Goal: Information Seeking & Learning: Learn about a topic

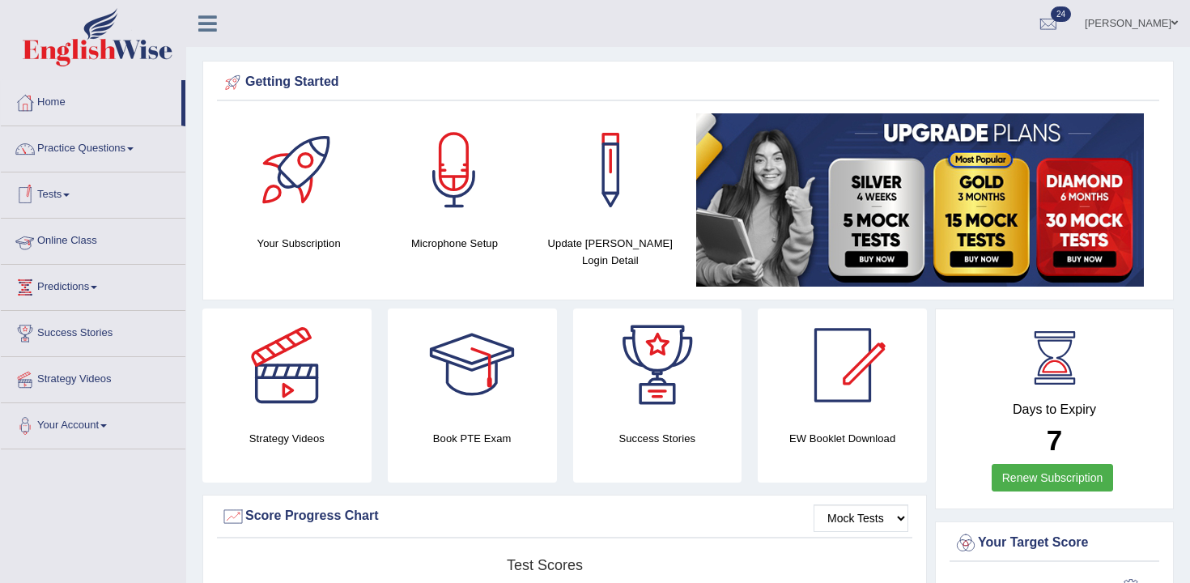
click at [57, 183] on link "Tests" at bounding box center [93, 192] width 185 height 40
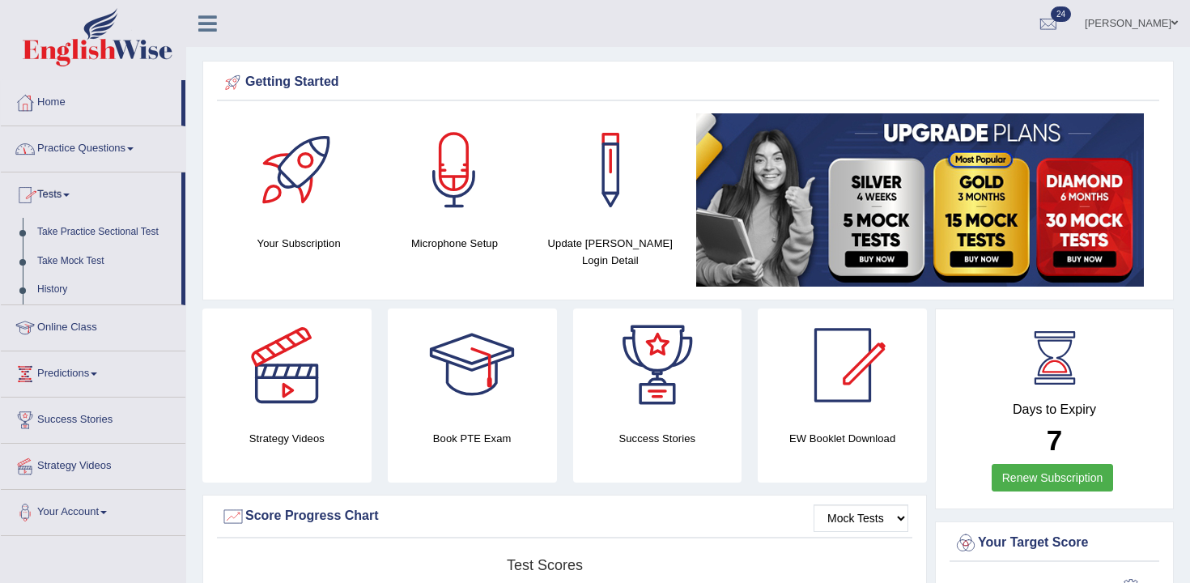
click at [98, 162] on link "Practice Questions" at bounding box center [93, 146] width 185 height 40
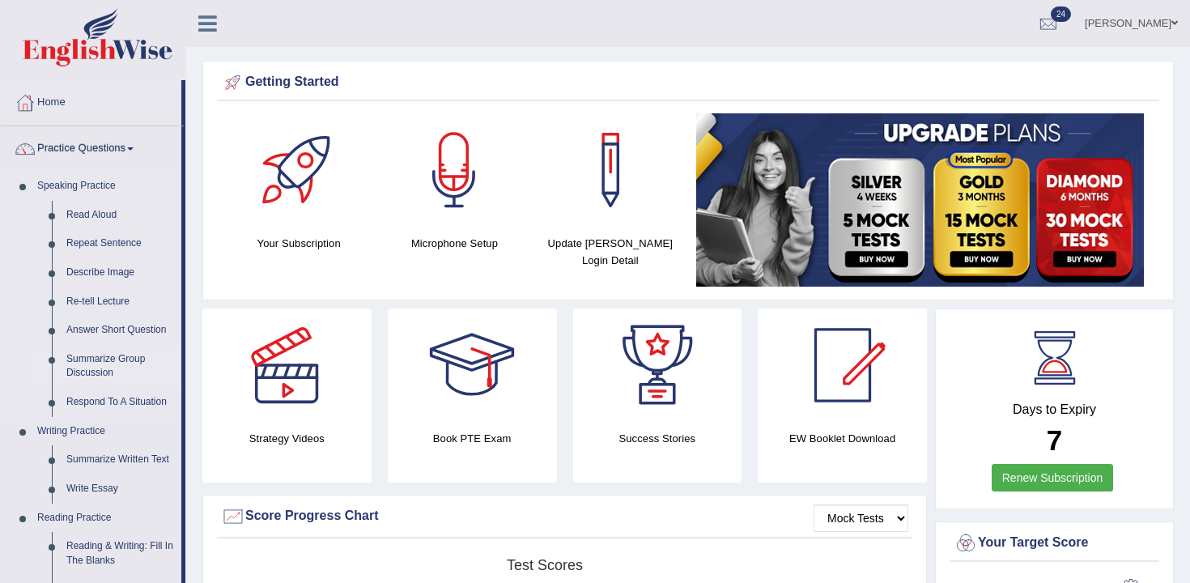
click at [136, 349] on link "Summarize Group Discussion" at bounding box center [120, 366] width 122 height 43
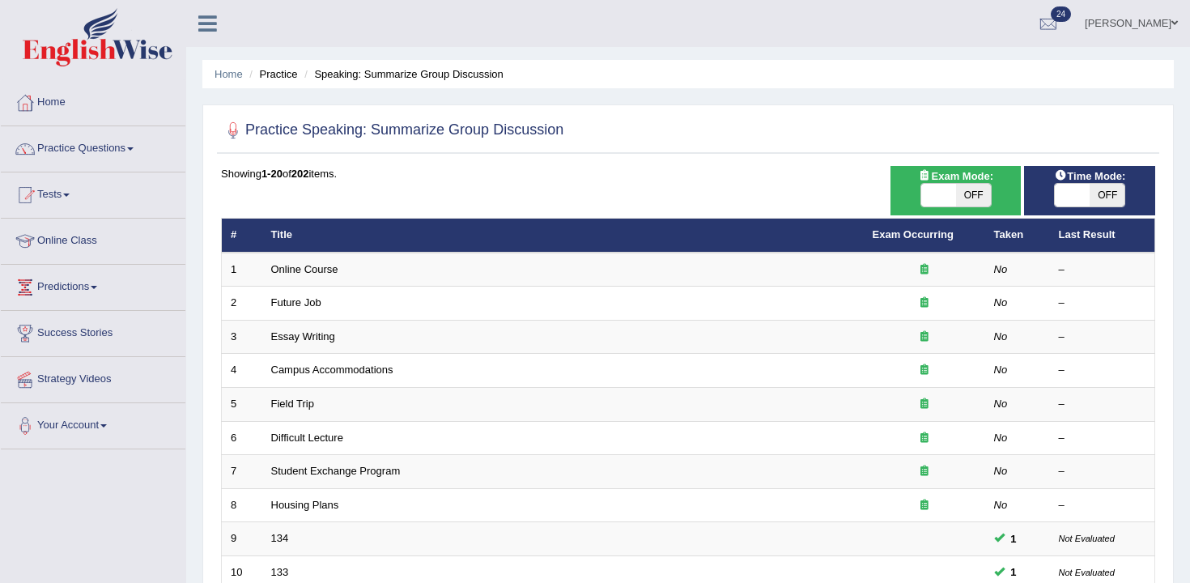
click at [453, 360] on td "Campus Accommodations" at bounding box center [562, 371] width 601 height 34
click at [443, 342] on div at bounding box center [443, 342] width 0 height 0
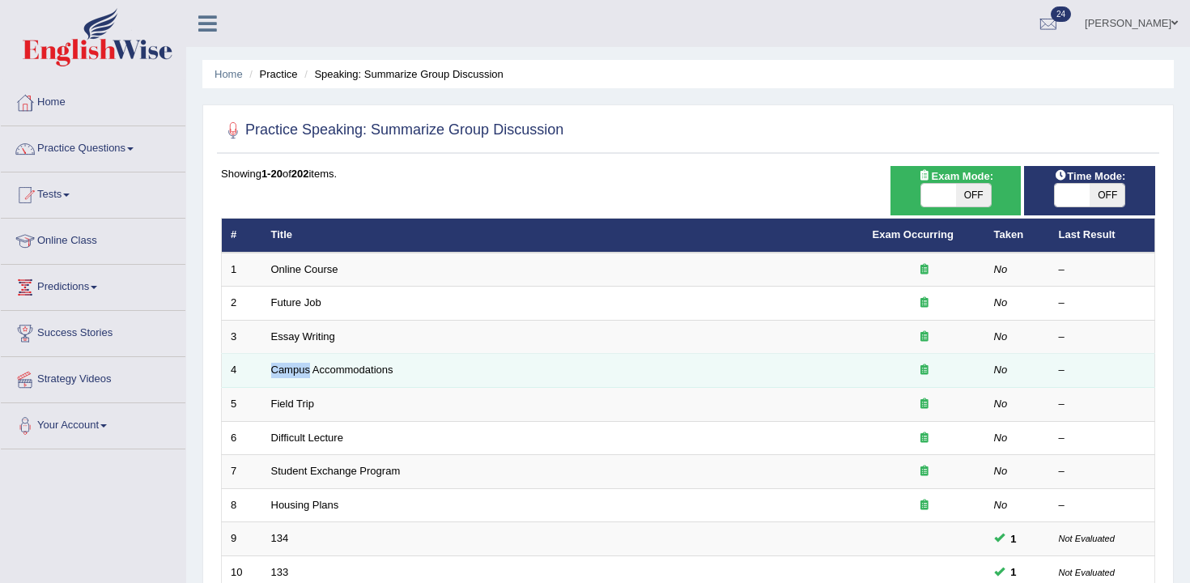
drag, startPoint x: 0, startPoint y: 0, endPoint x: 459, endPoint y: 360, distance: 583.3
click at [459, 360] on td "Campus Accommodations" at bounding box center [562, 371] width 601 height 34
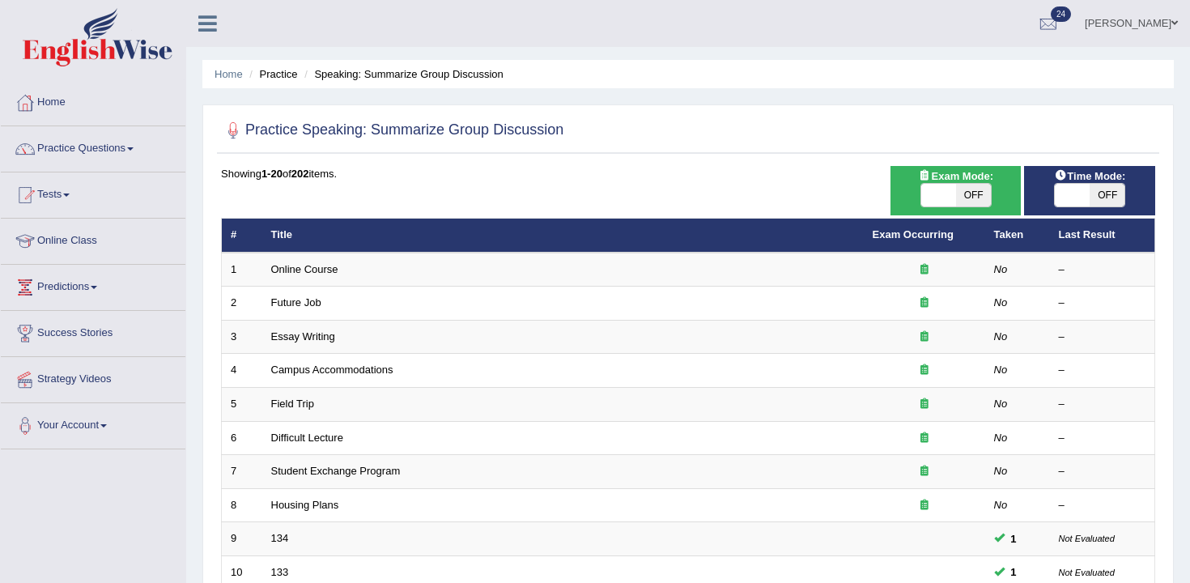
click at [413, 174] on div "Showing 1-20 of 202 items." at bounding box center [688, 173] width 934 height 15
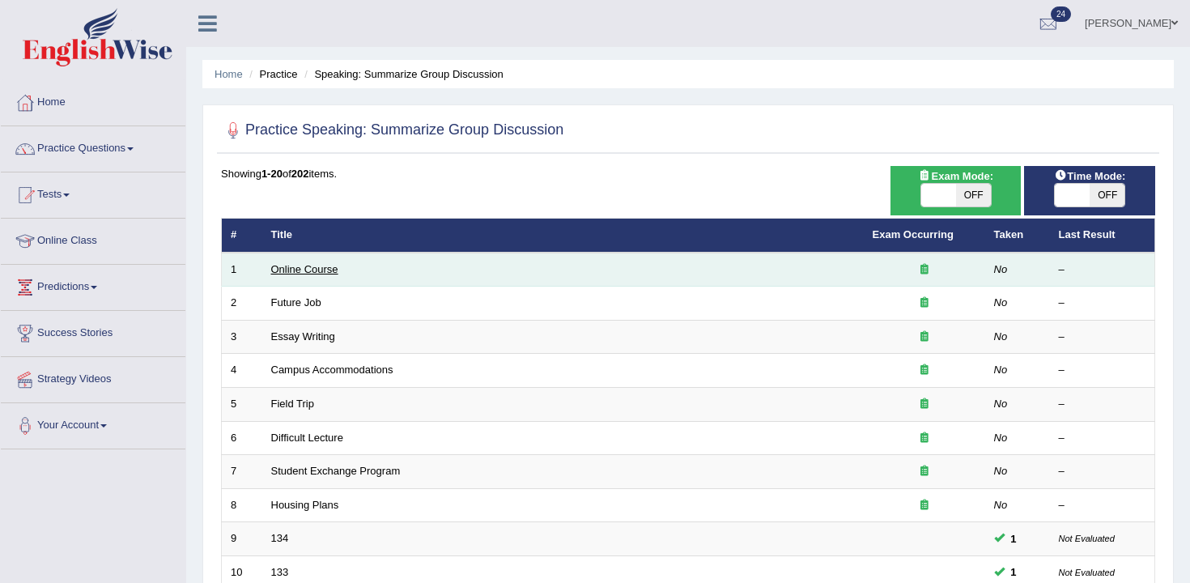
click at [314, 274] on link "Online Course" at bounding box center [304, 269] width 67 height 12
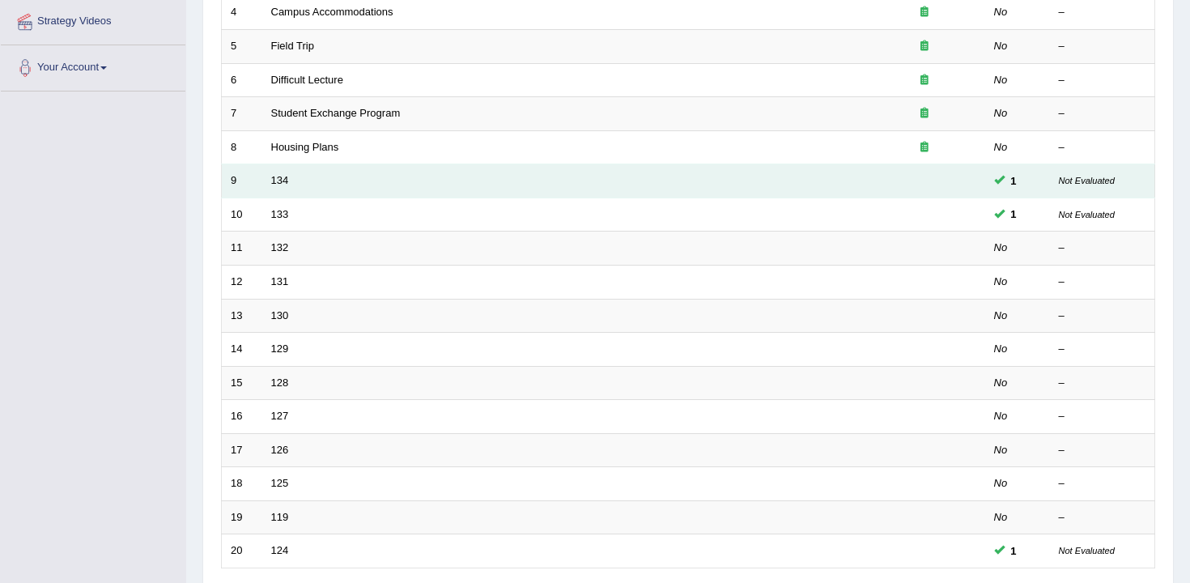
scroll to position [324, 0]
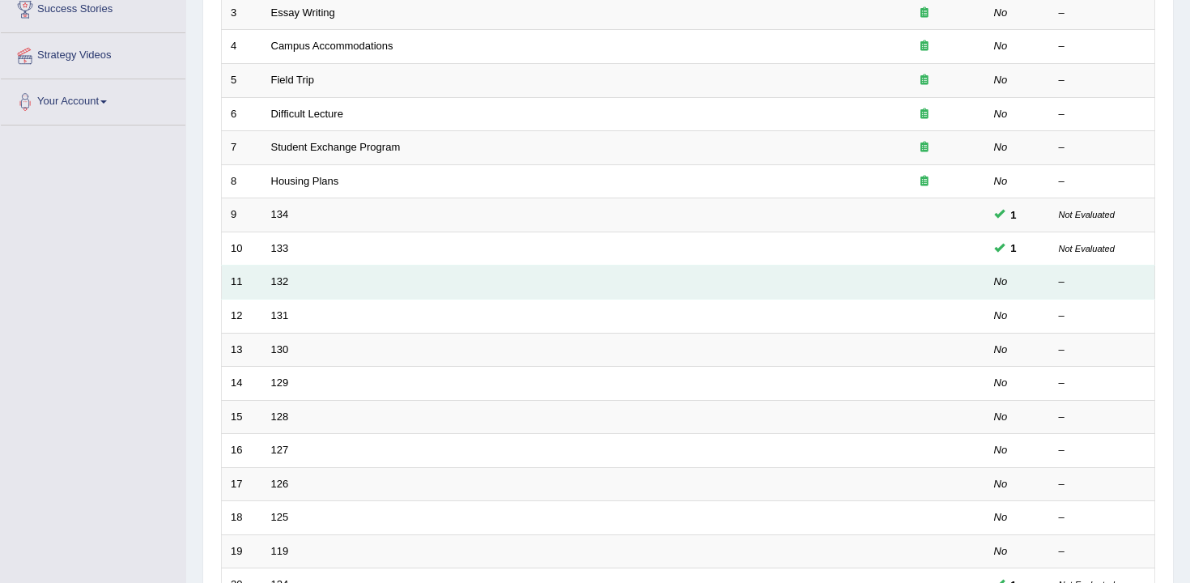
click at [287, 290] on td "132" at bounding box center [562, 282] width 601 height 34
click at [286, 287] on link "132" at bounding box center [280, 281] width 18 height 12
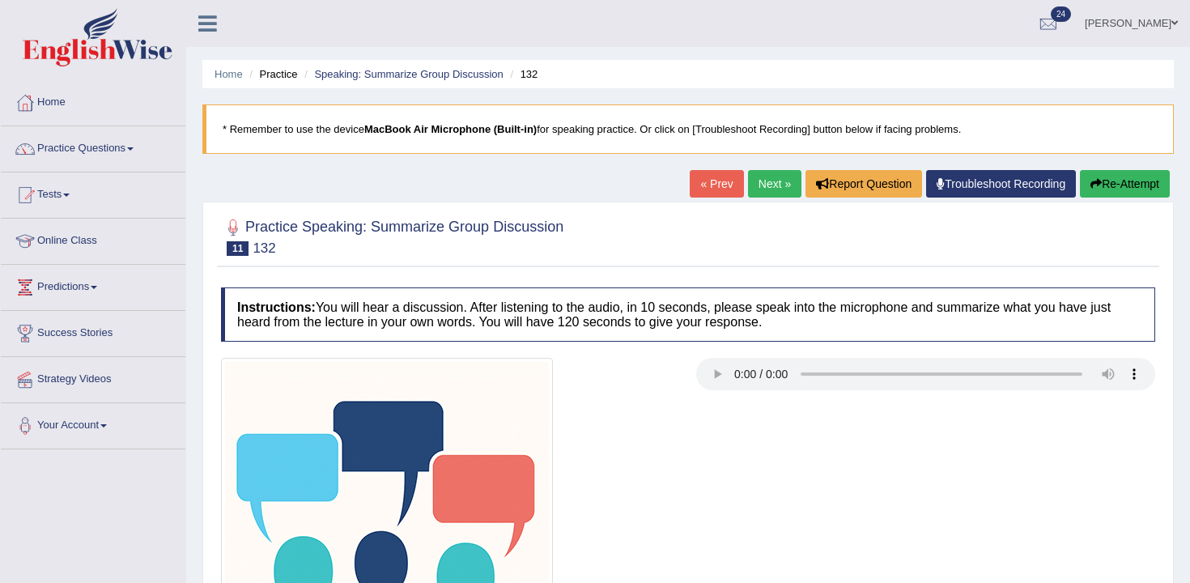
click at [792, 426] on div at bounding box center [688, 524] width 950 height 332
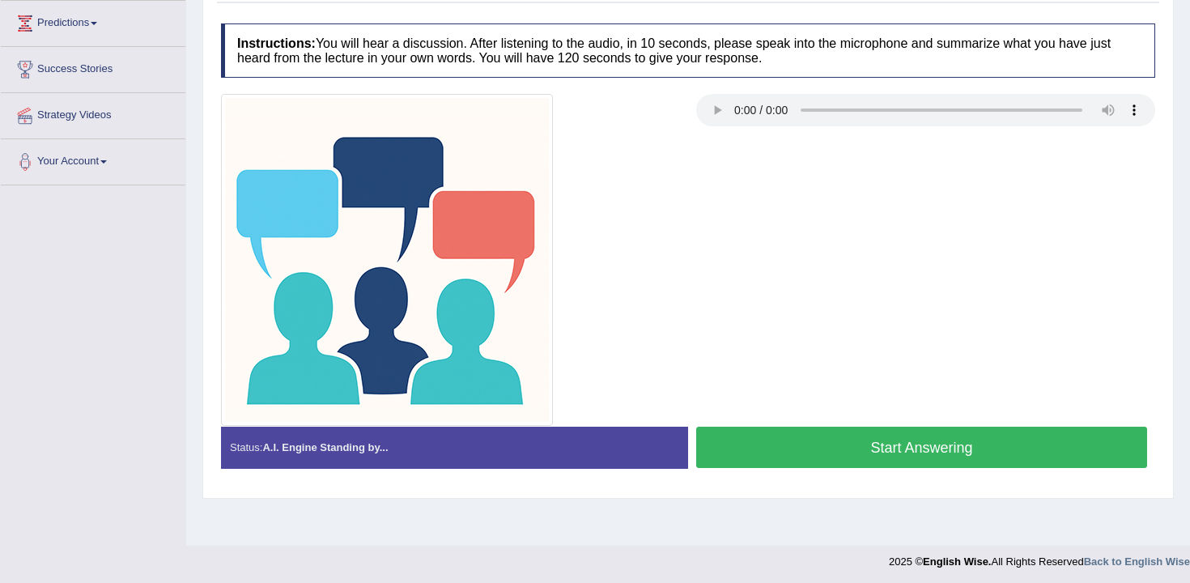
scroll to position [267, 0]
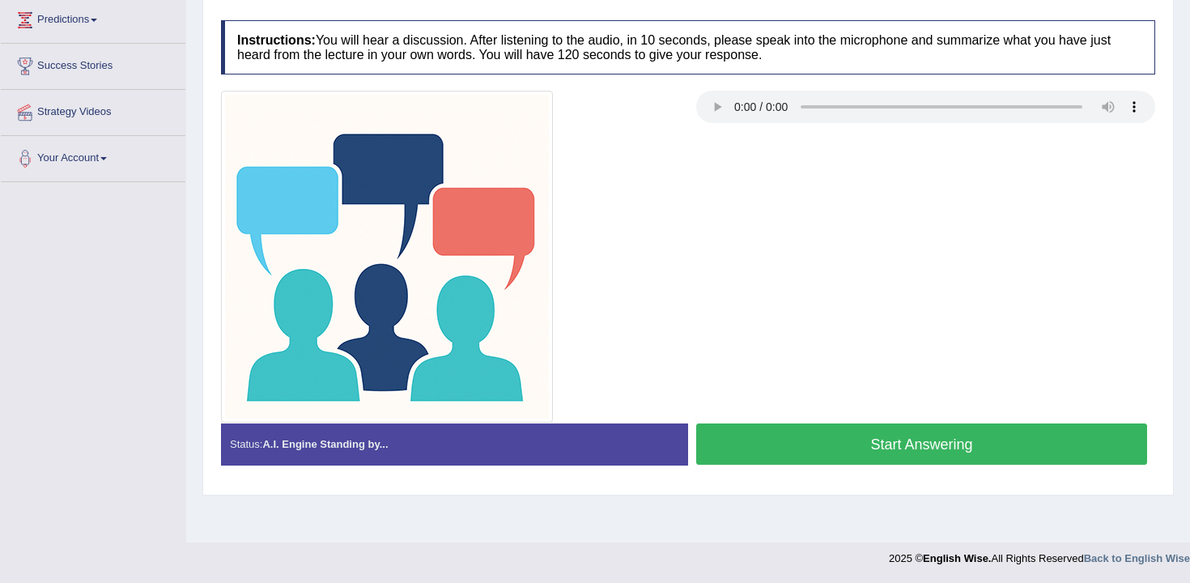
click at [830, 439] on button "Start Answering" at bounding box center [921, 443] width 451 height 41
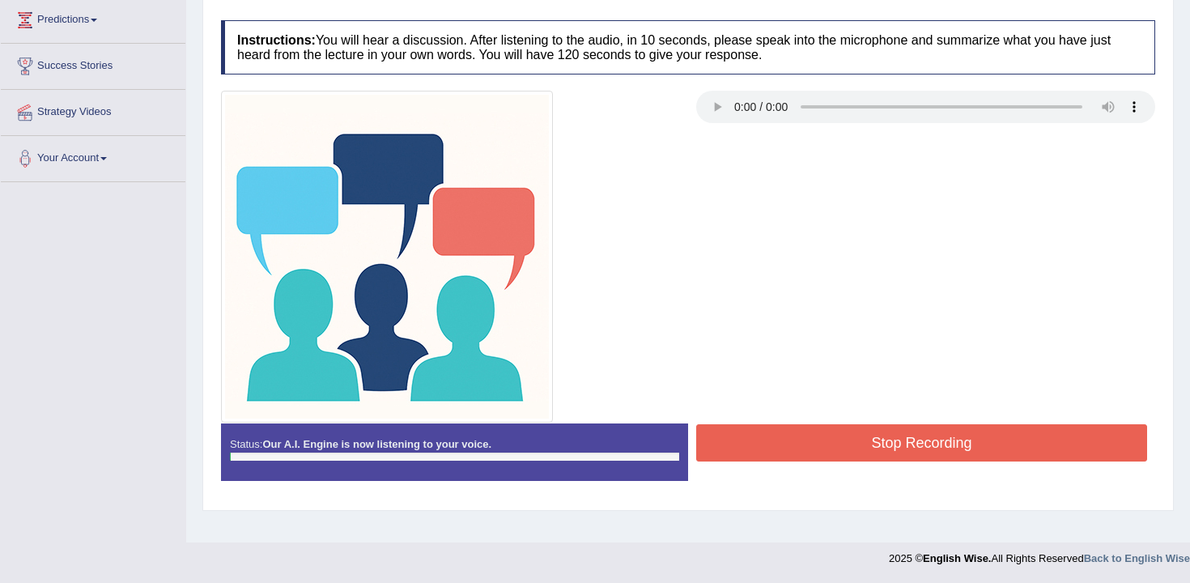
click at [829, 457] on button "Stop Recording" at bounding box center [921, 442] width 451 height 37
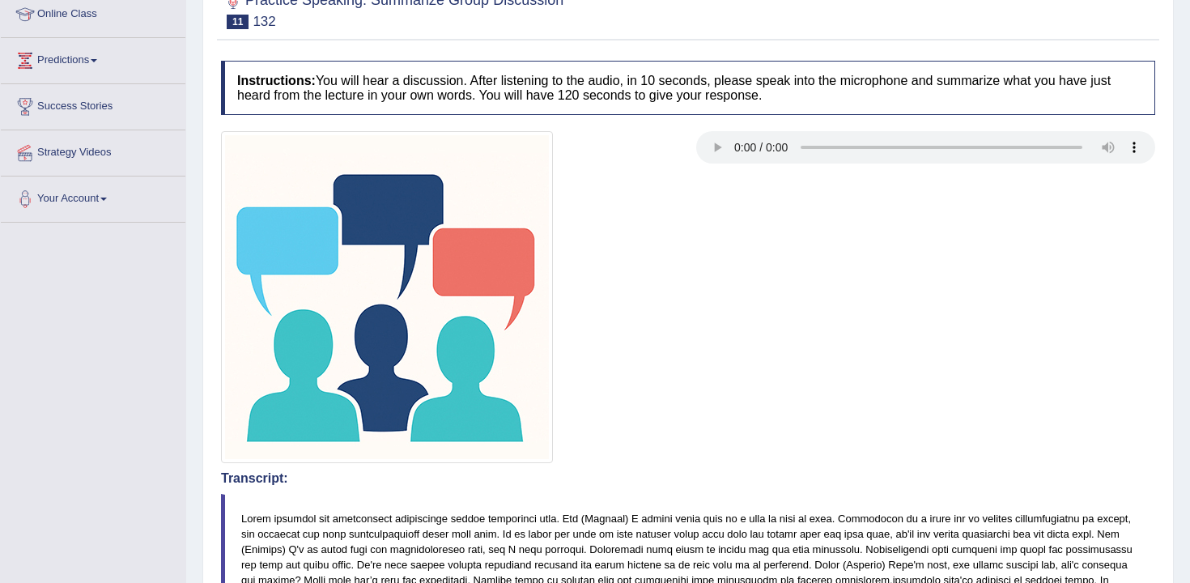
scroll to position [0, 0]
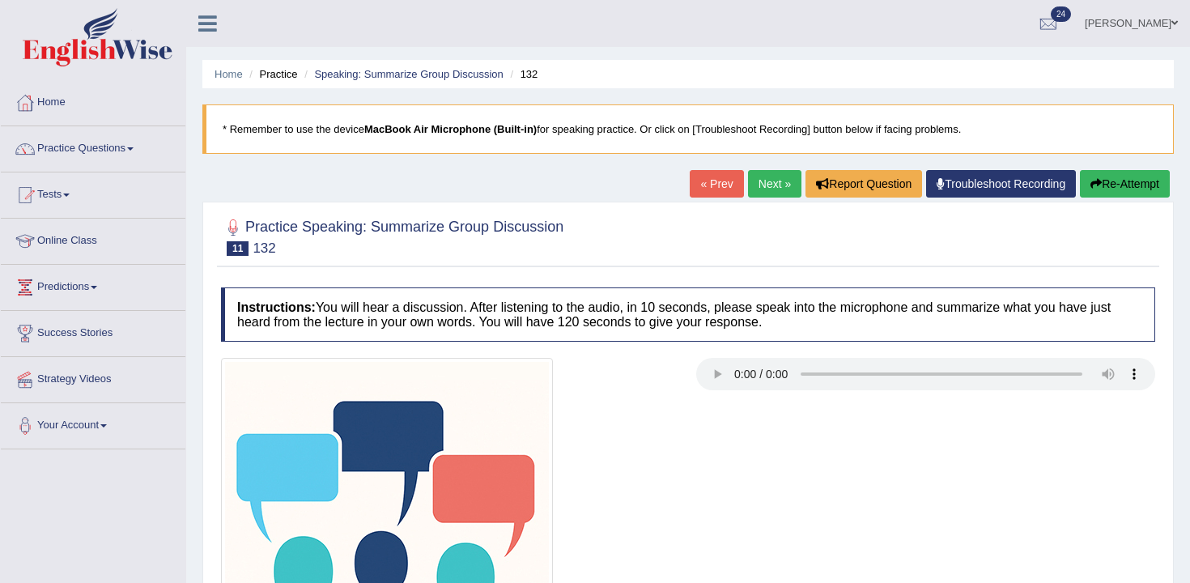
click at [1103, 196] on button "Re-Attempt" at bounding box center [1125, 184] width 90 height 28
click at [765, 183] on link "Next »" at bounding box center [774, 184] width 53 height 28
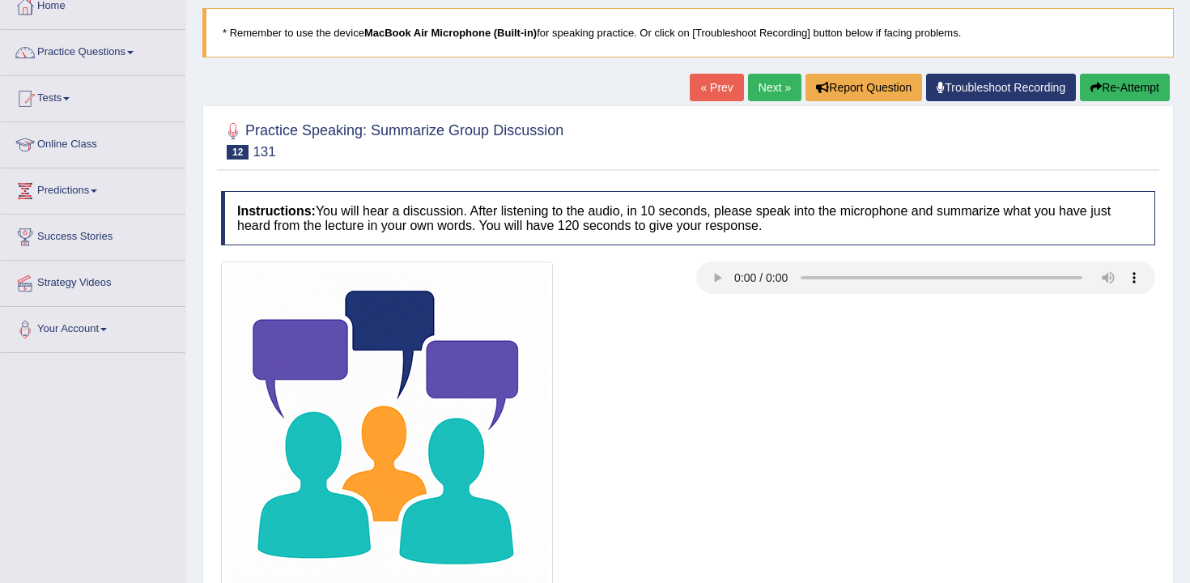
scroll to position [237, 0]
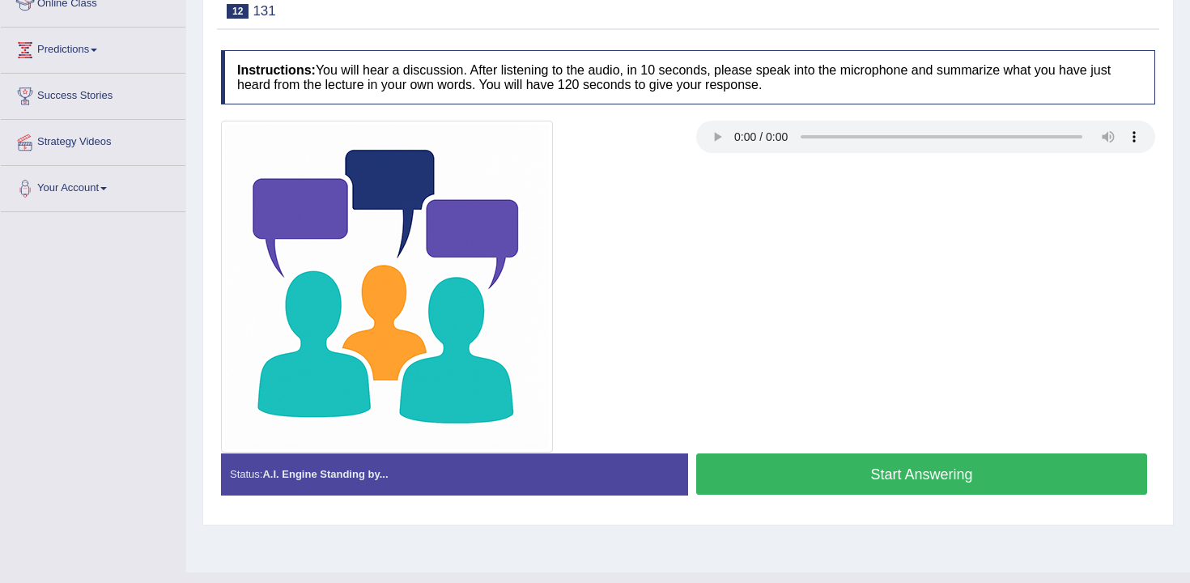
click at [788, 470] on button "Start Answering" at bounding box center [921, 473] width 451 height 41
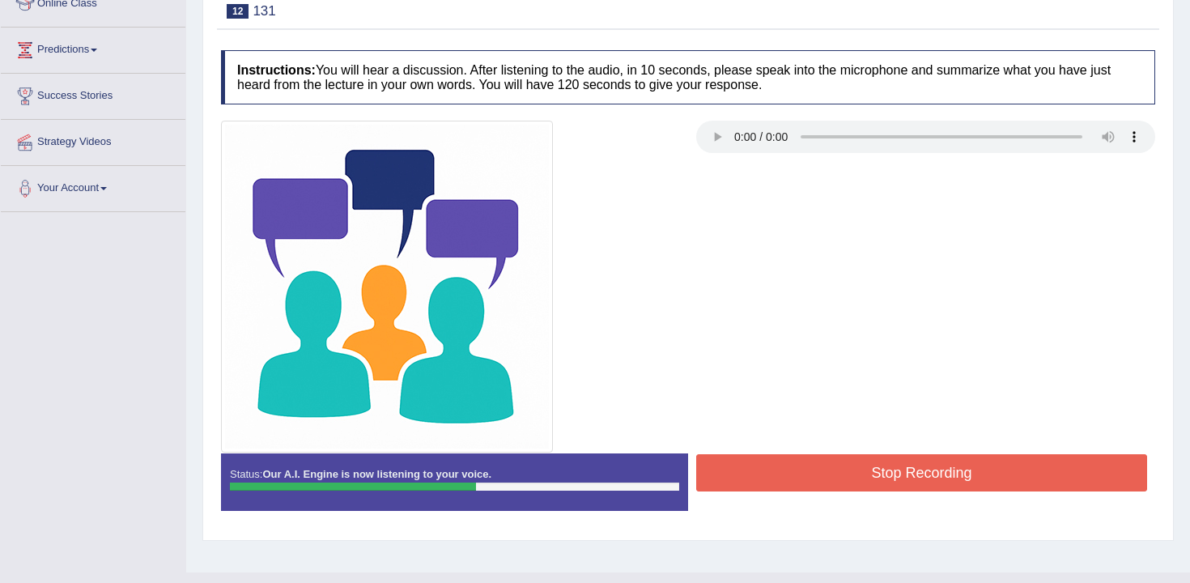
click at [916, 466] on button "Stop Recording" at bounding box center [921, 472] width 451 height 37
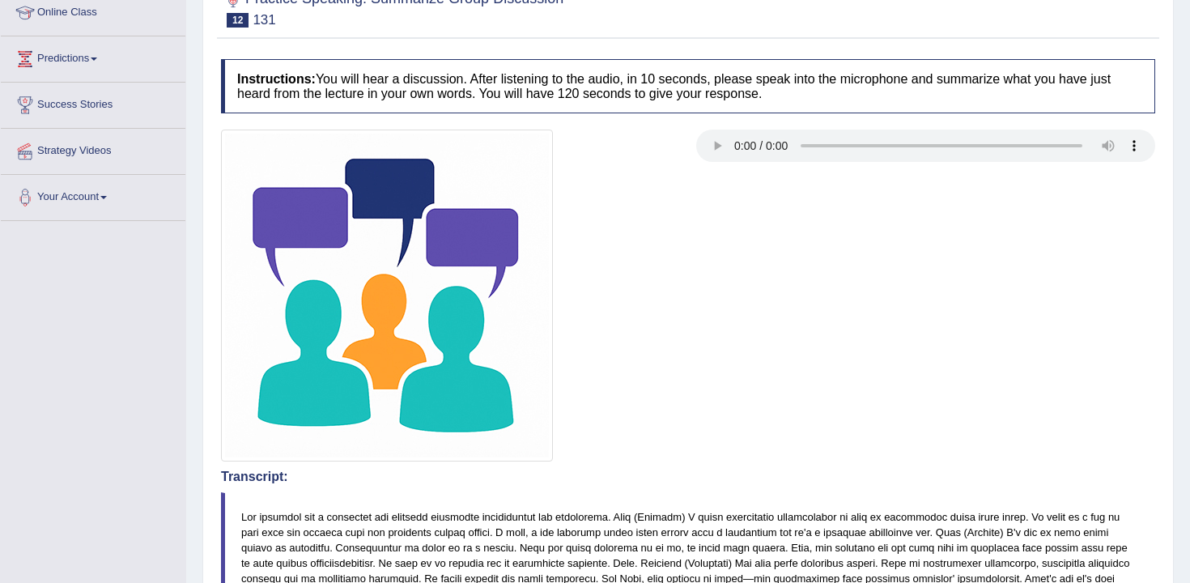
scroll to position [0, 0]
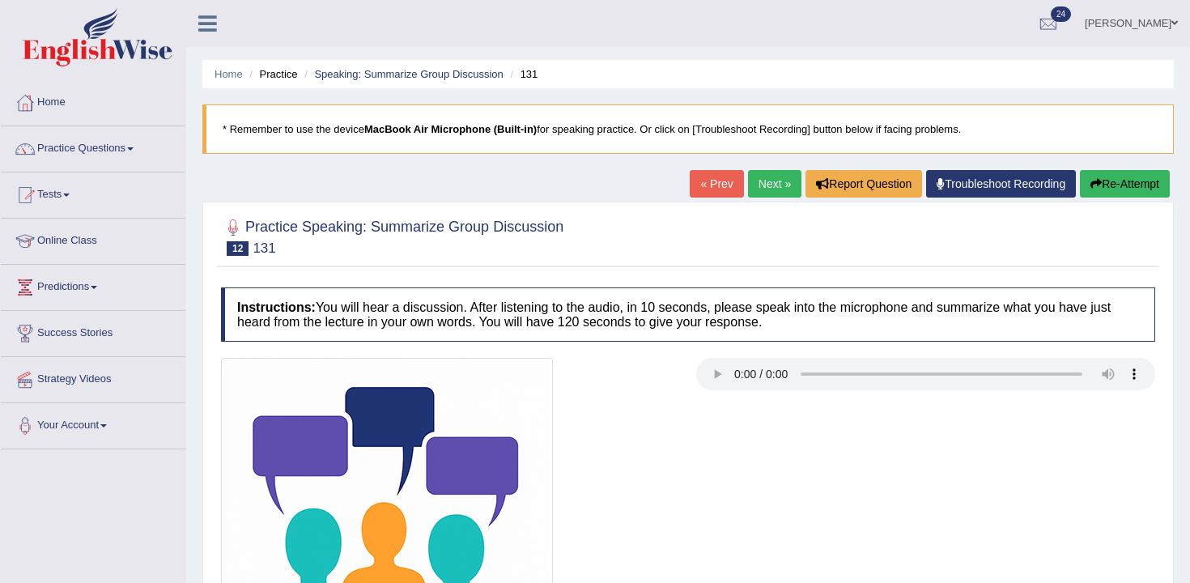
click at [748, 188] on link "Next »" at bounding box center [774, 184] width 53 height 28
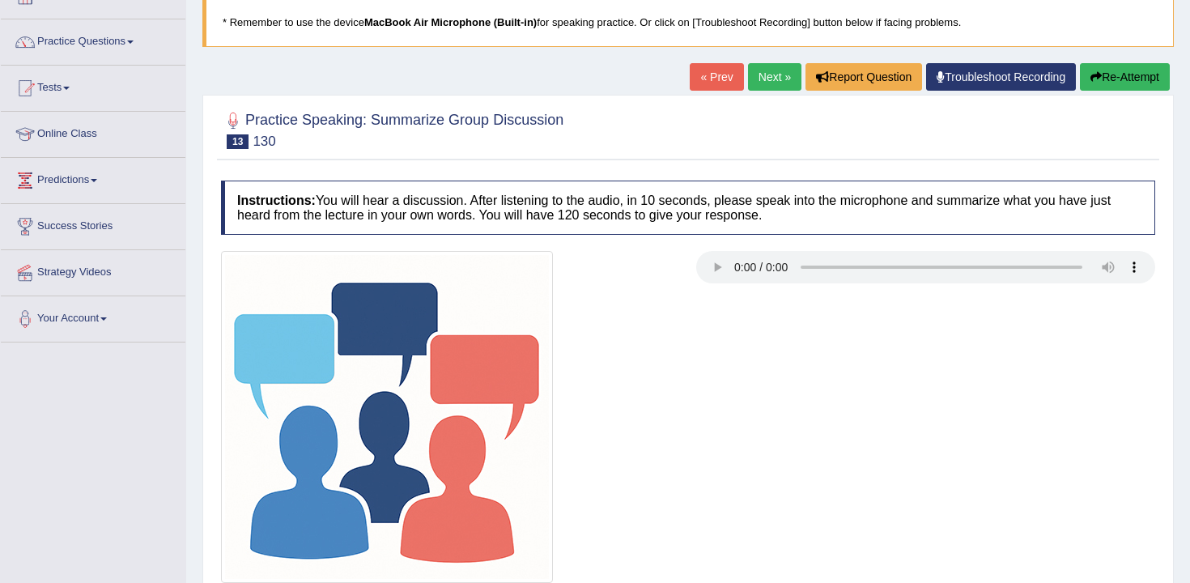
scroll to position [267, 0]
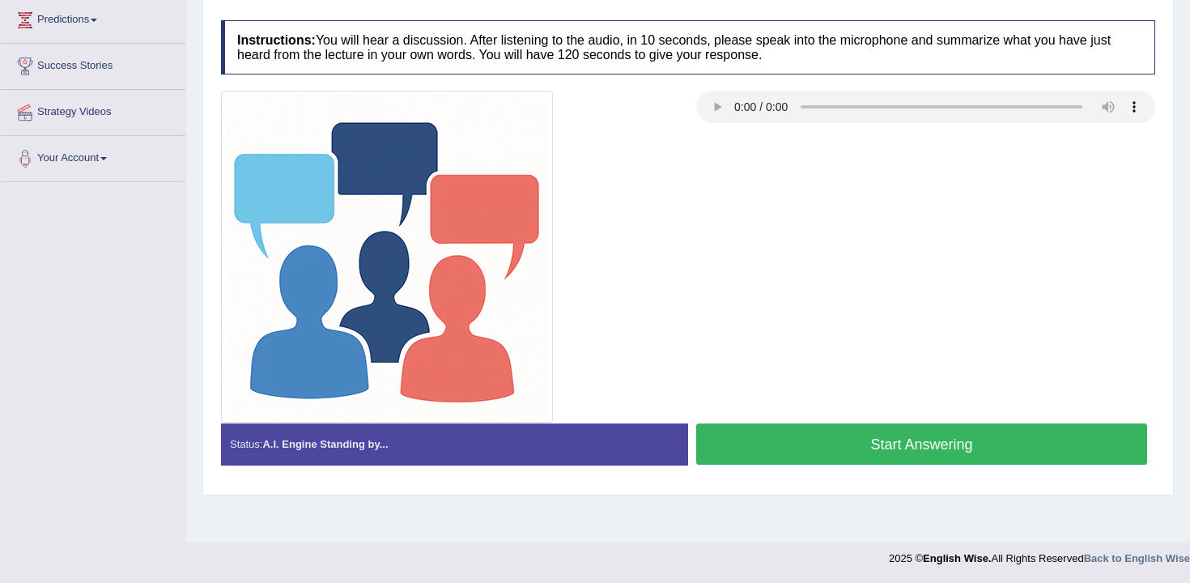
click at [770, 463] on button "Start Answering" at bounding box center [921, 443] width 451 height 41
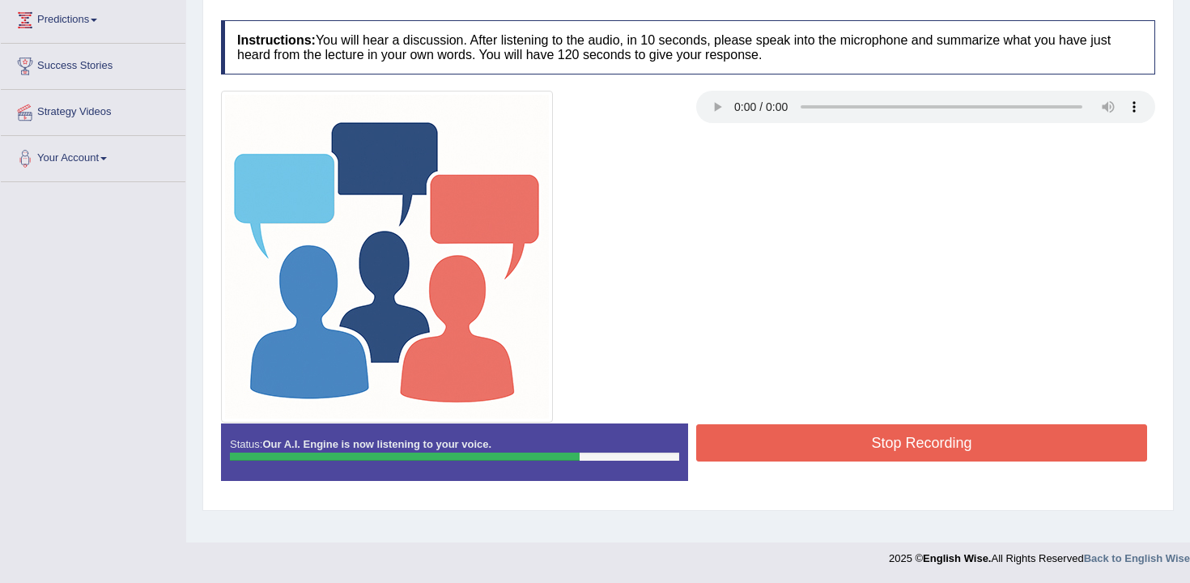
click at [771, 449] on button "Stop Recording" at bounding box center [921, 442] width 451 height 37
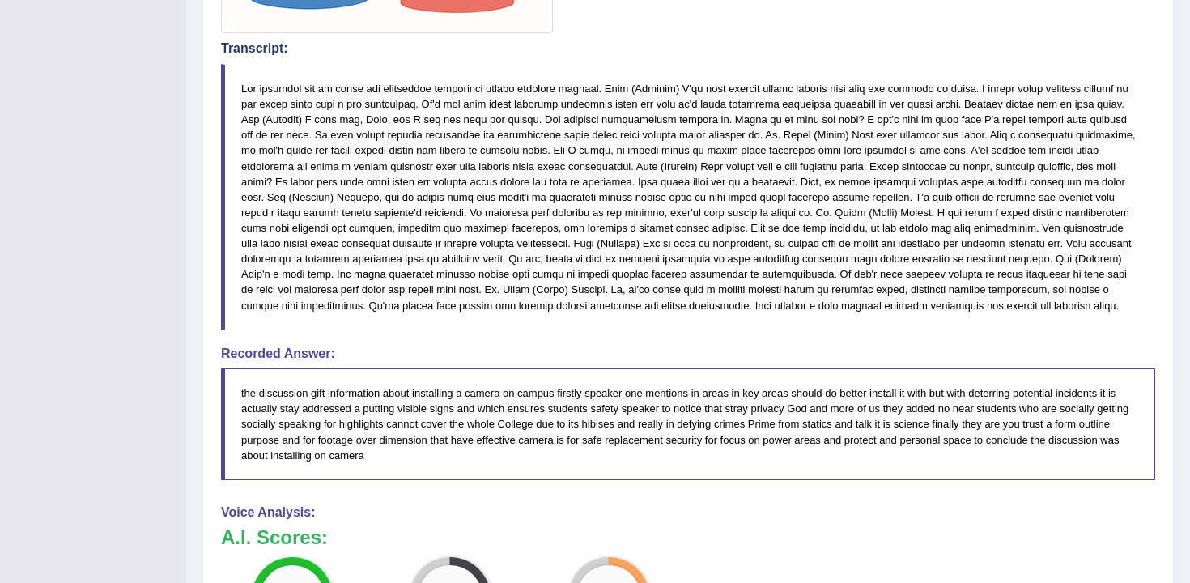
scroll to position [0, 0]
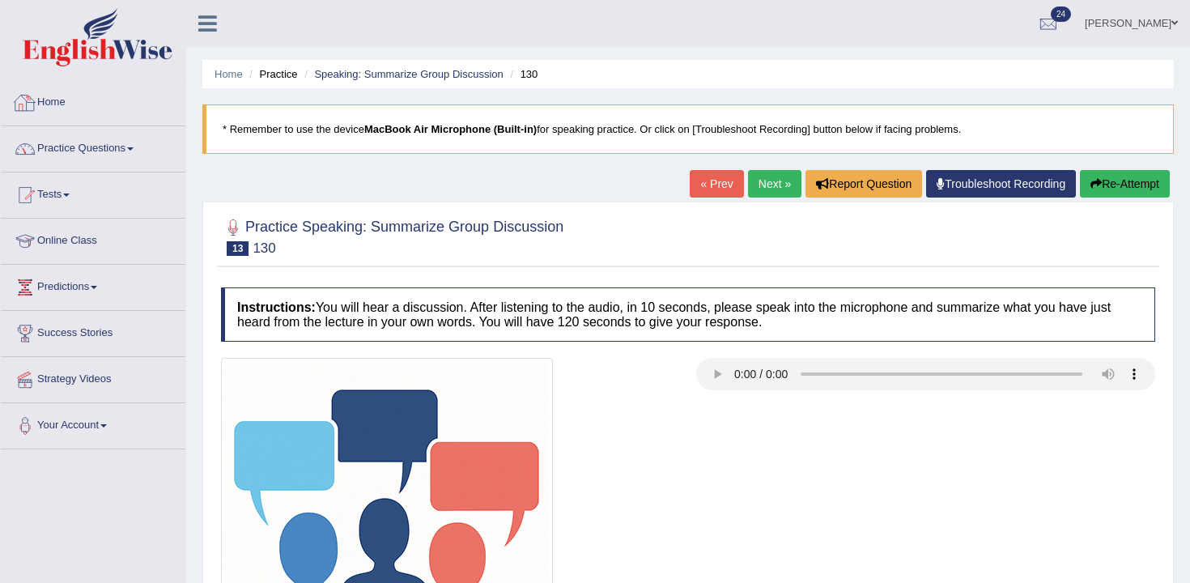
click at [127, 139] on link "Practice Questions" at bounding box center [93, 146] width 185 height 40
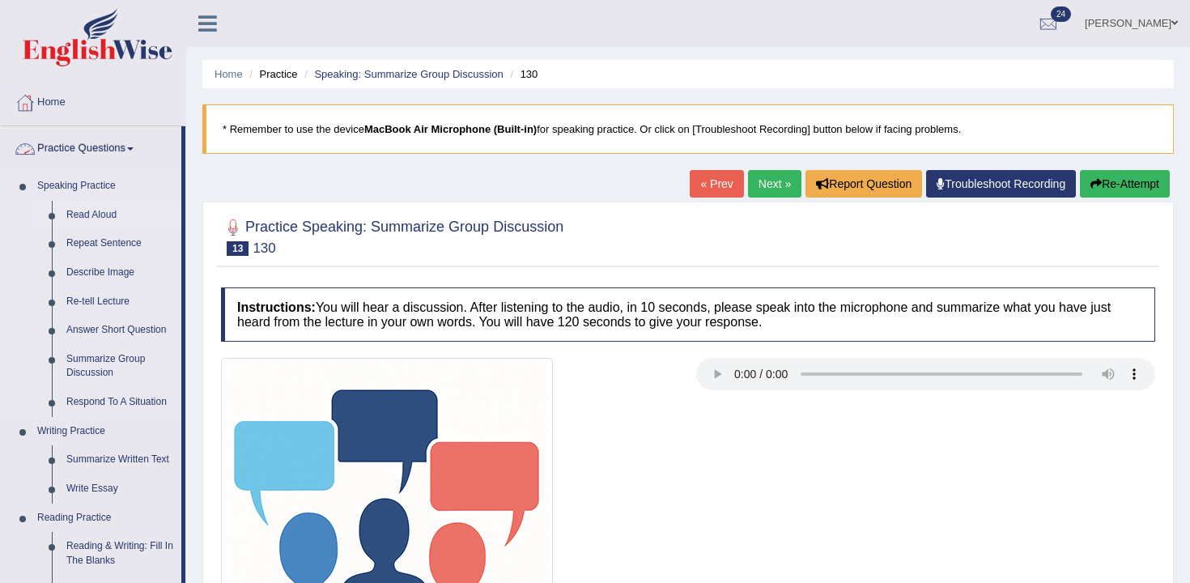
click at [103, 211] on link "Read Aloud" at bounding box center [120, 215] width 122 height 29
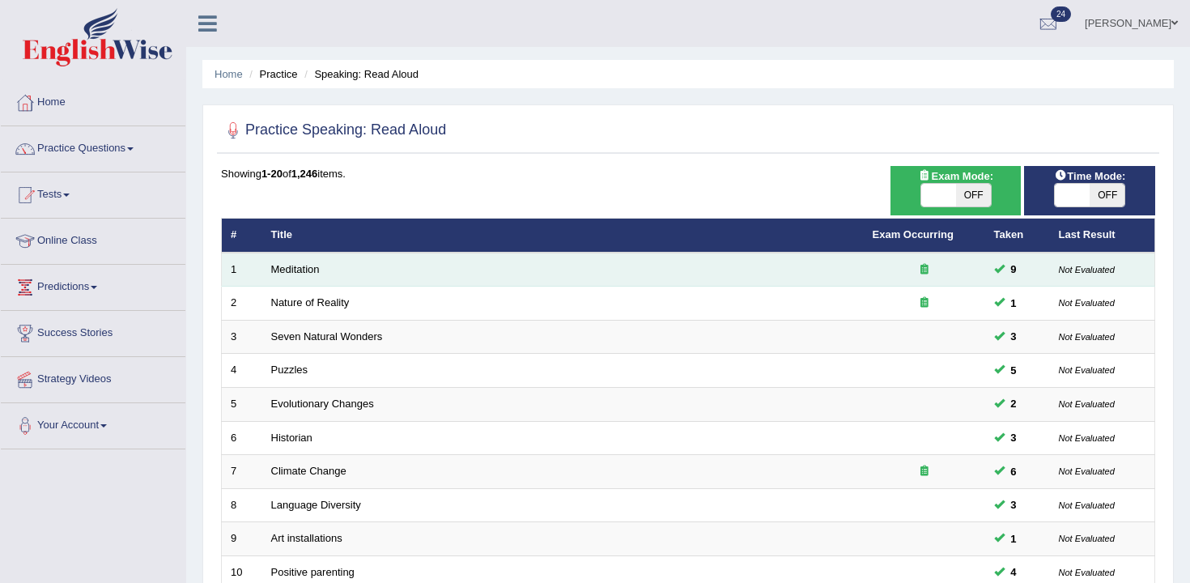
scroll to position [489, 0]
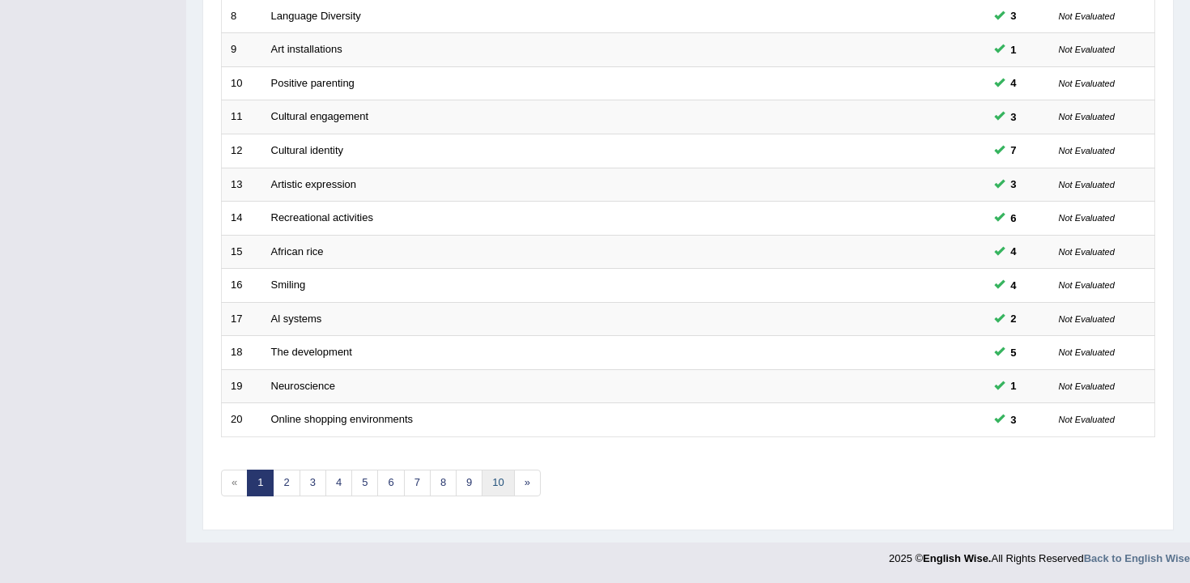
click at [503, 490] on link "10" at bounding box center [498, 482] width 32 height 27
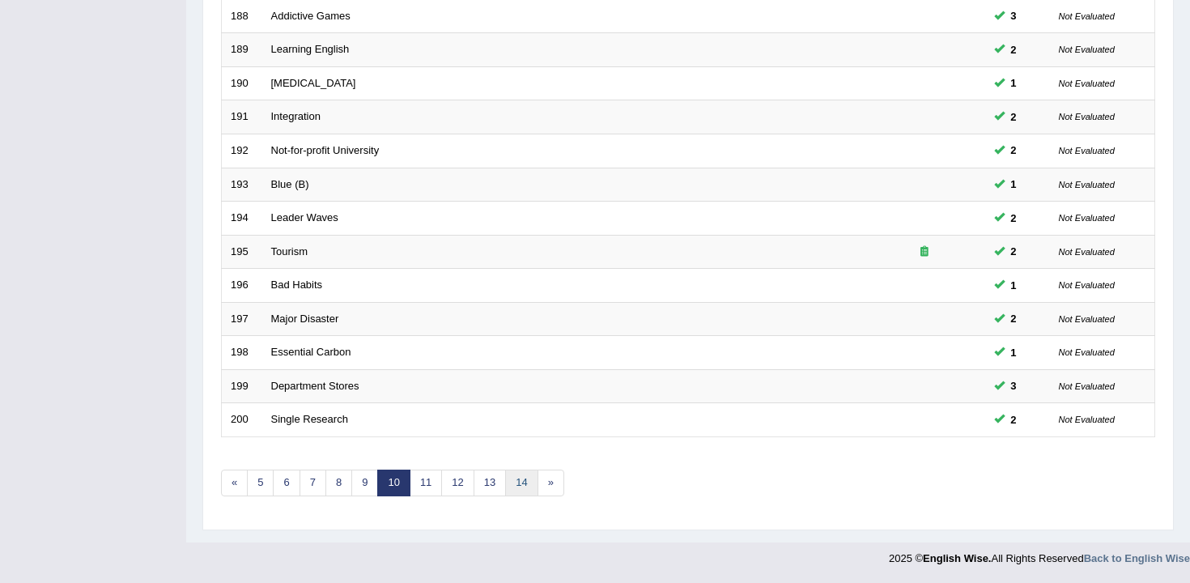
click at [518, 482] on link "14" at bounding box center [521, 482] width 32 height 27
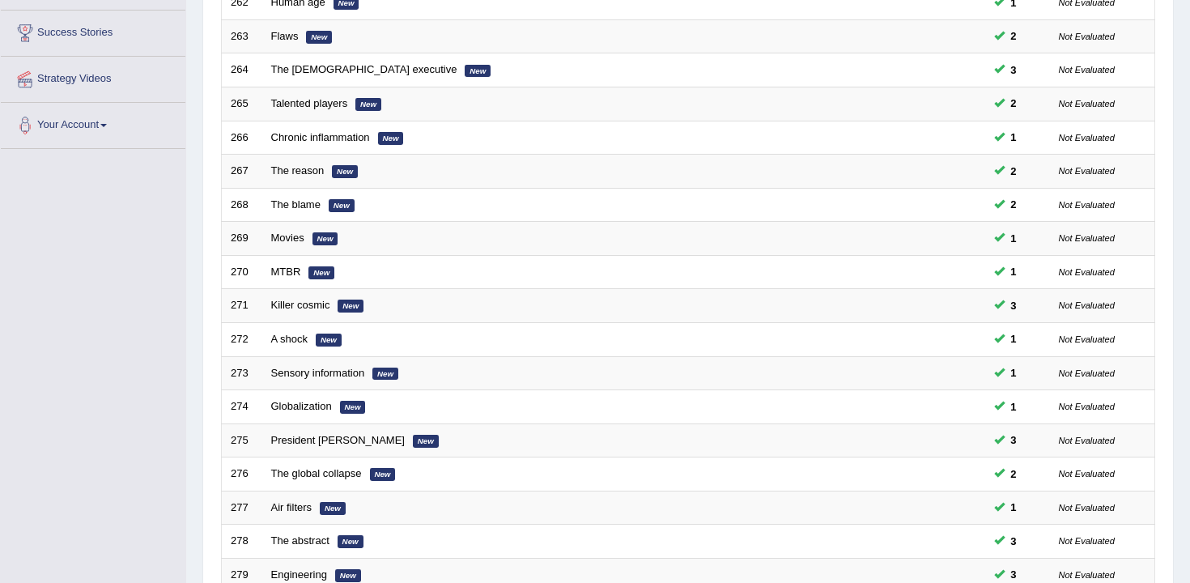
scroll to position [489, 0]
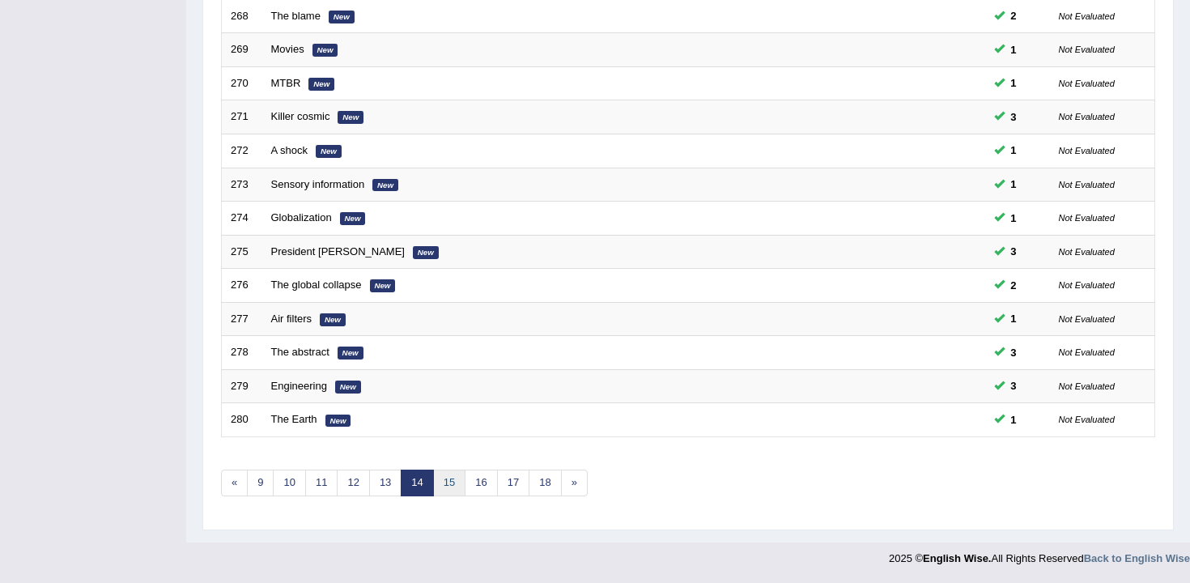
click at [453, 494] on link "15" at bounding box center [449, 482] width 32 height 27
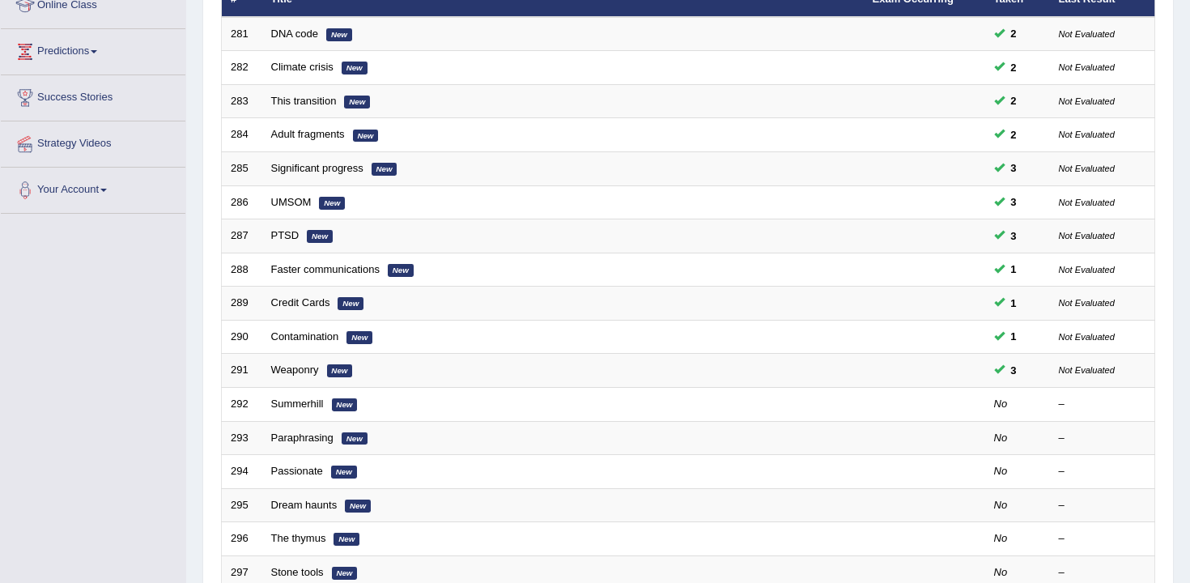
scroll to position [489, 0]
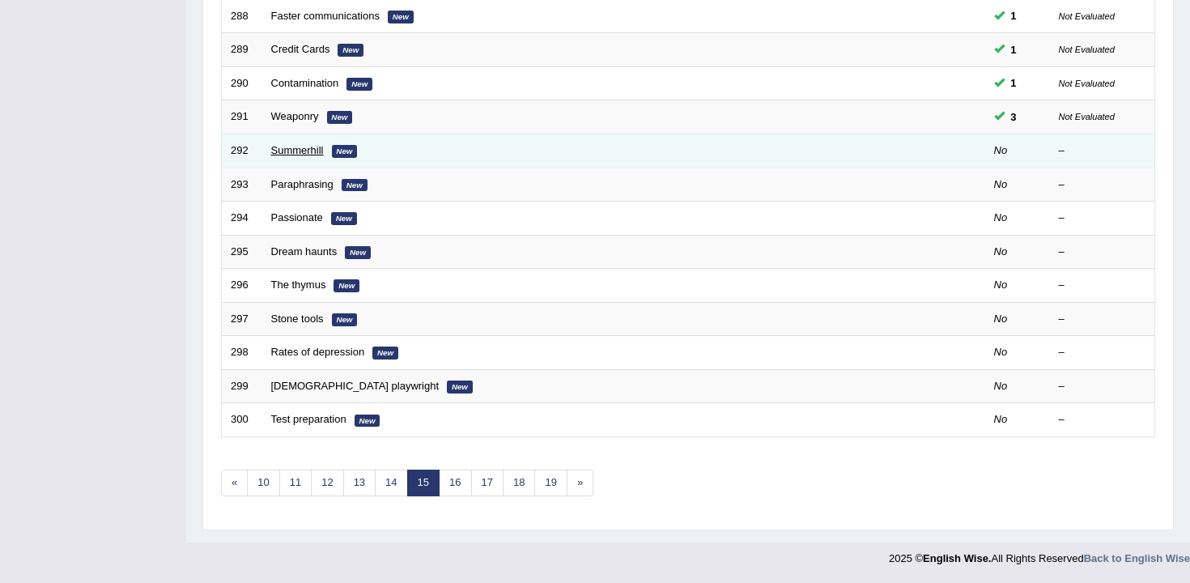
click at [291, 148] on link "Summerhill" at bounding box center [297, 150] width 53 height 12
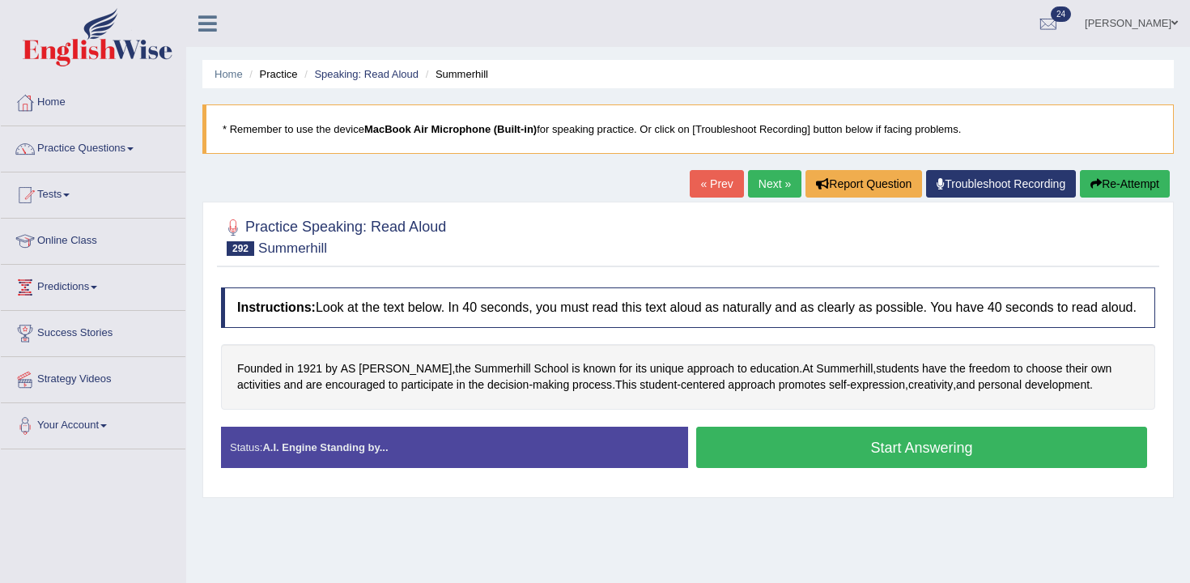
click at [796, 448] on button "Start Answering" at bounding box center [921, 446] width 451 height 41
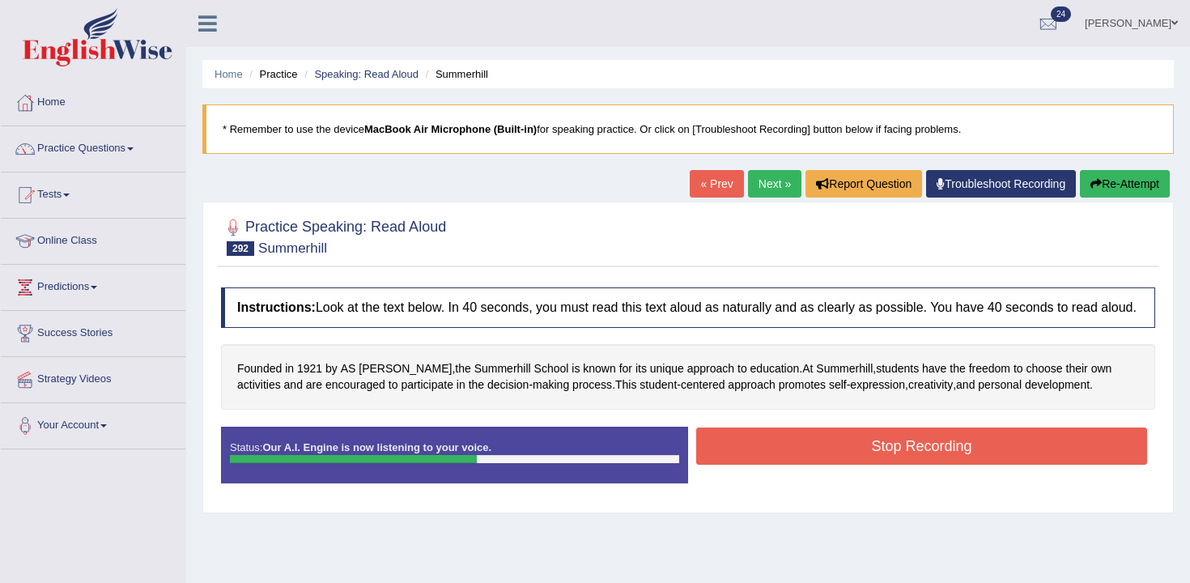
click at [844, 459] on button "Stop Recording" at bounding box center [921, 445] width 451 height 37
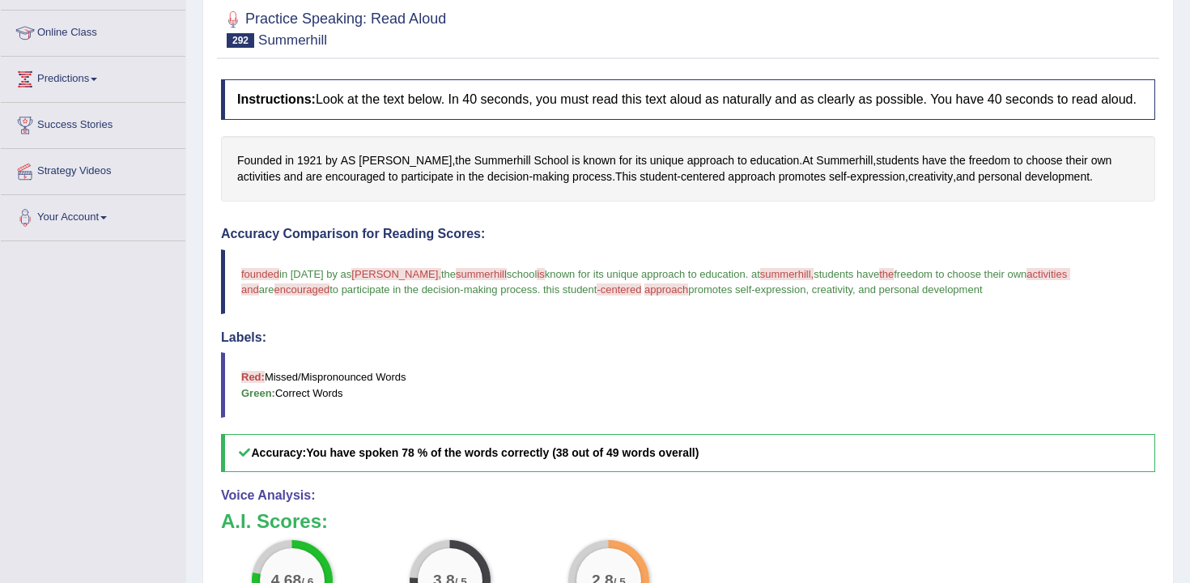
scroll to position [138, 0]
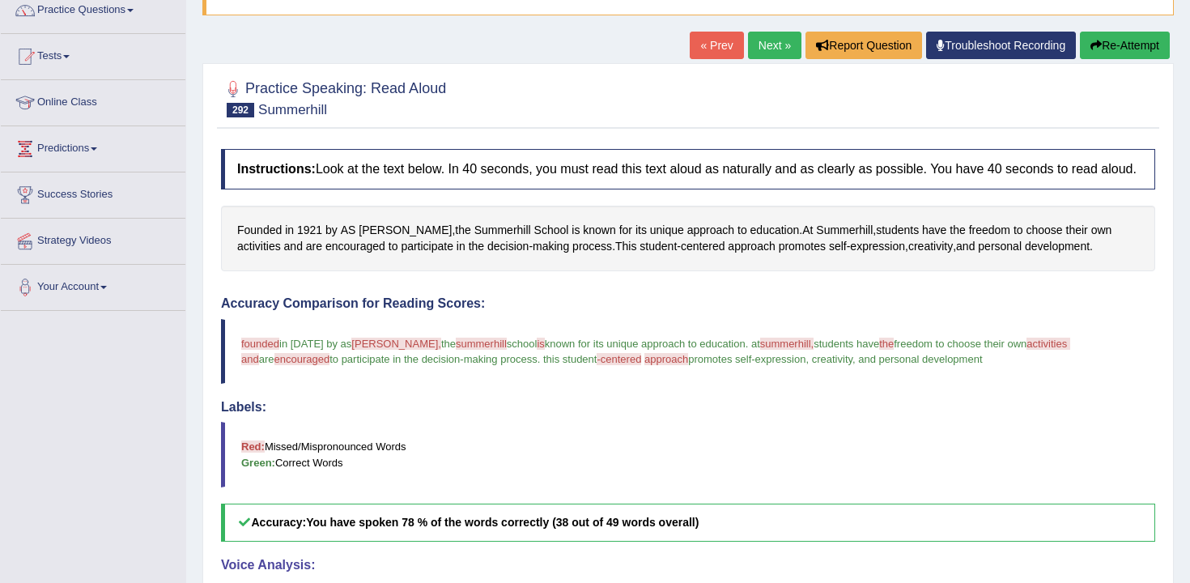
click at [1108, 39] on button "Re-Attempt" at bounding box center [1125, 46] width 90 height 28
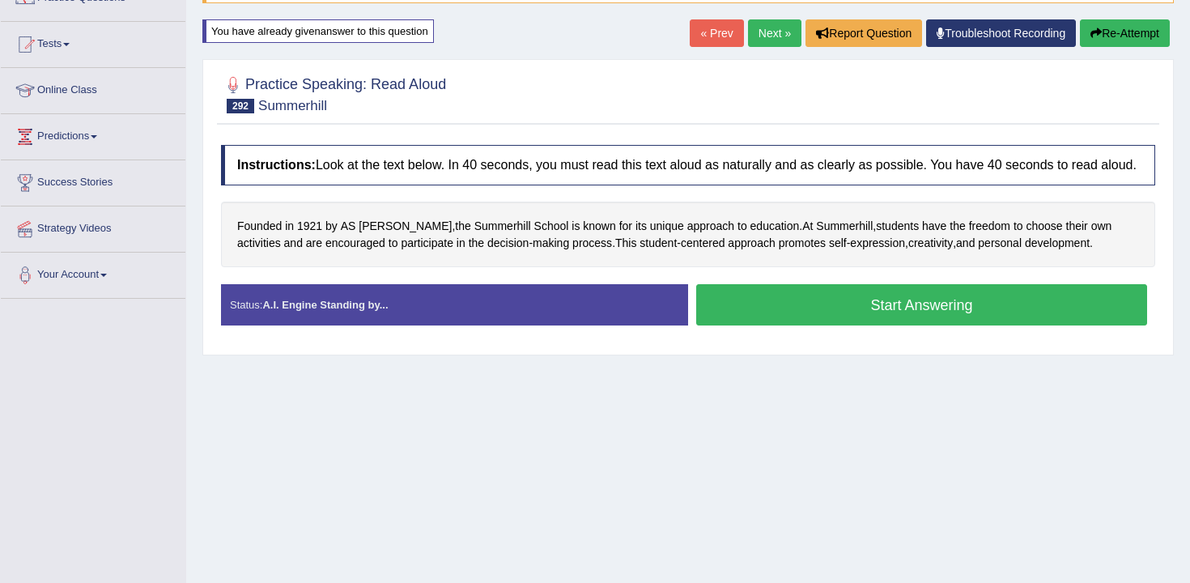
scroll to position [138, 0]
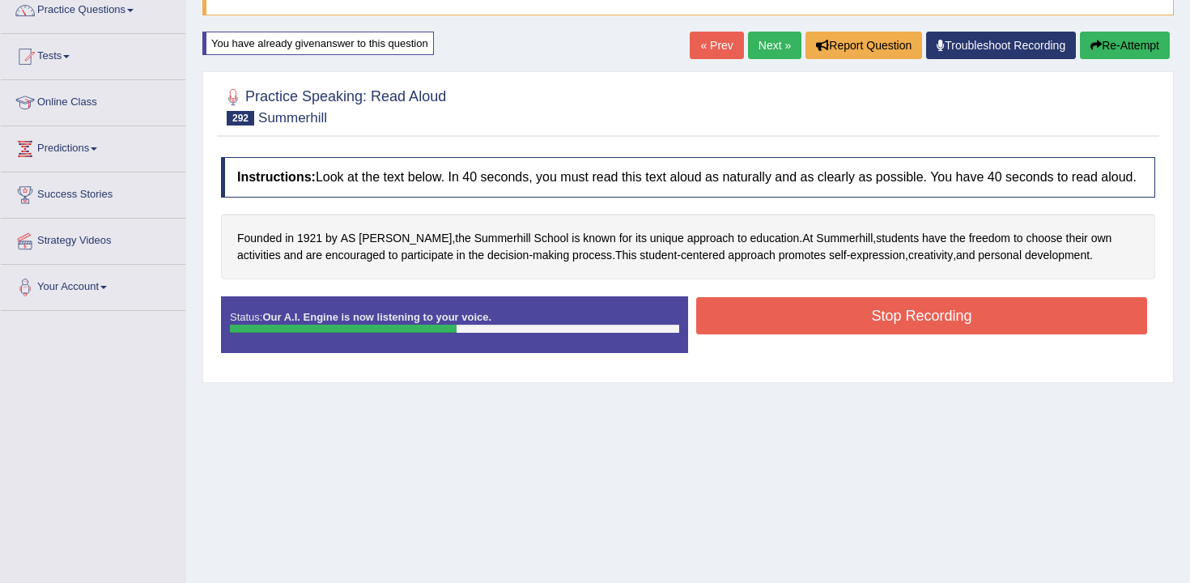
click at [879, 334] on button "Stop Recording" at bounding box center [921, 315] width 451 height 37
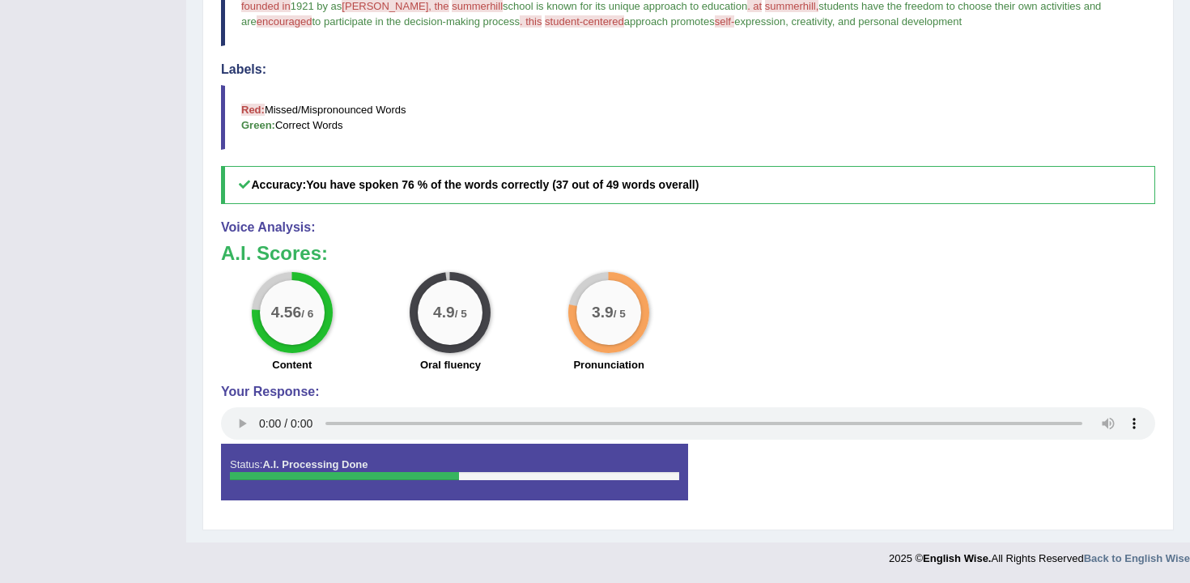
scroll to position [0, 0]
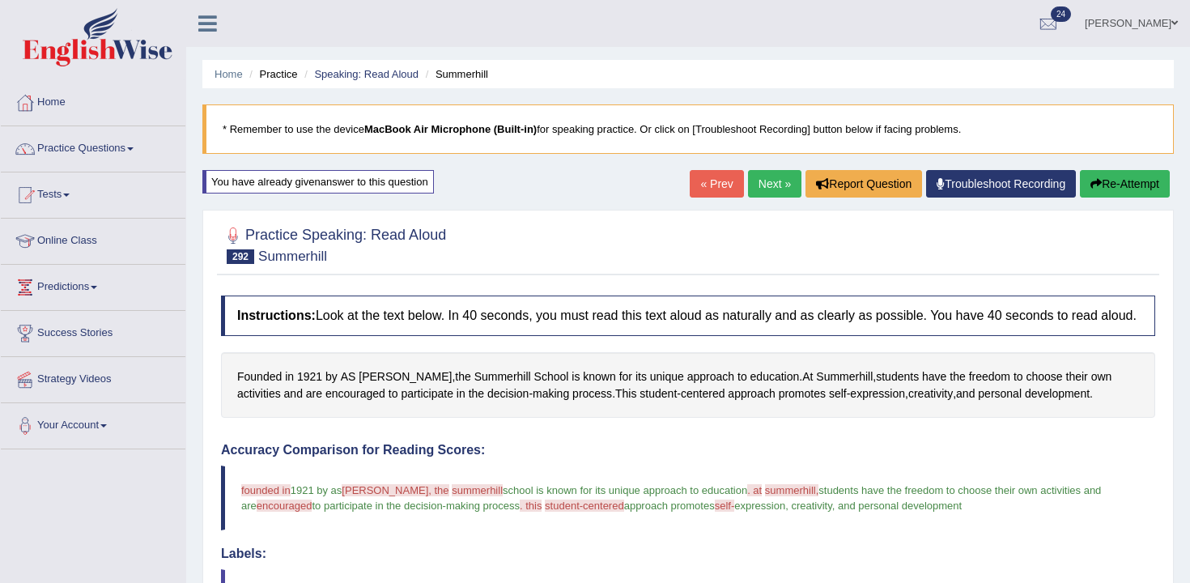
click at [1080, 170] on button "Re-Attempt" at bounding box center [1125, 184] width 90 height 28
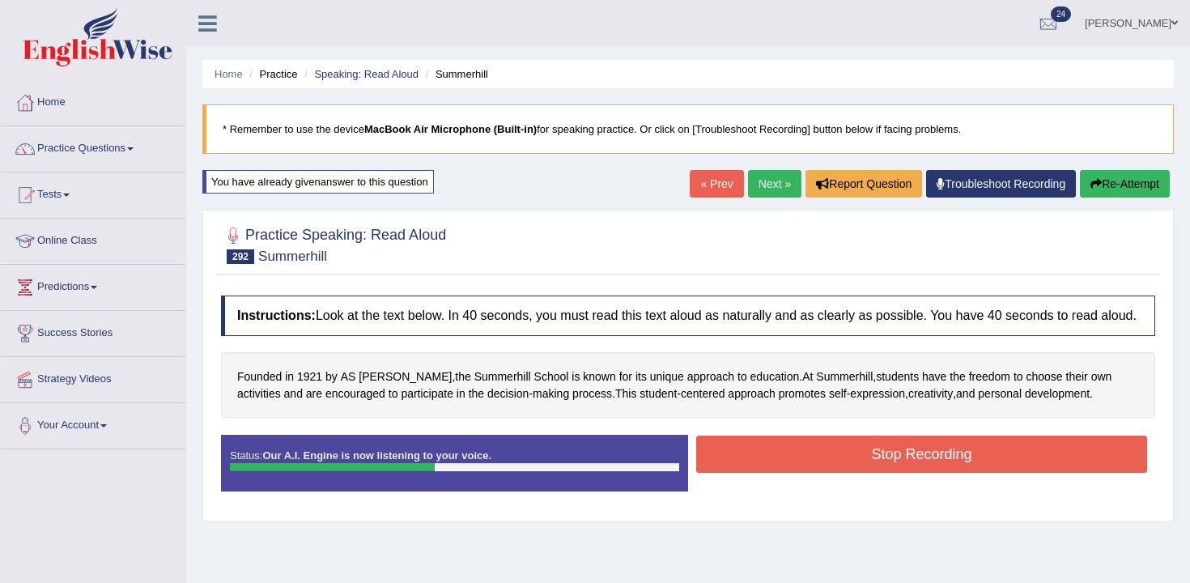
click at [838, 473] on button "Stop Recording" at bounding box center [921, 453] width 451 height 37
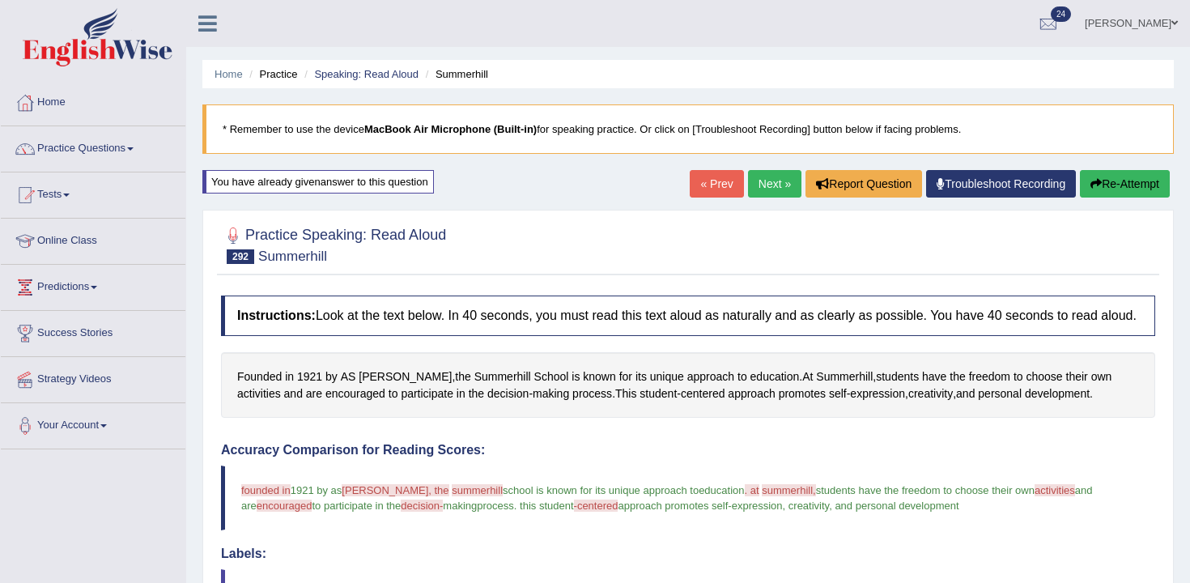
click at [771, 220] on div at bounding box center [688, 243] width 934 height 49
click at [771, 197] on link "Next »" at bounding box center [774, 184] width 53 height 28
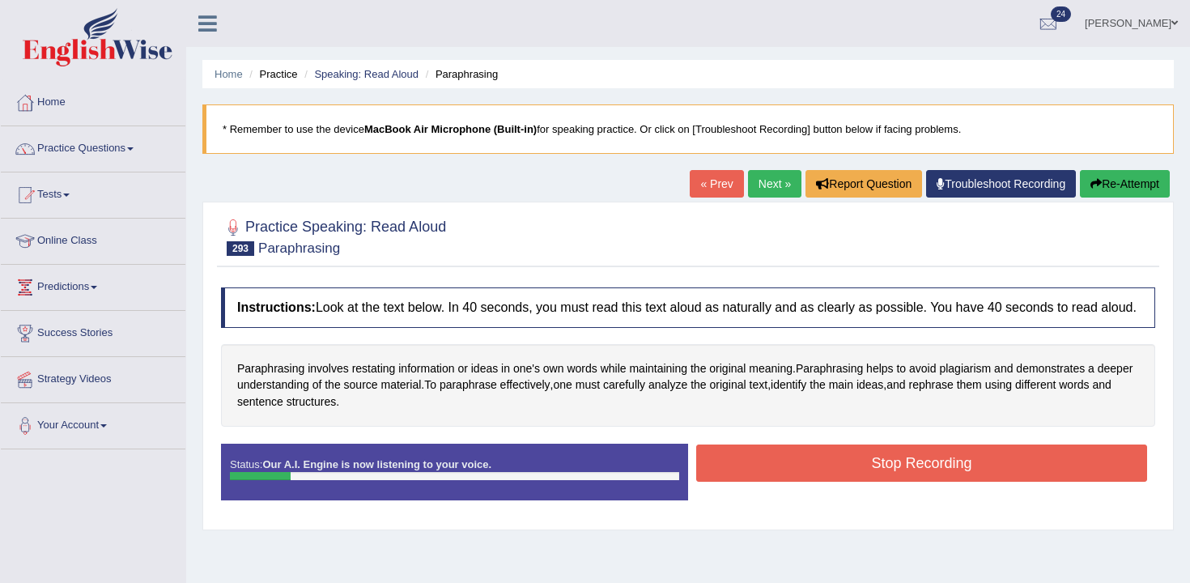
click at [1110, 180] on button "Re-Attempt" at bounding box center [1125, 184] width 90 height 28
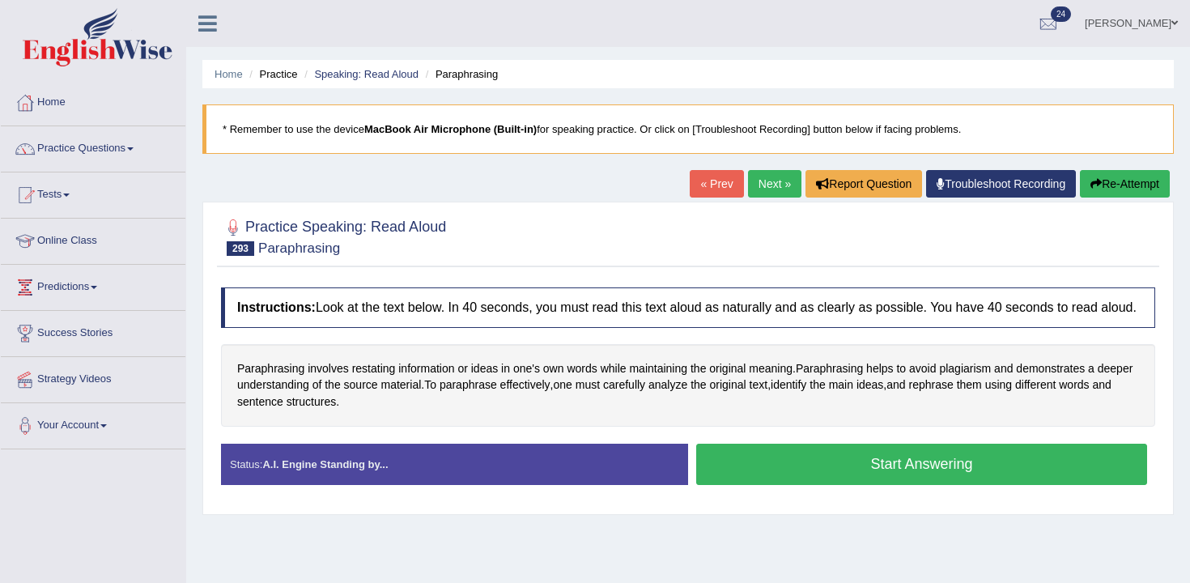
click at [982, 485] on button "Start Answering" at bounding box center [921, 463] width 451 height 41
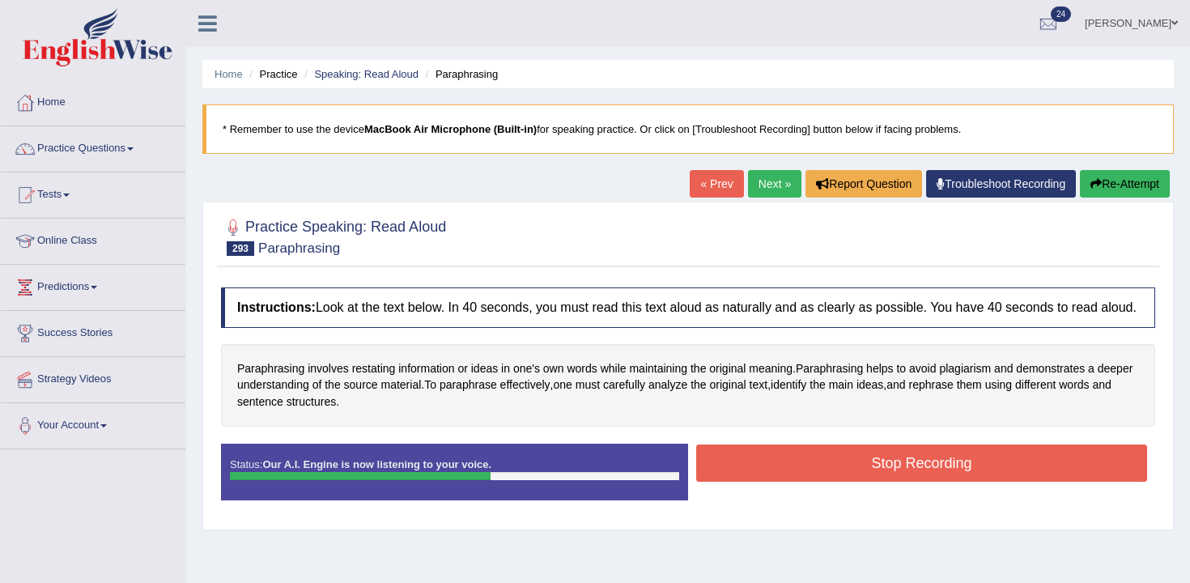
click at [975, 482] on button "Stop Recording" at bounding box center [921, 462] width 451 height 37
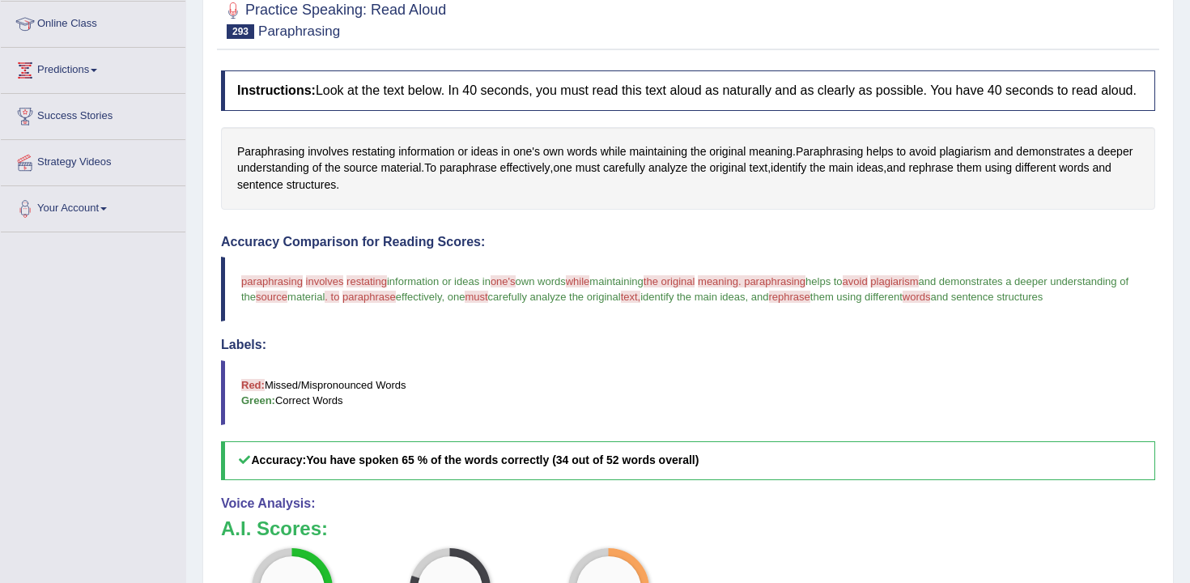
scroll to position [23, 0]
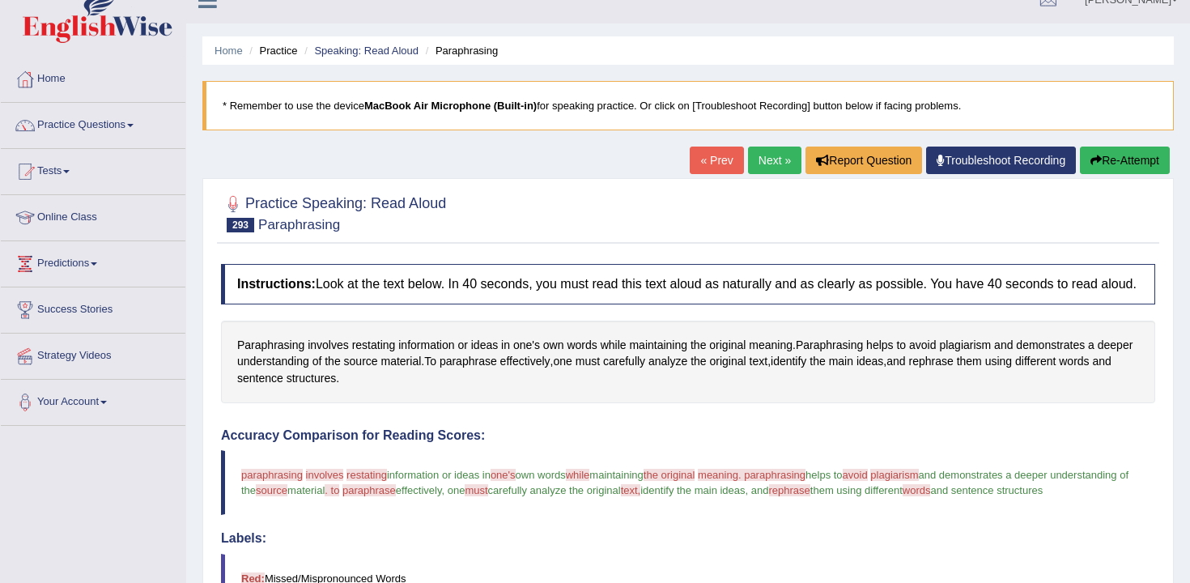
click at [1071, 156] on div "« Prev Next » Report Question Troubleshoot Recording Re-Attempt" at bounding box center [931, 162] width 484 height 32
click at [1080, 155] on button "Re-Attempt" at bounding box center [1125, 160] width 90 height 28
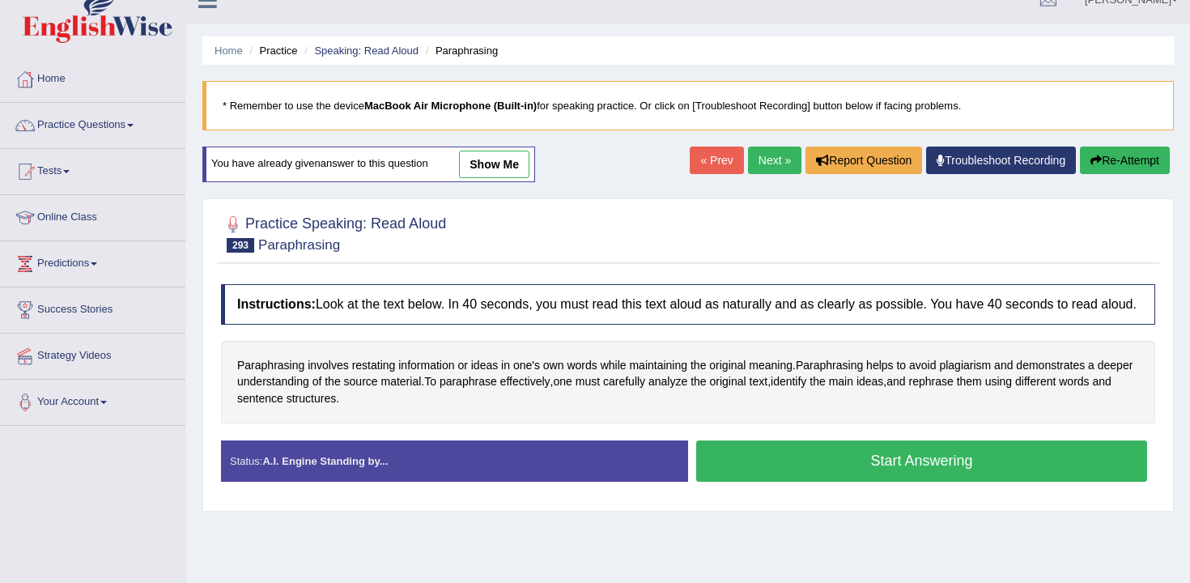
scroll to position [23, 0]
click at [809, 482] on button "Start Answering" at bounding box center [921, 460] width 451 height 41
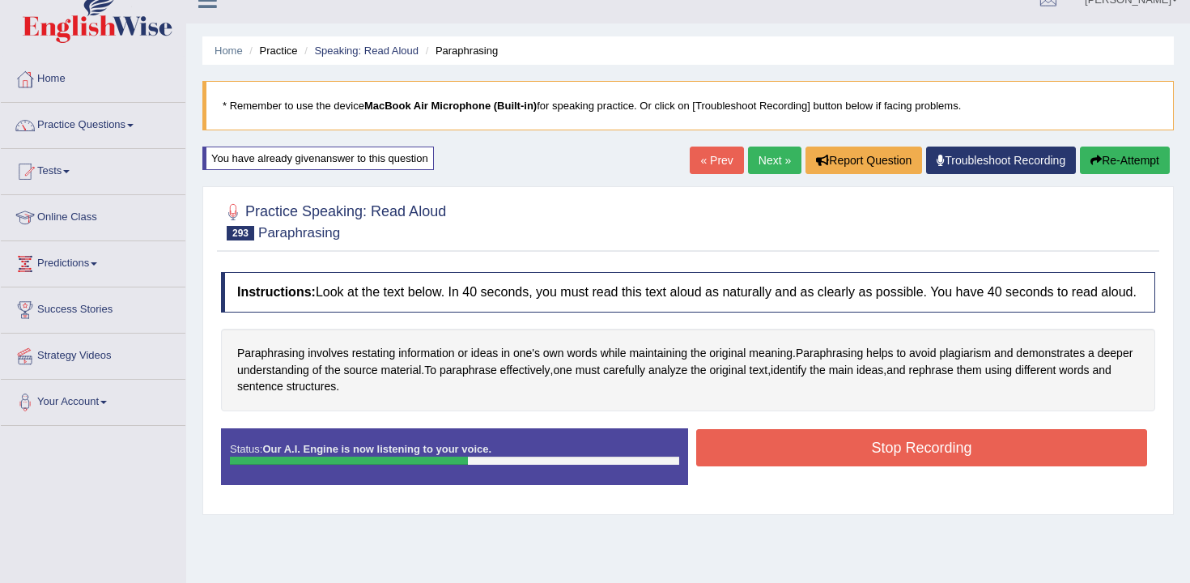
click at [816, 466] on button "Stop Recording" at bounding box center [921, 447] width 451 height 37
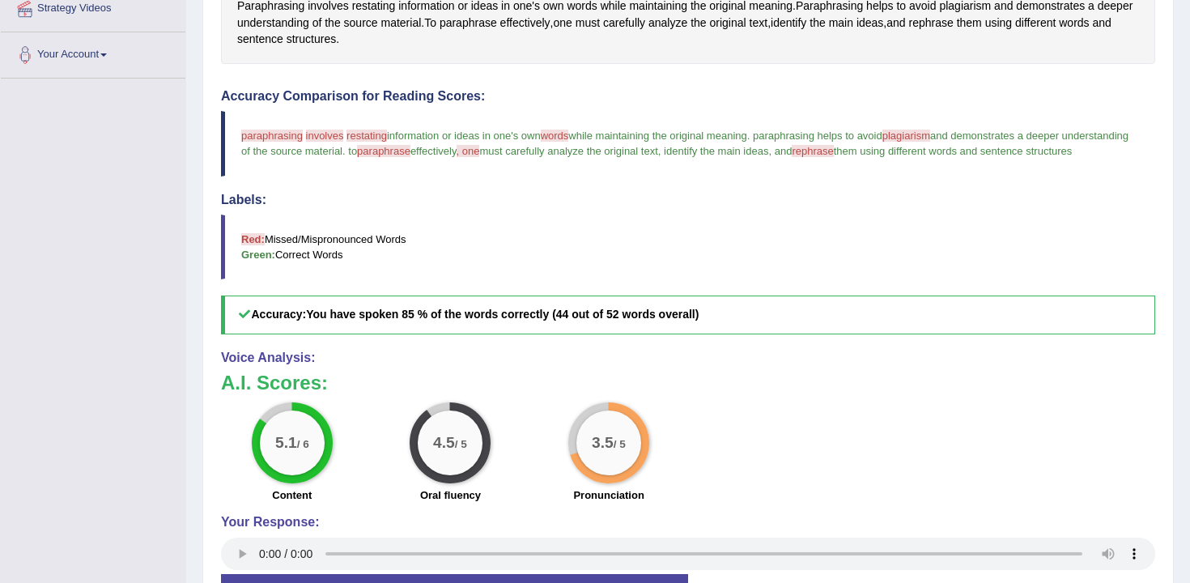
scroll to position [0, 0]
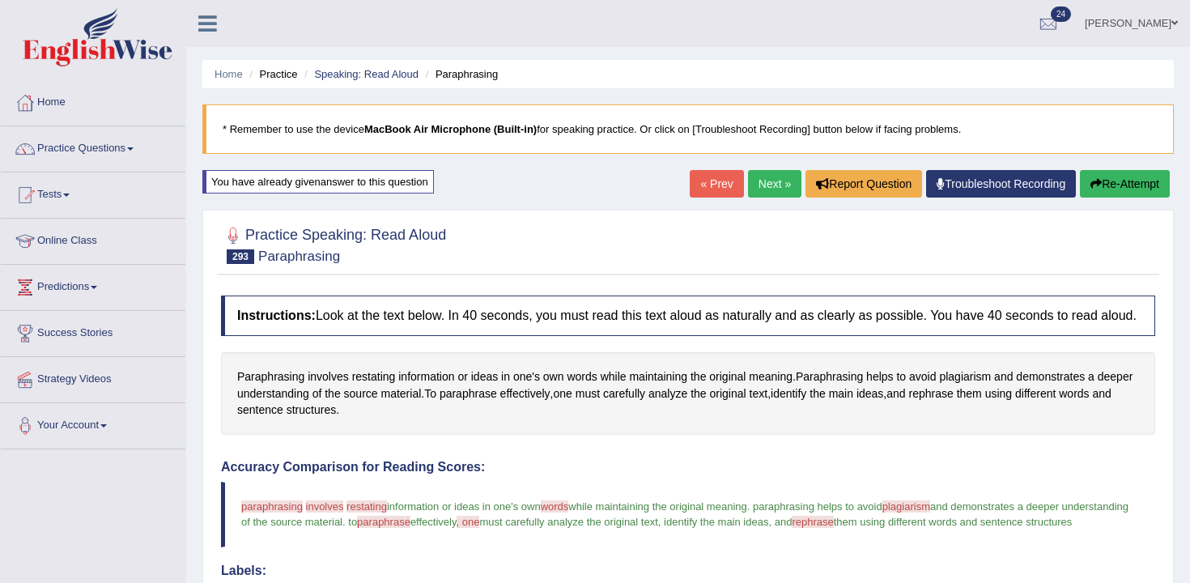
click at [1109, 189] on button "Re-Attempt" at bounding box center [1125, 184] width 90 height 28
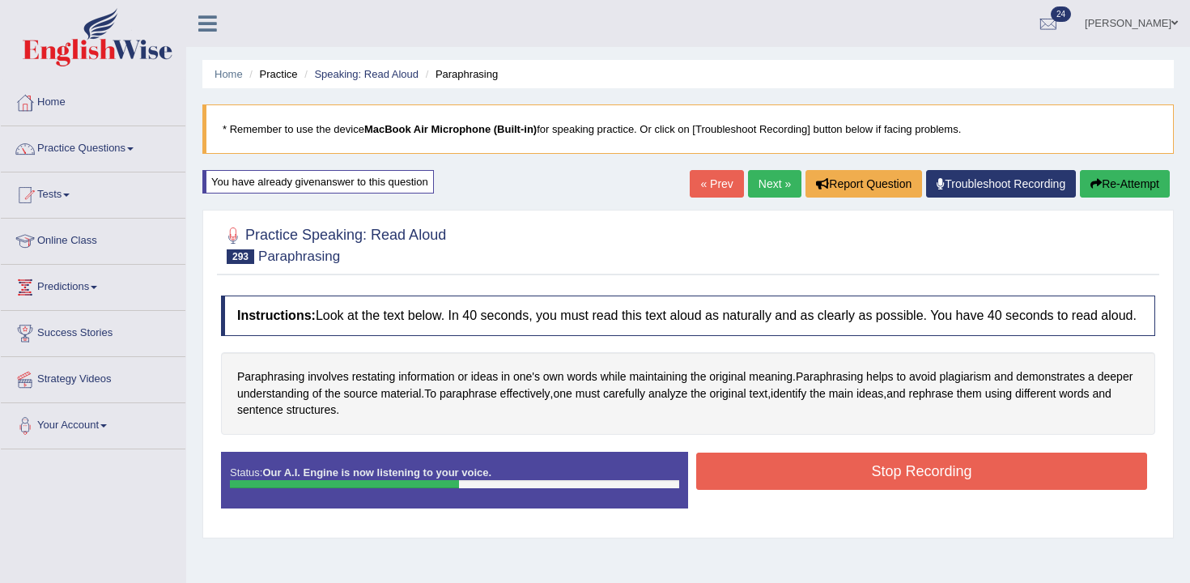
click at [878, 490] on button "Stop Recording" at bounding box center [921, 470] width 451 height 37
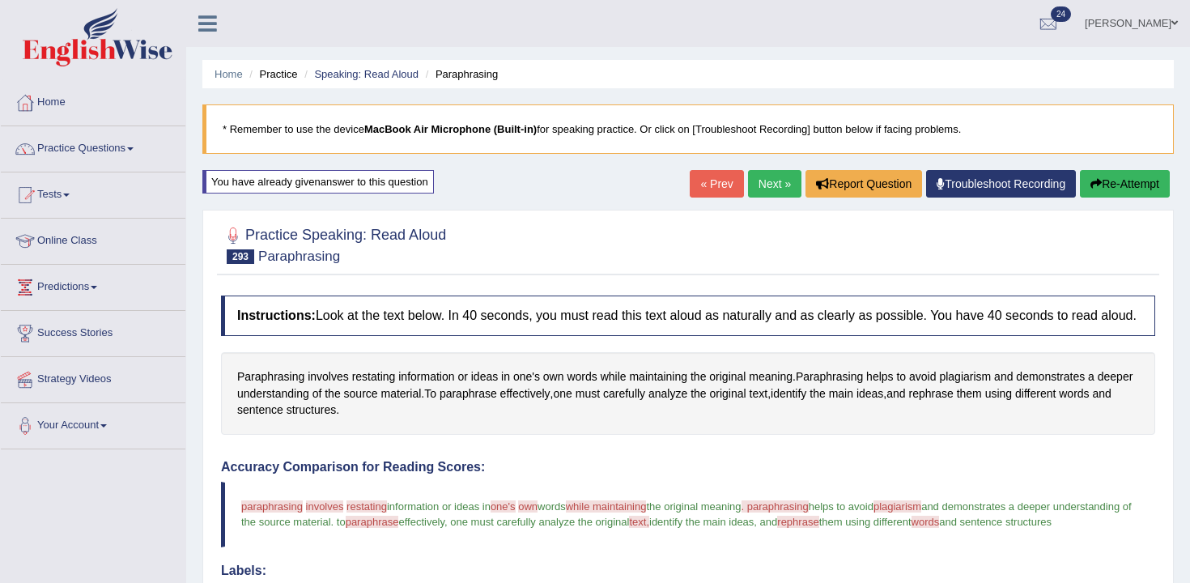
click at [776, 184] on link "Next »" at bounding box center [774, 184] width 53 height 28
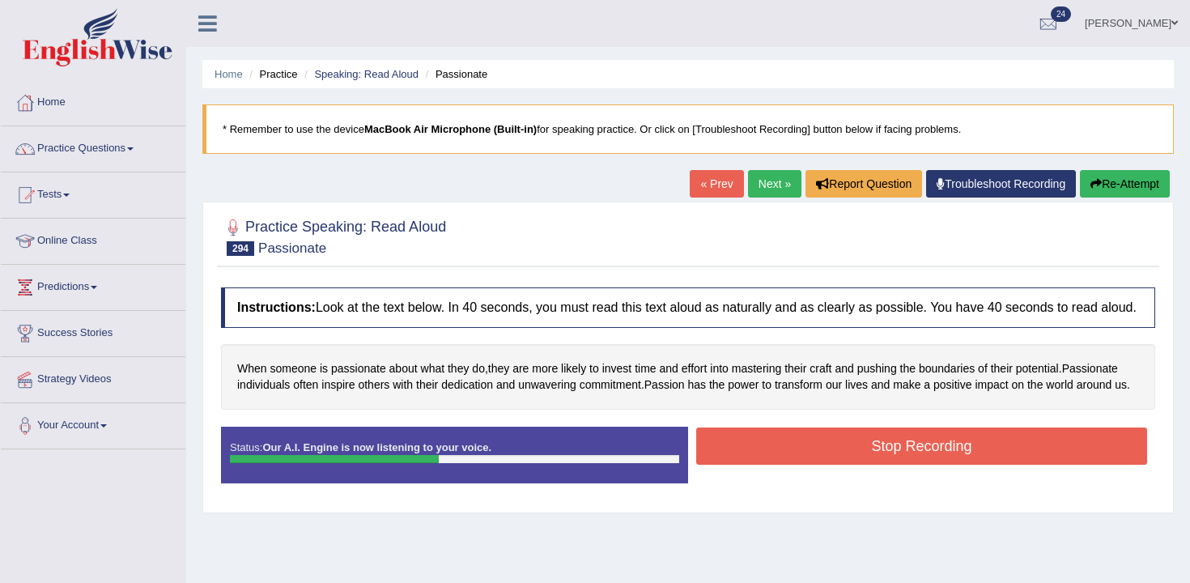
click at [795, 465] on button "Stop Recording" at bounding box center [921, 445] width 451 height 37
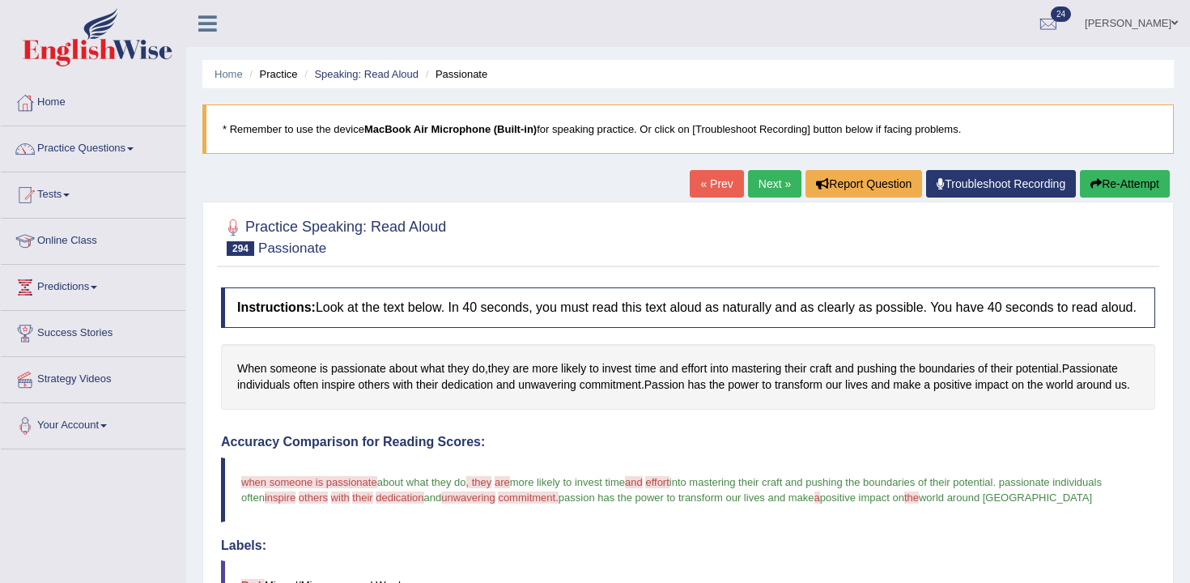
click at [762, 188] on link "Next »" at bounding box center [774, 184] width 53 height 28
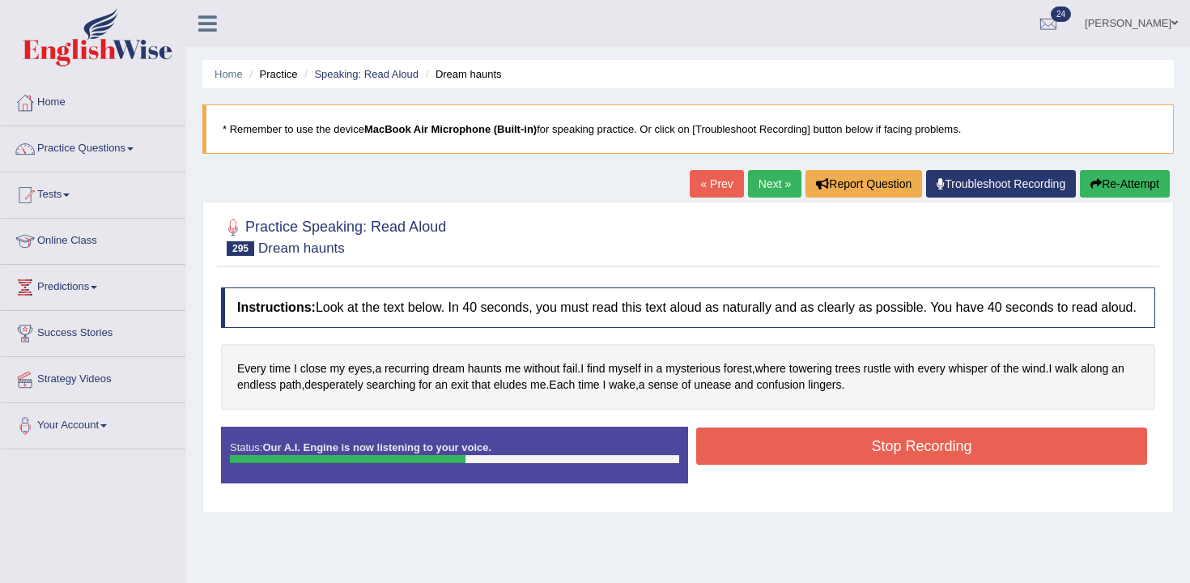
click at [802, 465] on button "Stop Recording" at bounding box center [921, 445] width 451 height 37
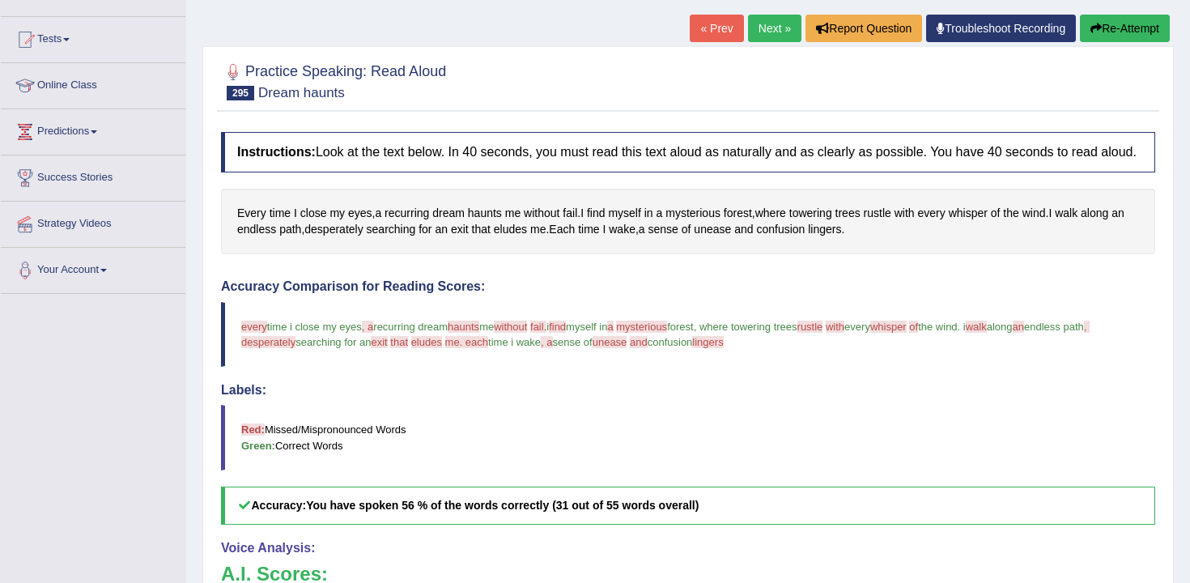
scroll to position [126, 0]
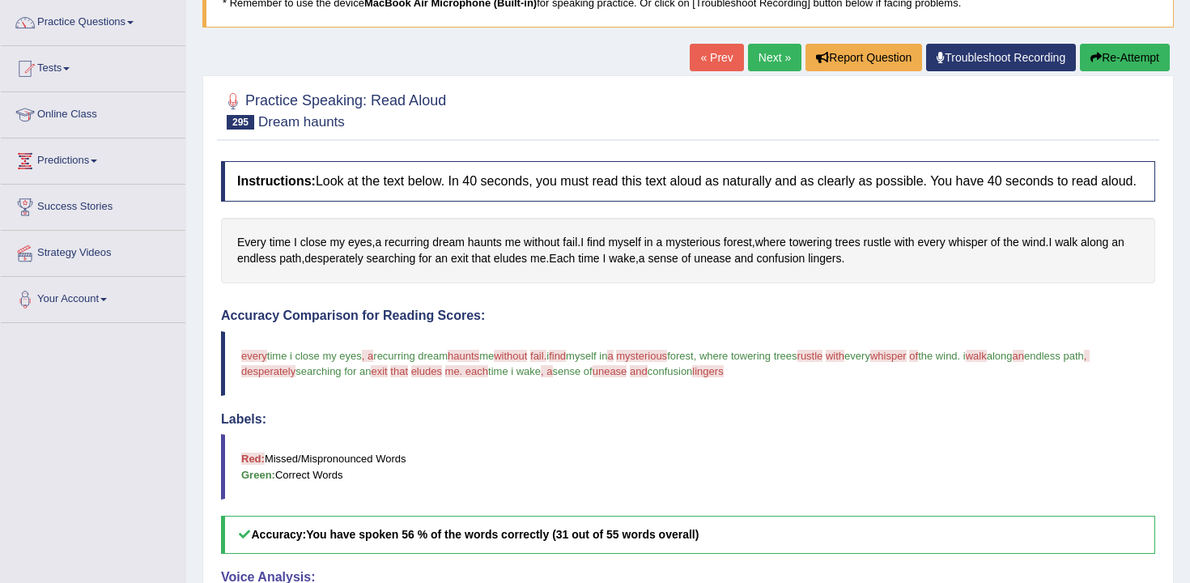
click at [770, 65] on link "Next »" at bounding box center [774, 58] width 53 height 28
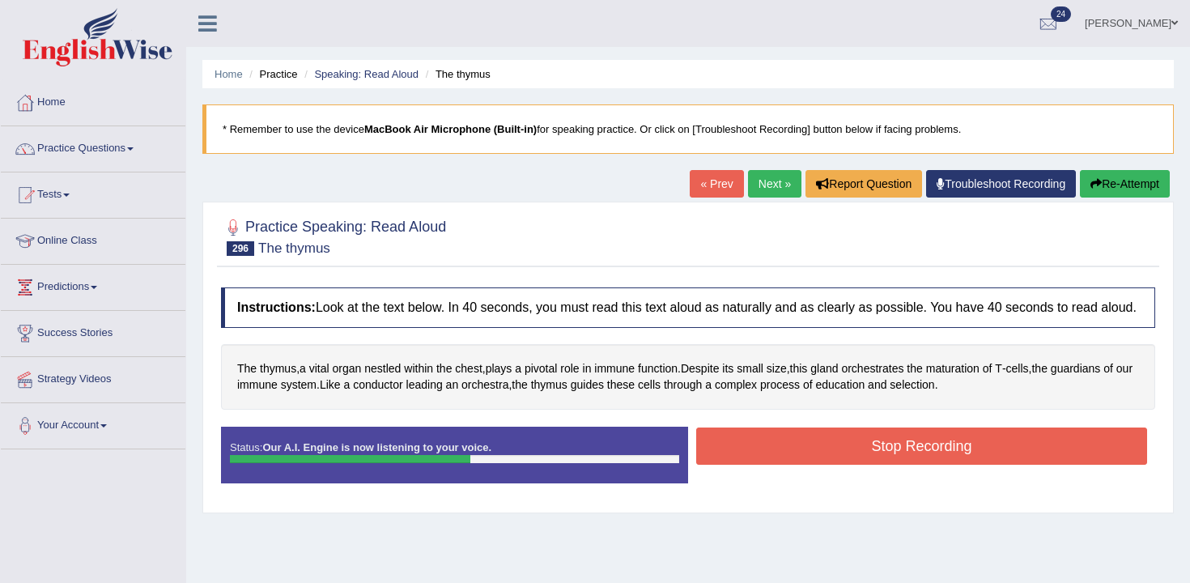
click at [732, 465] on button "Stop Recording" at bounding box center [921, 445] width 451 height 37
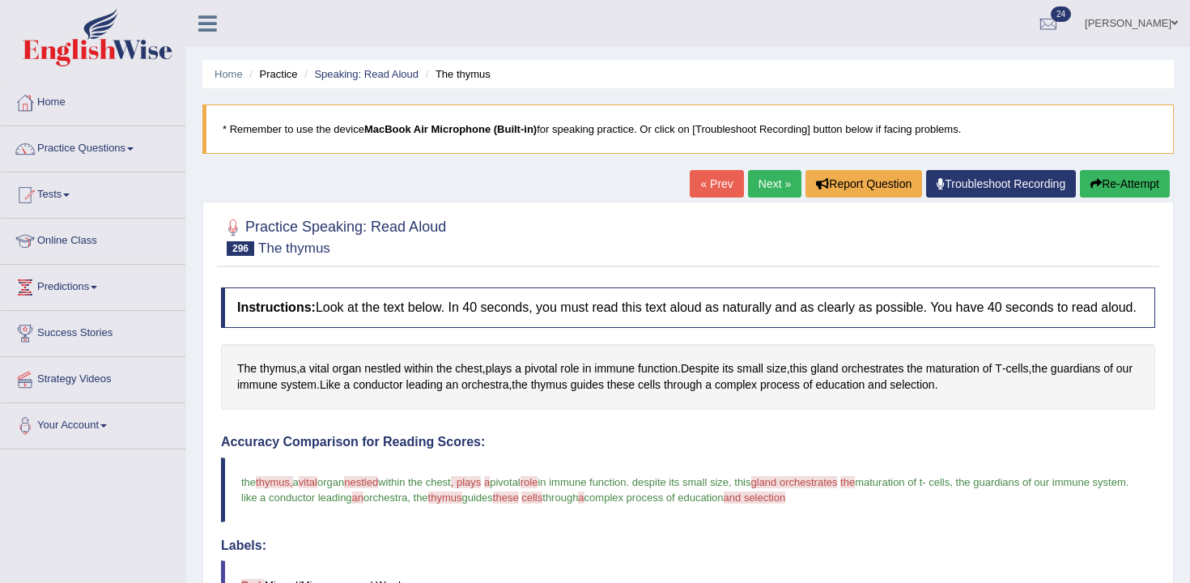
click at [1092, 187] on icon "button" at bounding box center [1095, 183] width 11 height 11
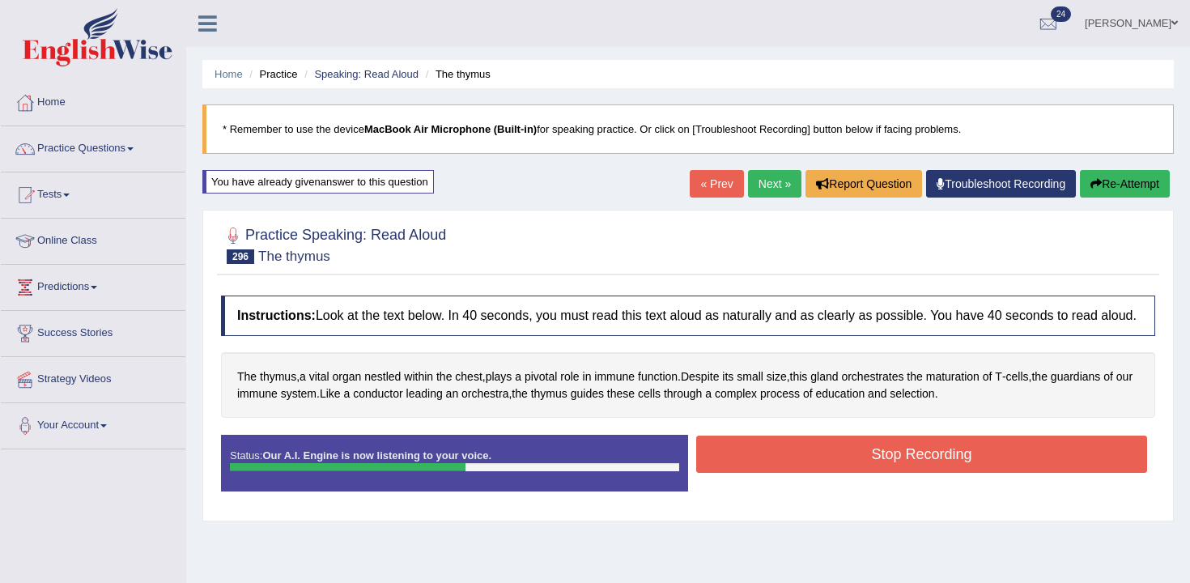
click at [907, 463] on button "Stop Recording" at bounding box center [921, 453] width 451 height 37
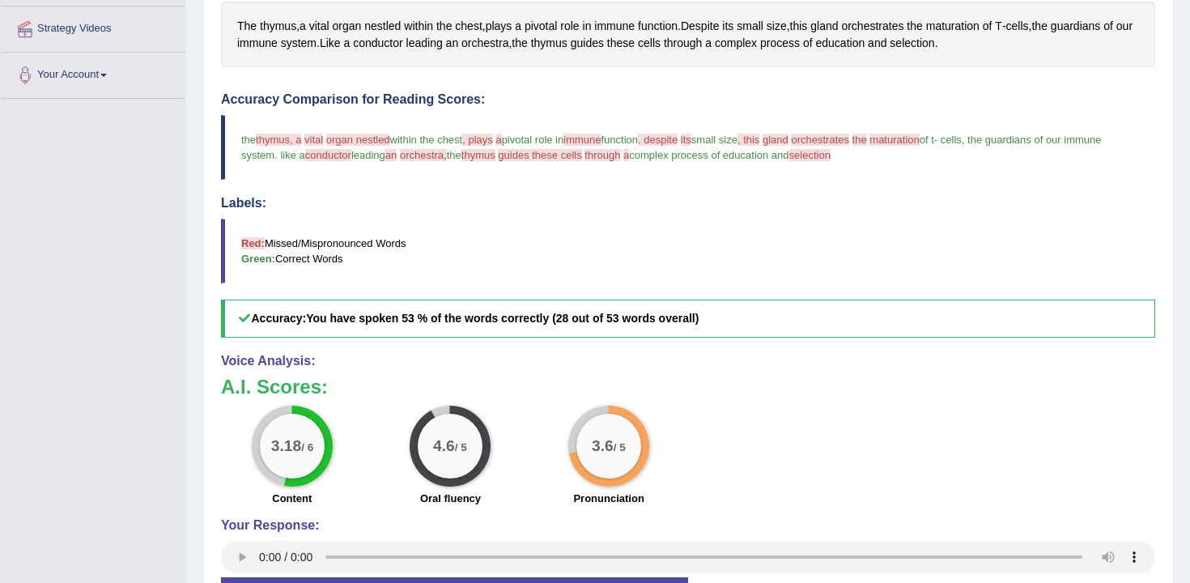
scroll to position [46, 0]
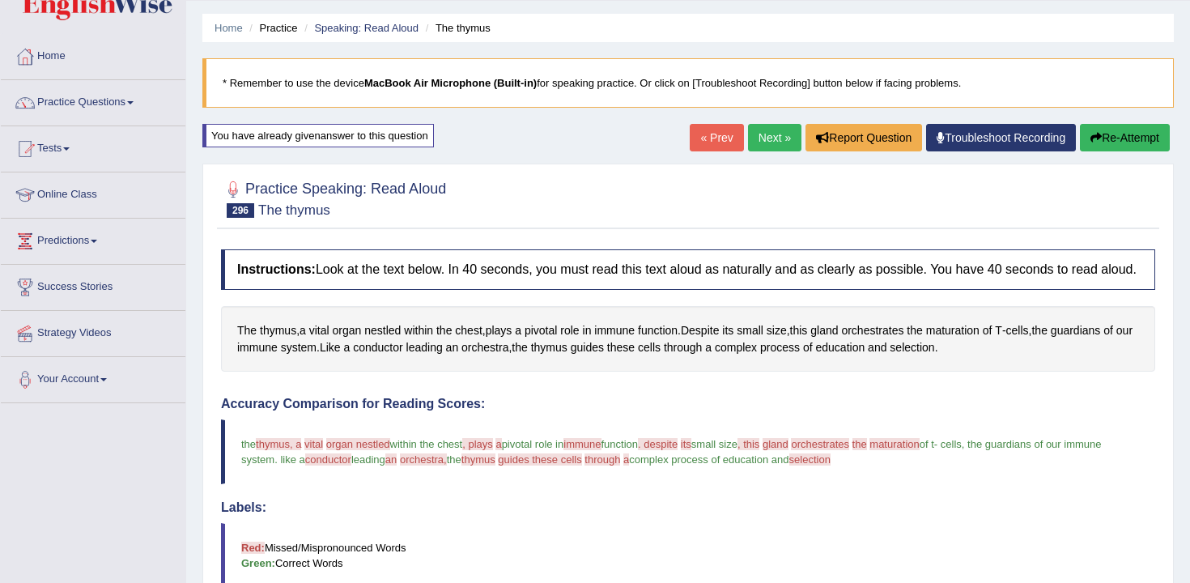
click at [752, 146] on link "Next »" at bounding box center [774, 138] width 53 height 28
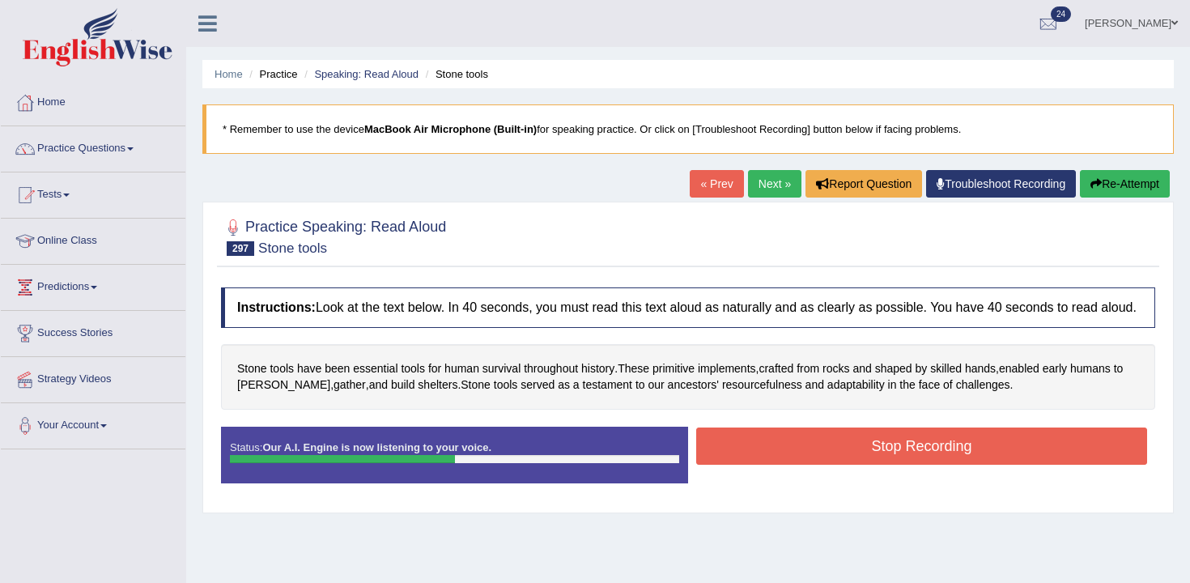
click at [855, 461] on button "Stop Recording" at bounding box center [921, 445] width 451 height 37
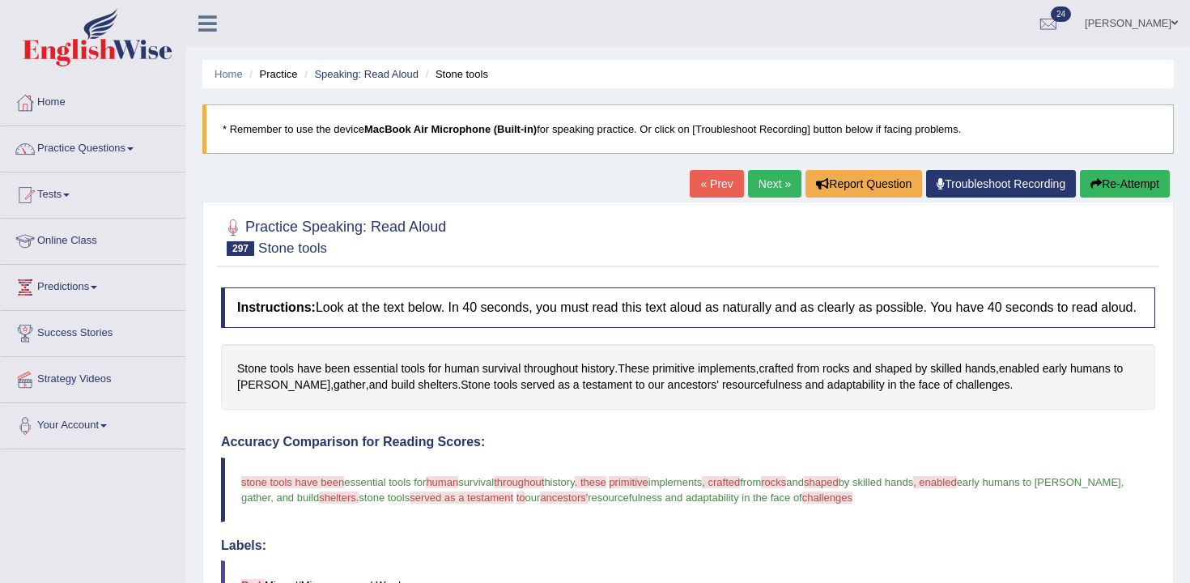
click at [1080, 201] on div "« Prev Next » Report Question Troubleshoot Recording Re-Attempt" at bounding box center [931, 186] width 484 height 32
click at [1094, 190] on button "Re-Attempt" at bounding box center [1125, 184] width 90 height 28
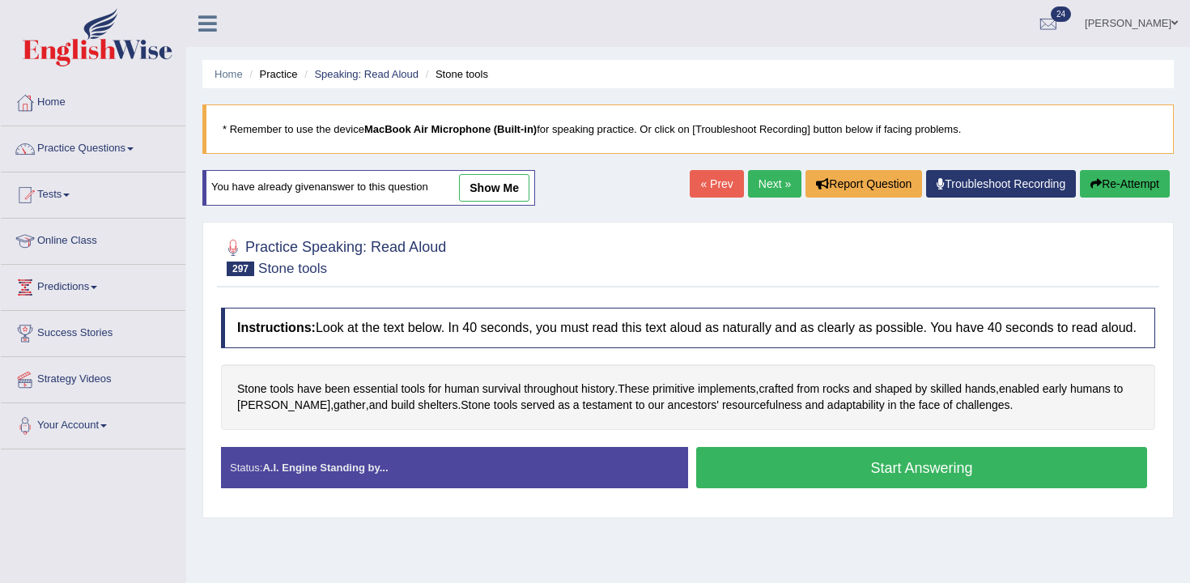
click at [817, 488] on button "Start Answering" at bounding box center [921, 467] width 451 height 41
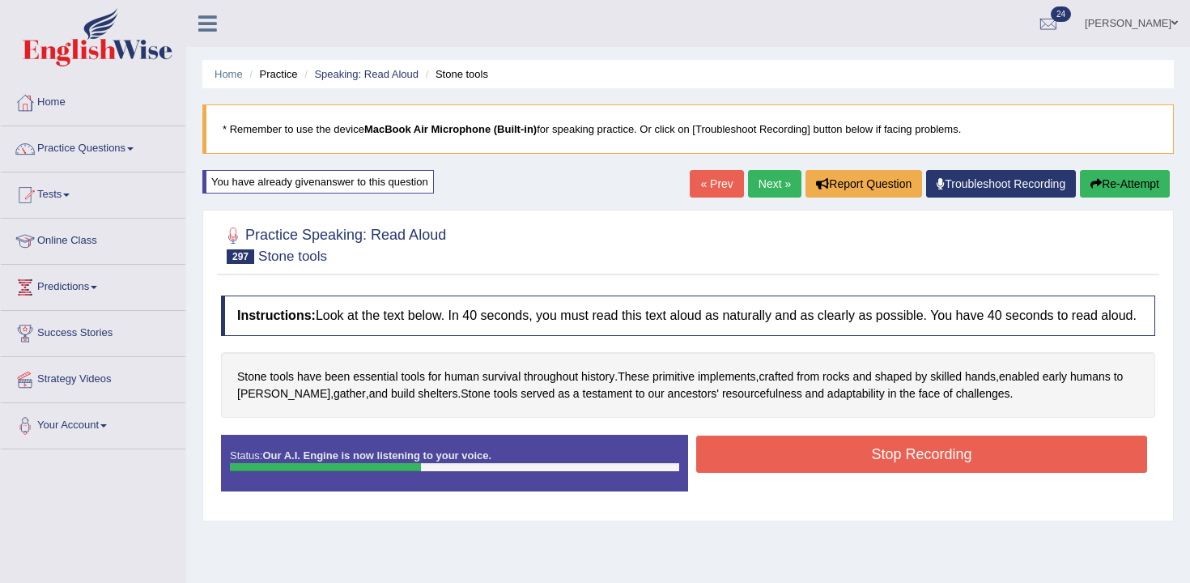
click at [870, 471] on button "Stop Recording" at bounding box center [921, 453] width 451 height 37
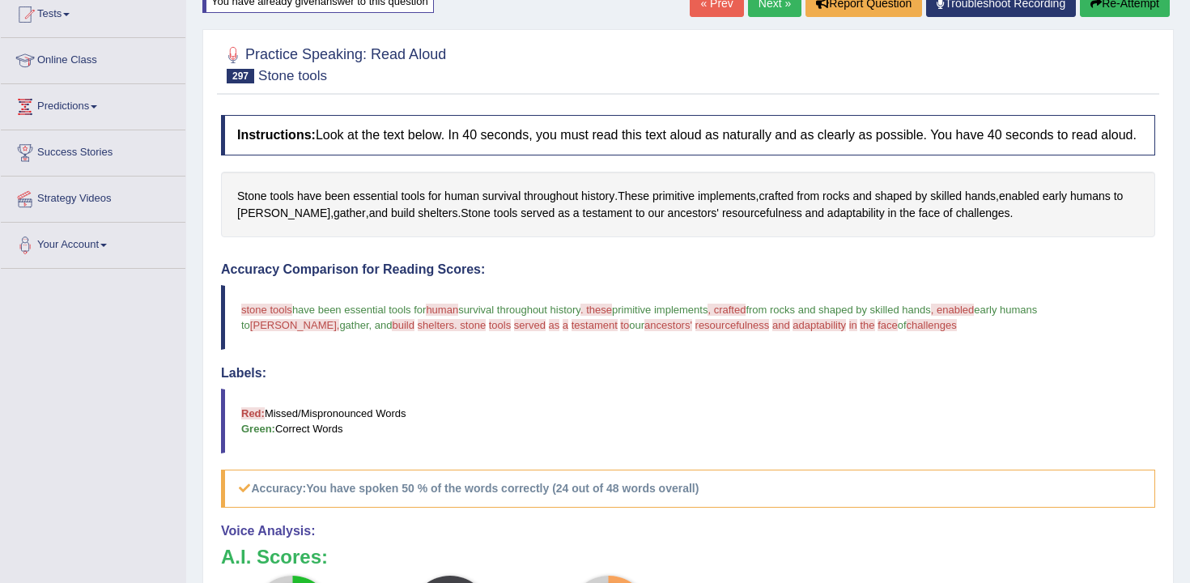
scroll to position [73, 0]
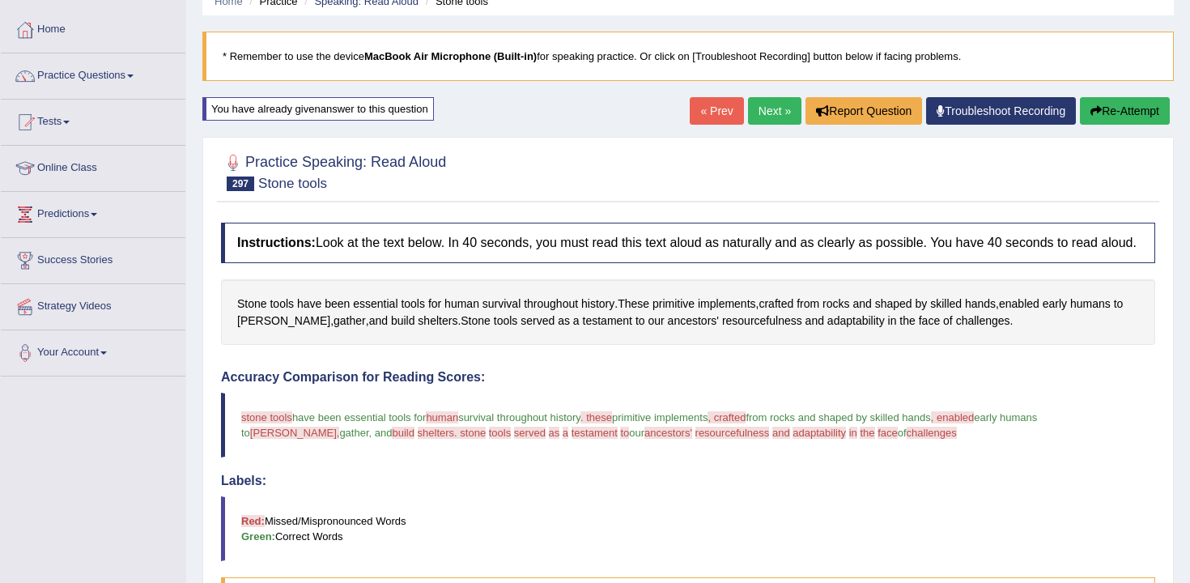
click at [1133, 99] on button "Re-Attempt" at bounding box center [1125, 111] width 90 height 28
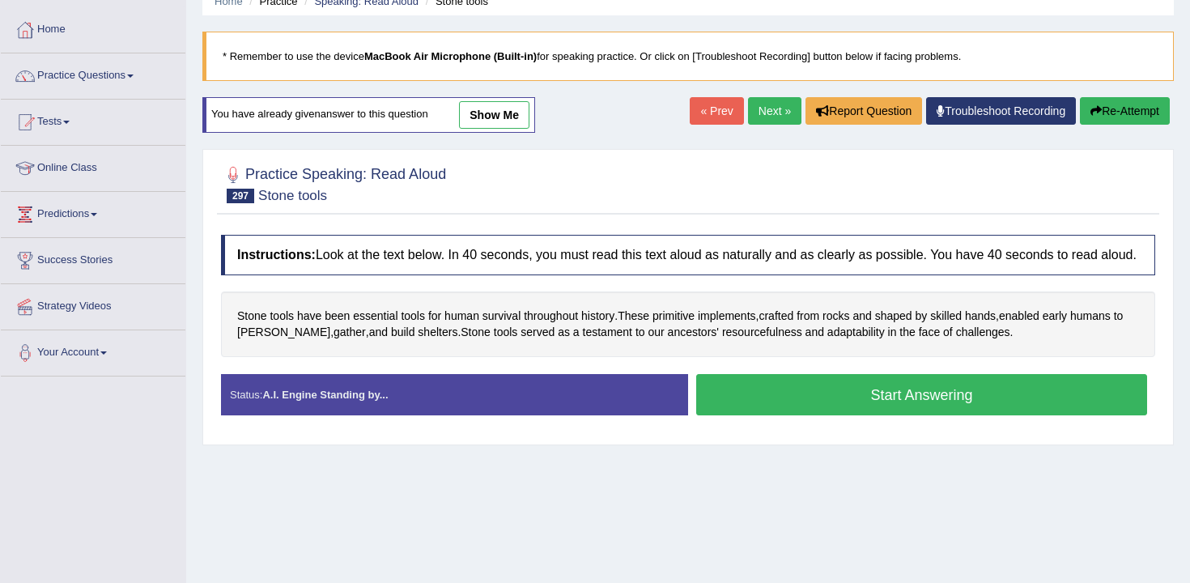
drag, startPoint x: 904, startPoint y: 407, endPoint x: 944, endPoint y: 418, distance: 42.0
click at [904, 407] on button "Start Answering" at bounding box center [921, 394] width 451 height 41
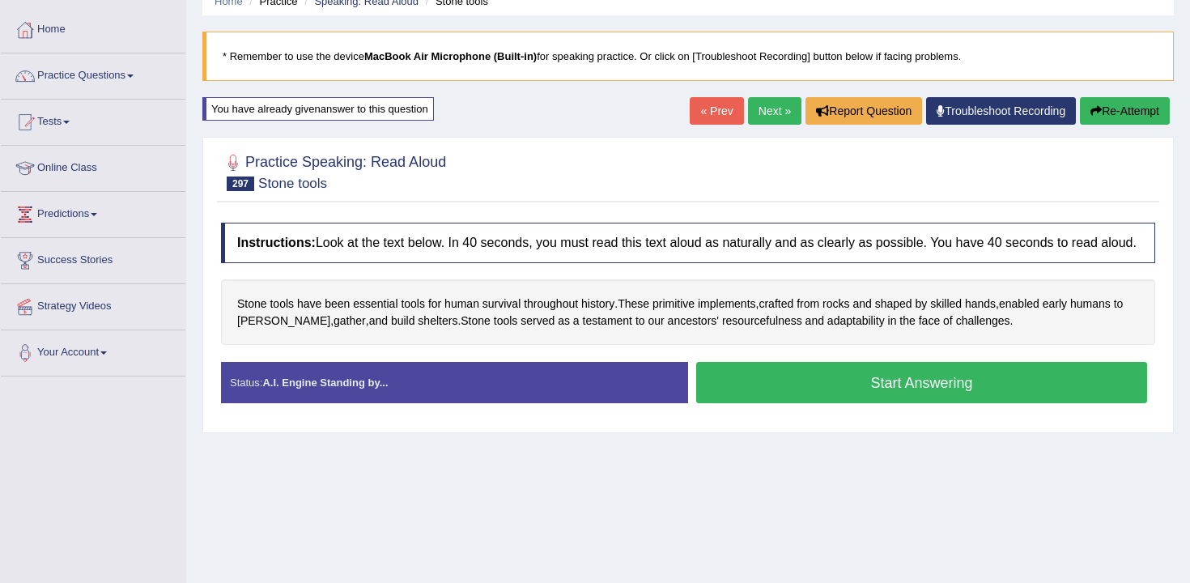
click at [944, 407] on div "Start Answering" at bounding box center [921, 384] width 467 height 45
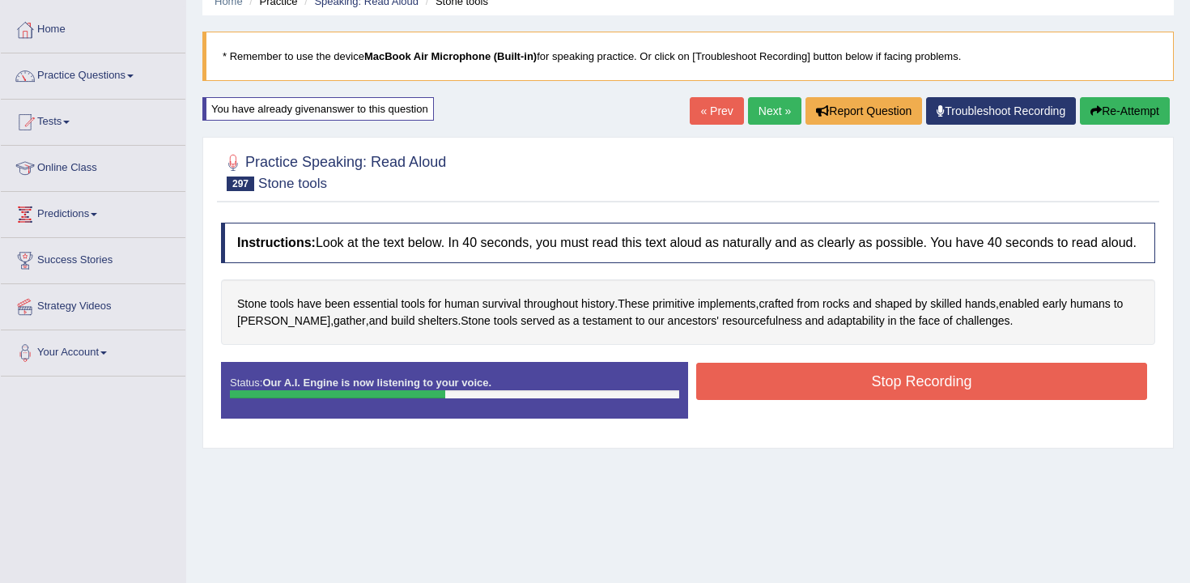
click at [926, 400] on button "Stop Recording" at bounding box center [921, 381] width 451 height 37
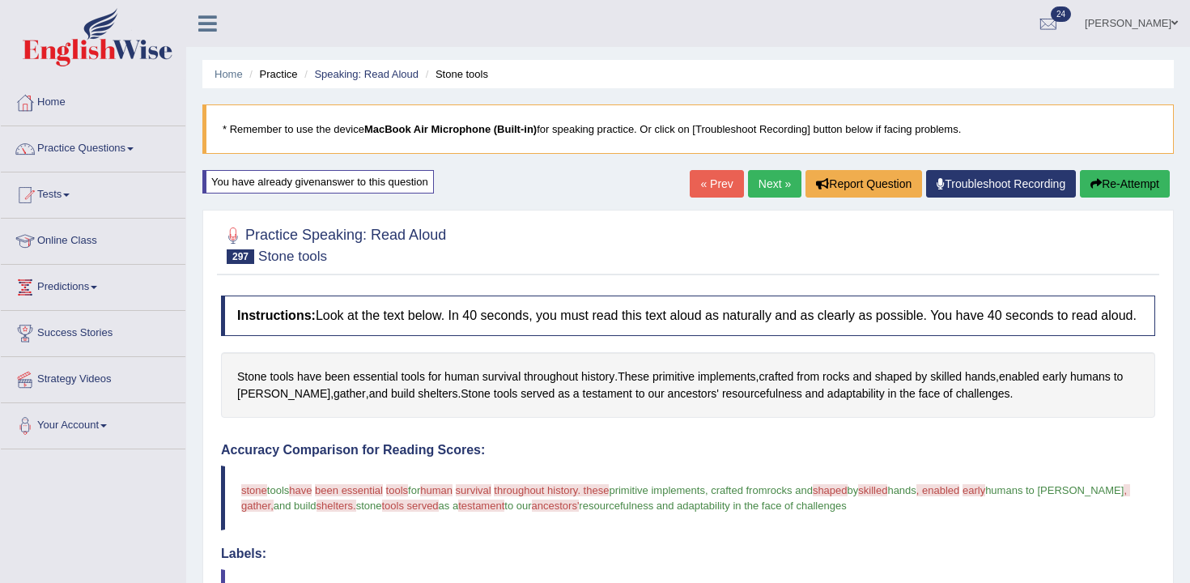
scroll to position [70, 0]
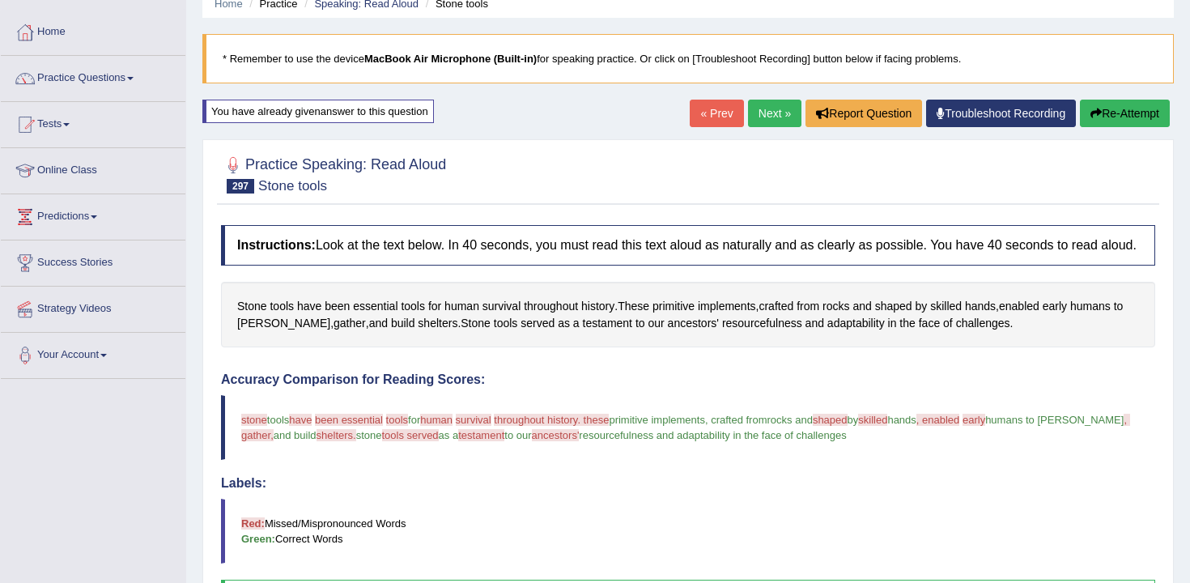
click at [1109, 123] on button "Re-Attempt" at bounding box center [1125, 114] width 90 height 28
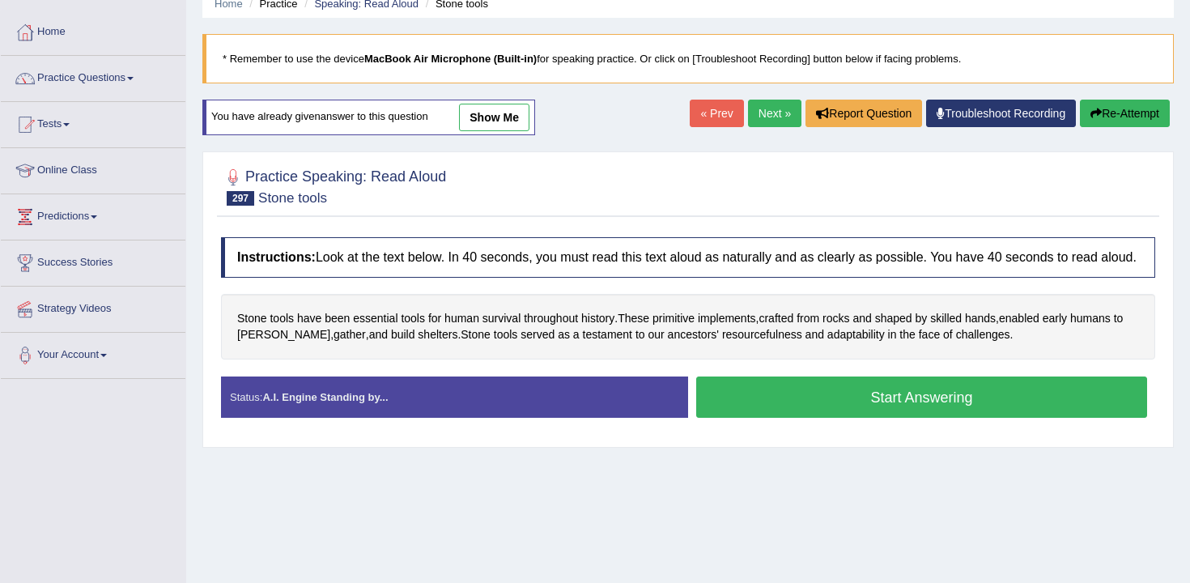
click at [791, 418] on button "Start Answering" at bounding box center [921, 396] width 451 height 41
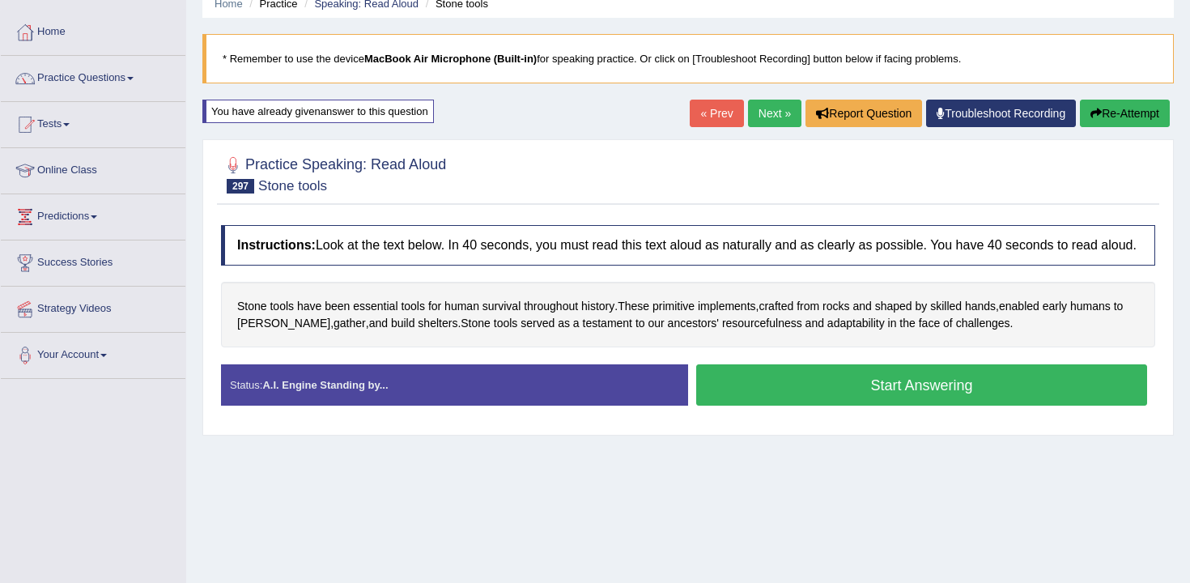
click at [779, 405] on button "Start Answering" at bounding box center [921, 384] width 451 height 41
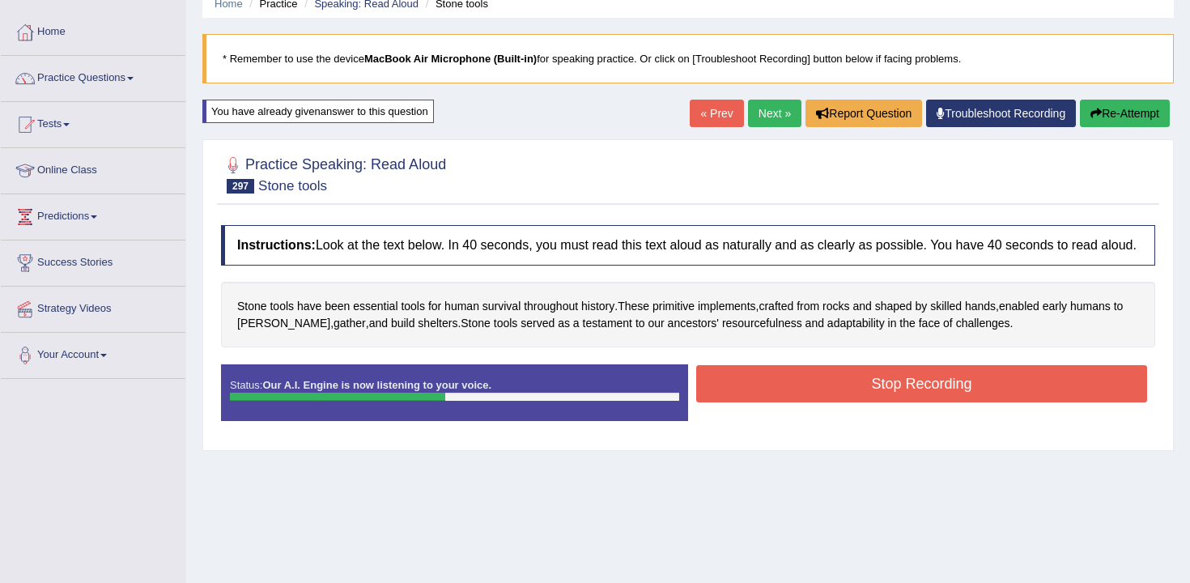
click at [884, 402] on button "Stop Recording" at bounding box center [921, 383] width 451 height 37
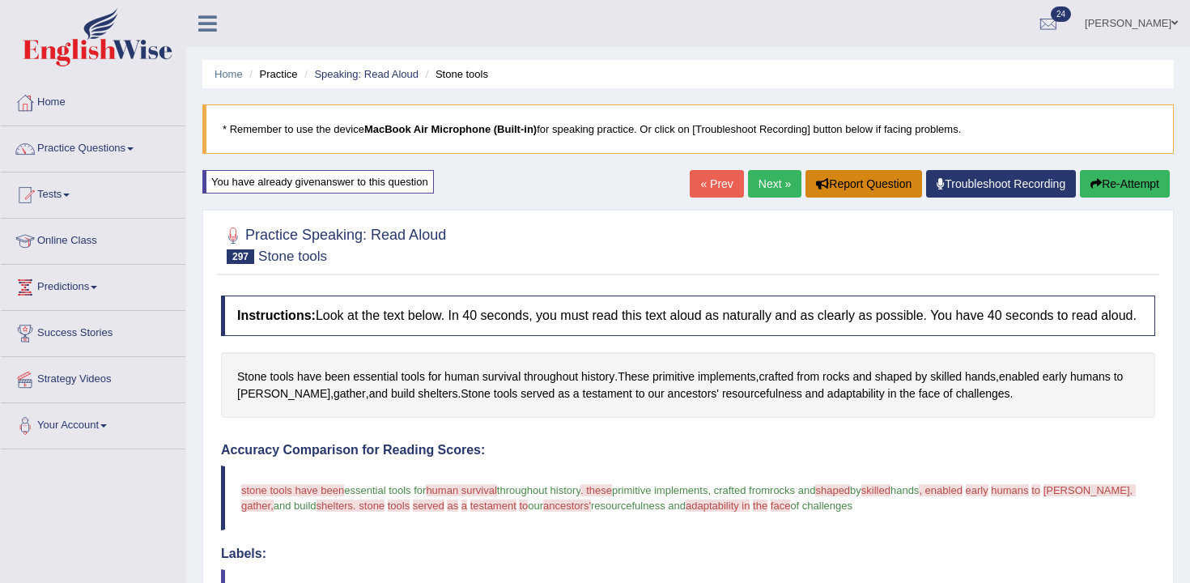
click at [875, 181] on button "Report Question" at bounding box center [863, 184] width 117 height 28
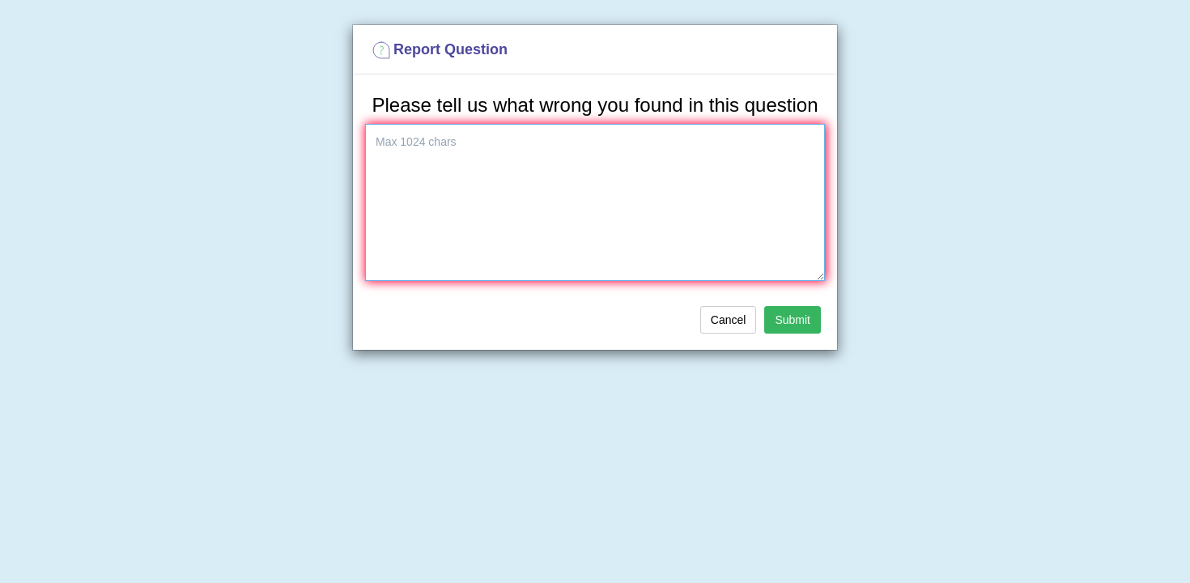
click at [497, 235] on textarea at bounding box center [595, 202] width 460 height 157
type textarea "L"
type textarea "All RED!!!"
click at [796, 333] on button "Submit" at bounding box center [792, 320] width 57 height 28
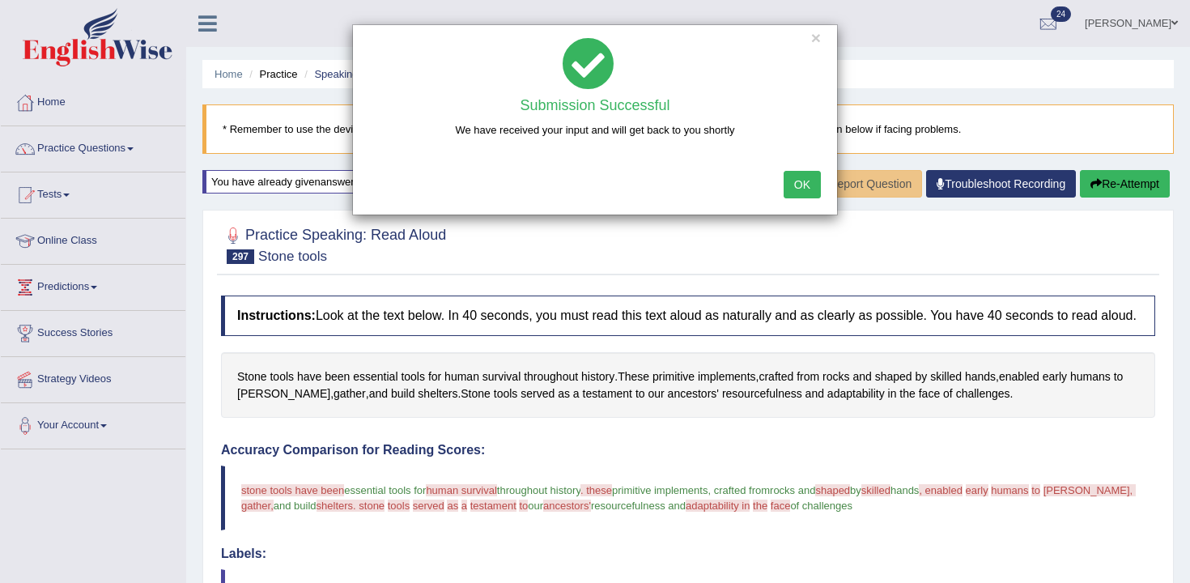
click at [785, 183] on button "OK" at bounding box center [801, 185] width 37 height 28
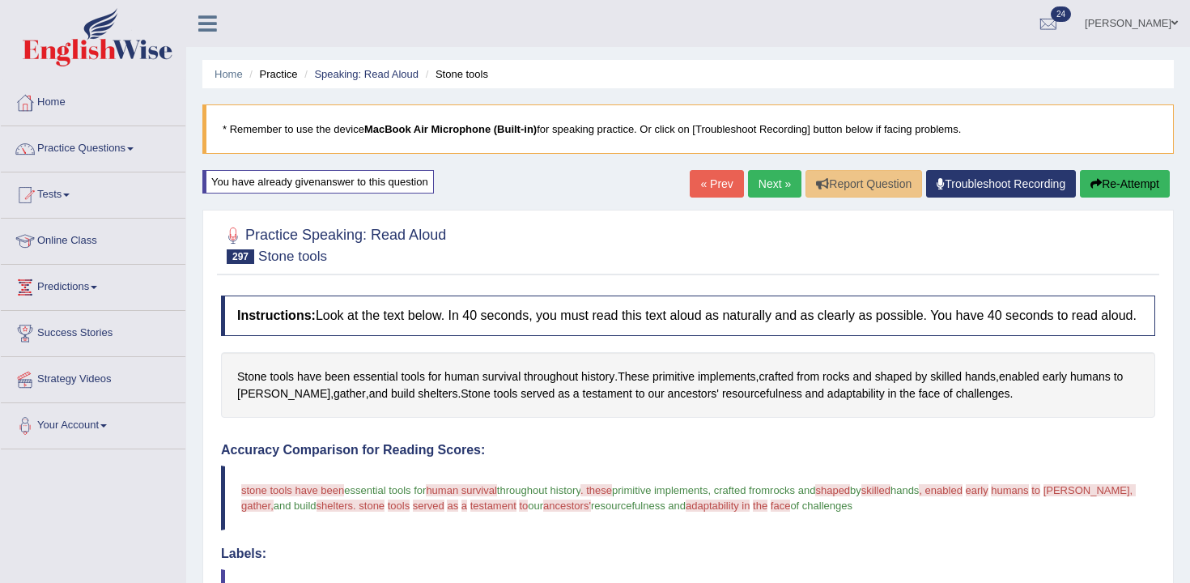
click at [761, 181] on link "Next »" at bounding box center [774, 184] width 53 height 28
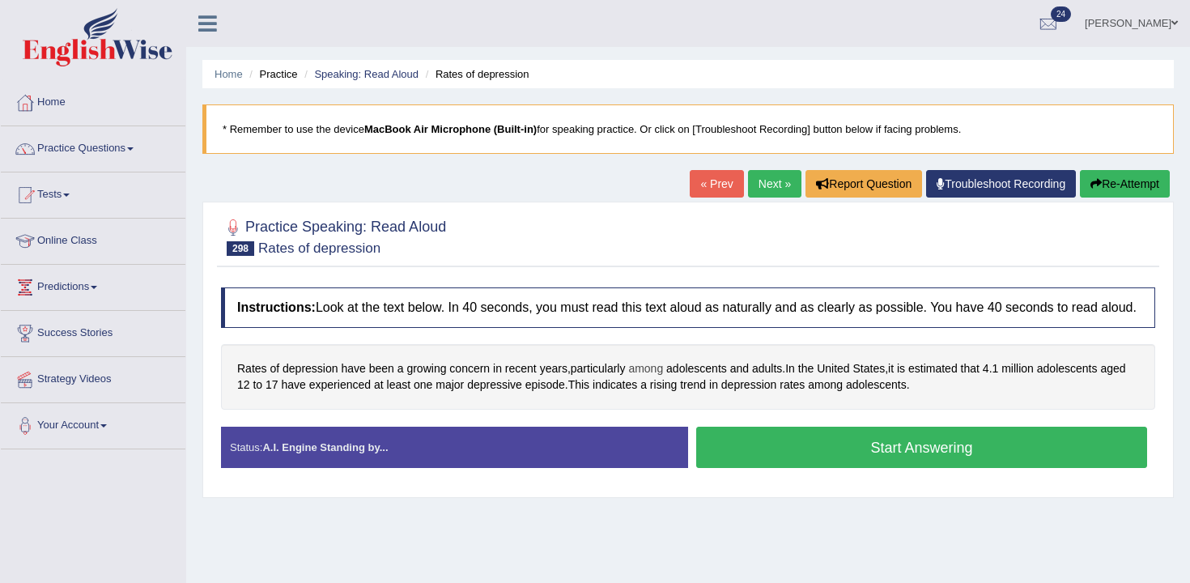
scroll to position [21, 0]
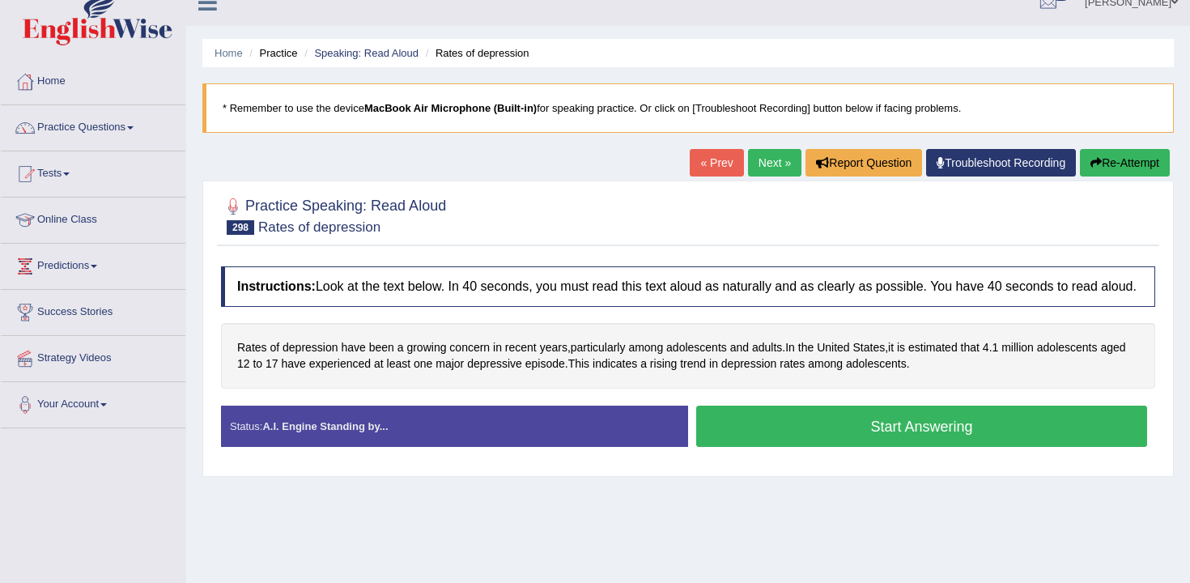
click at [734, 431] on button "Start Answering" at bounding box center [921, 425] width 451 height 41
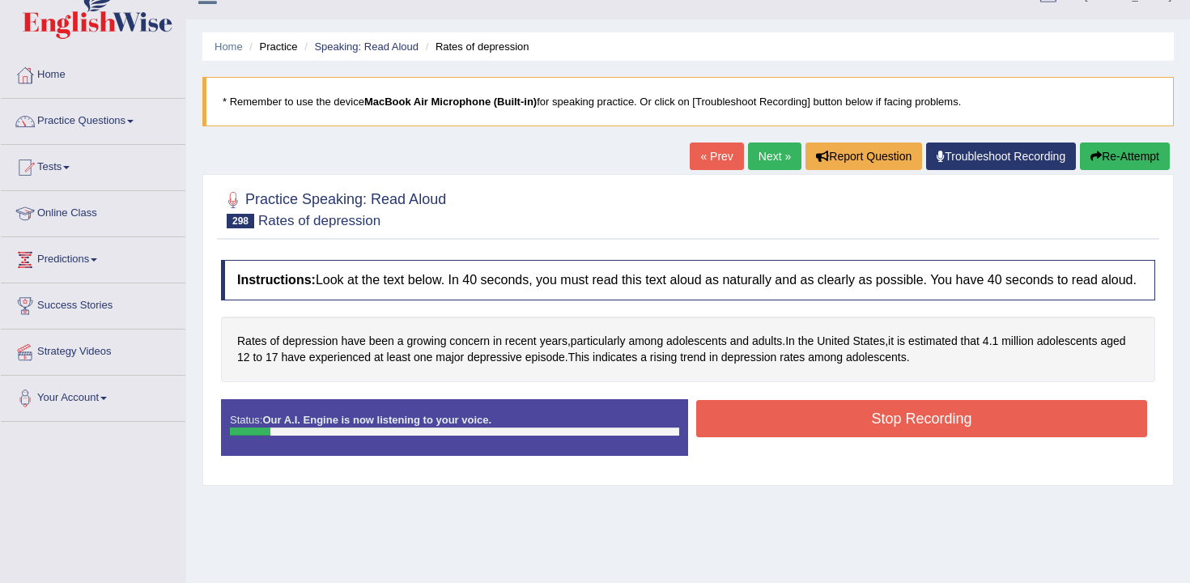
click at [1110, 151] on button "Re-Attempt" at bounding box center [1125, 156] width 90 height 28
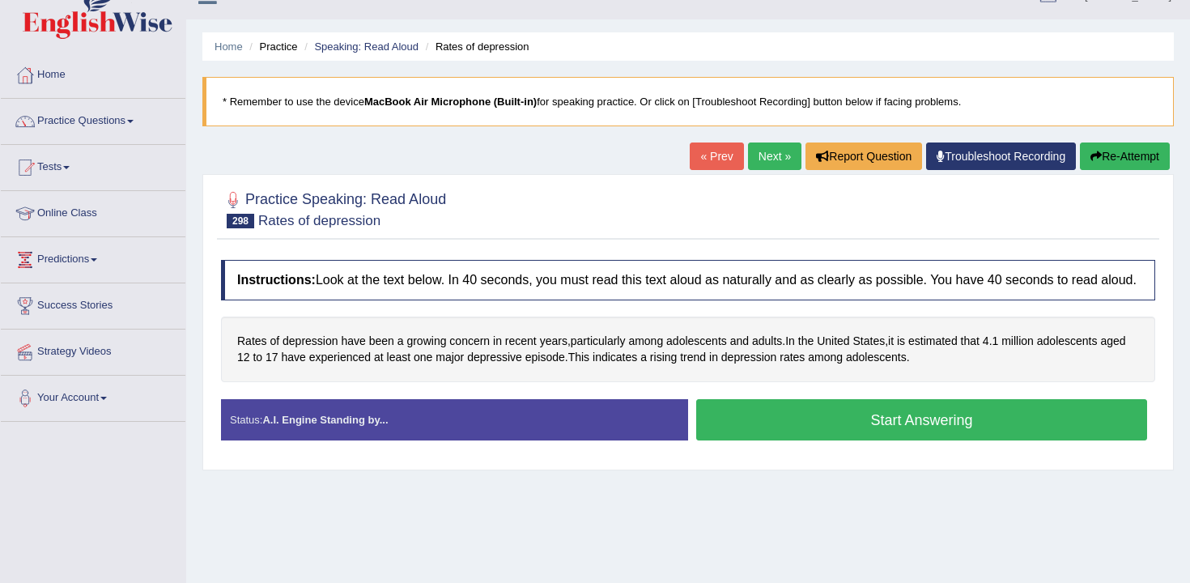
click at [812, 440] on button "Start Answering" at bounding box center [921, 419] width 451 height 41
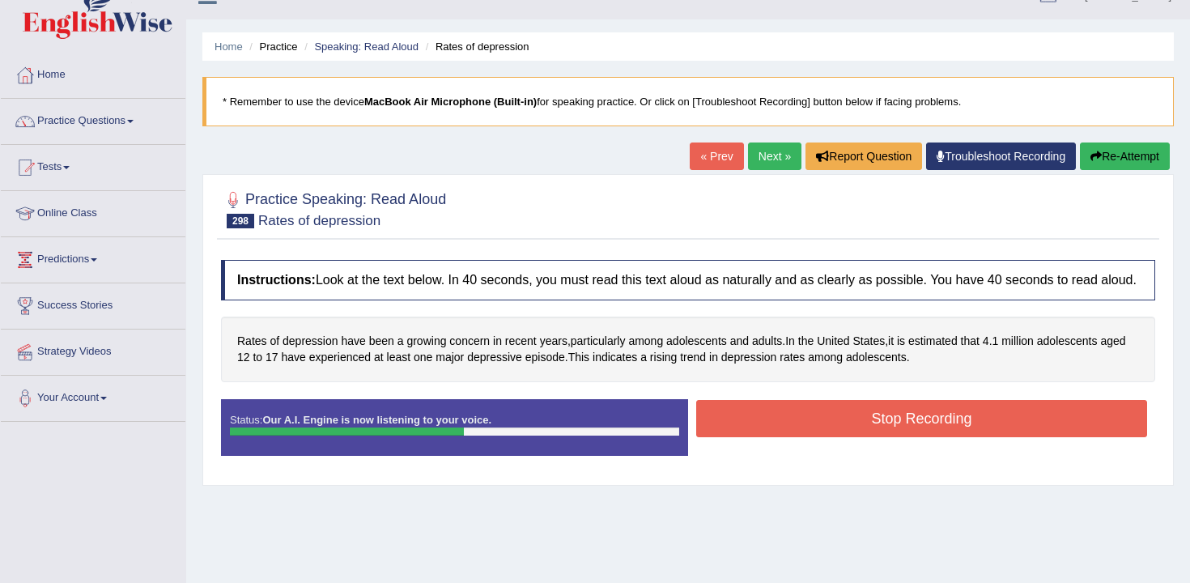
click at [812, 437] on button "Stop Recording" at bounding box center [921, 418] width 451 height 37
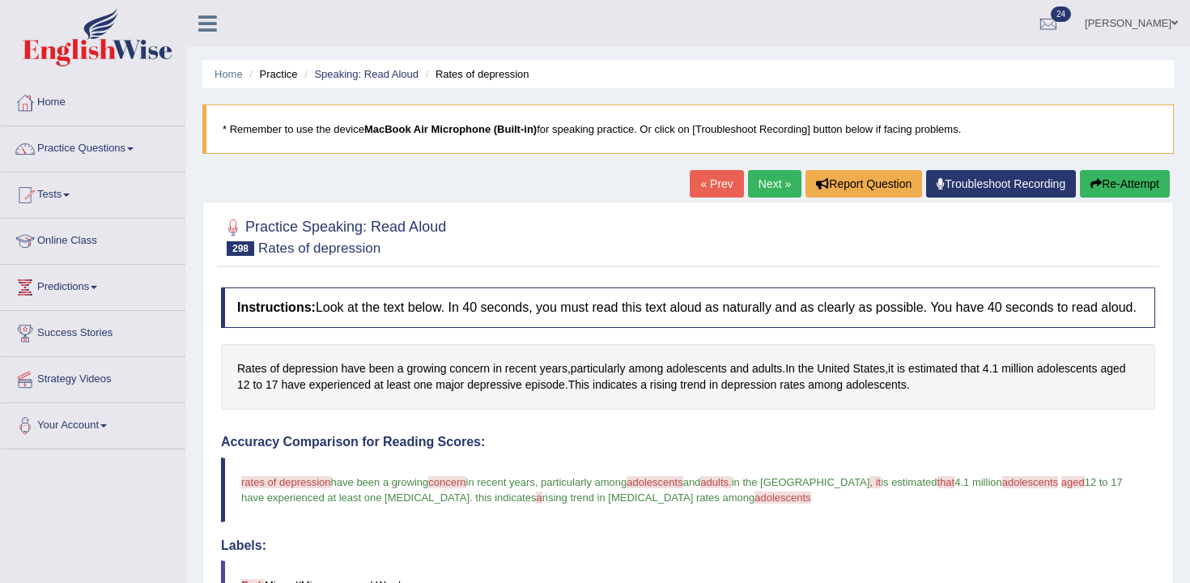
click at [1101, 193] on button "Re-Attempt" at bounding box center [1125, 184] width 90 height 28
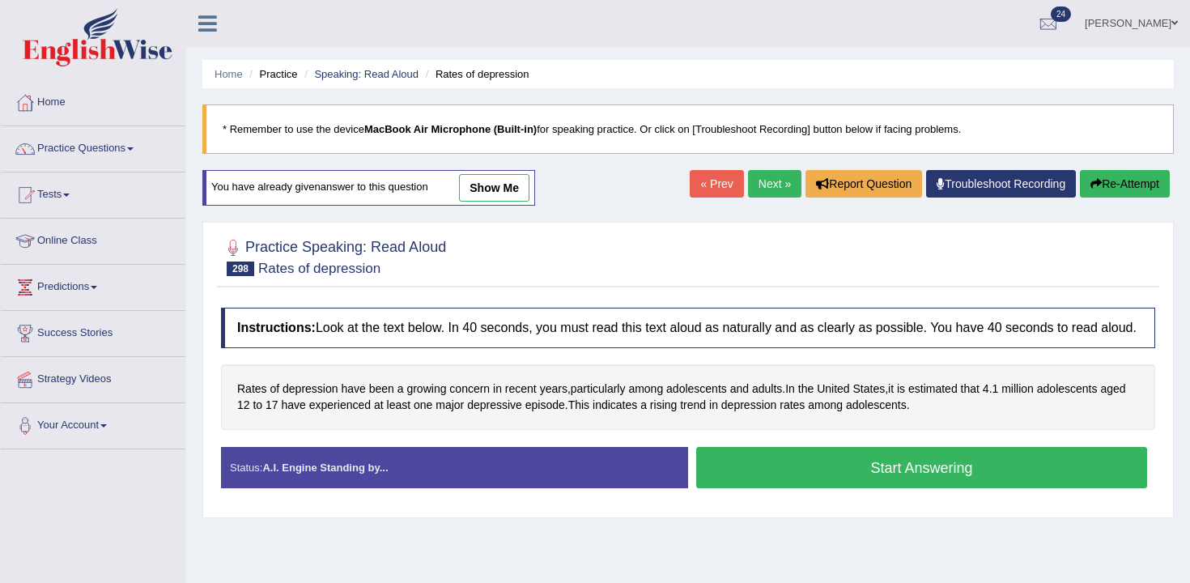
click at [780, 273] on div "Home Practice Speaking: Read Aloud Rates of depression * Remember to use the de…" at bounding box center [687, 404] width 1003 height 809
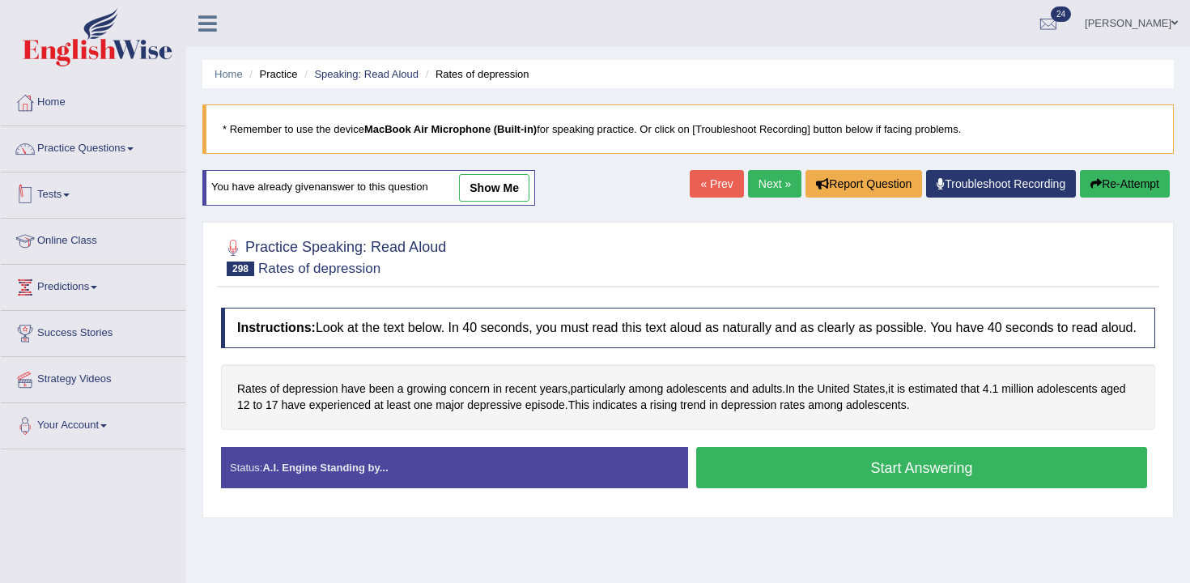
click at [102, 139] on link "Practice Questions" at bounding box center [93, 146] width 185 height 40
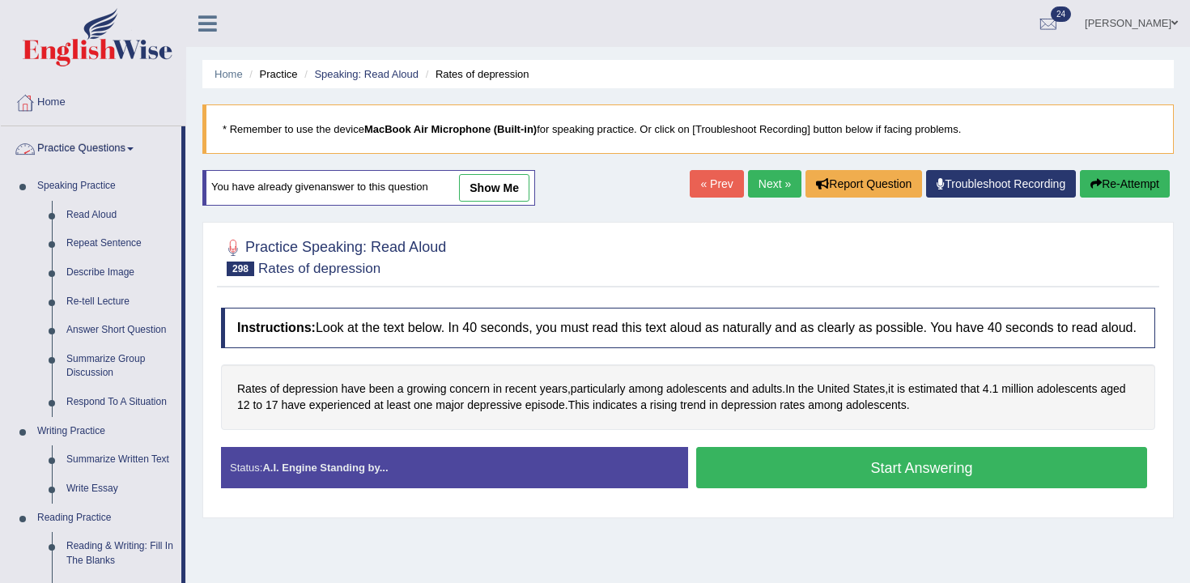
click at [125, 166] on link "Practice Questions" at bounding box center [91, 146] width 180 height 40
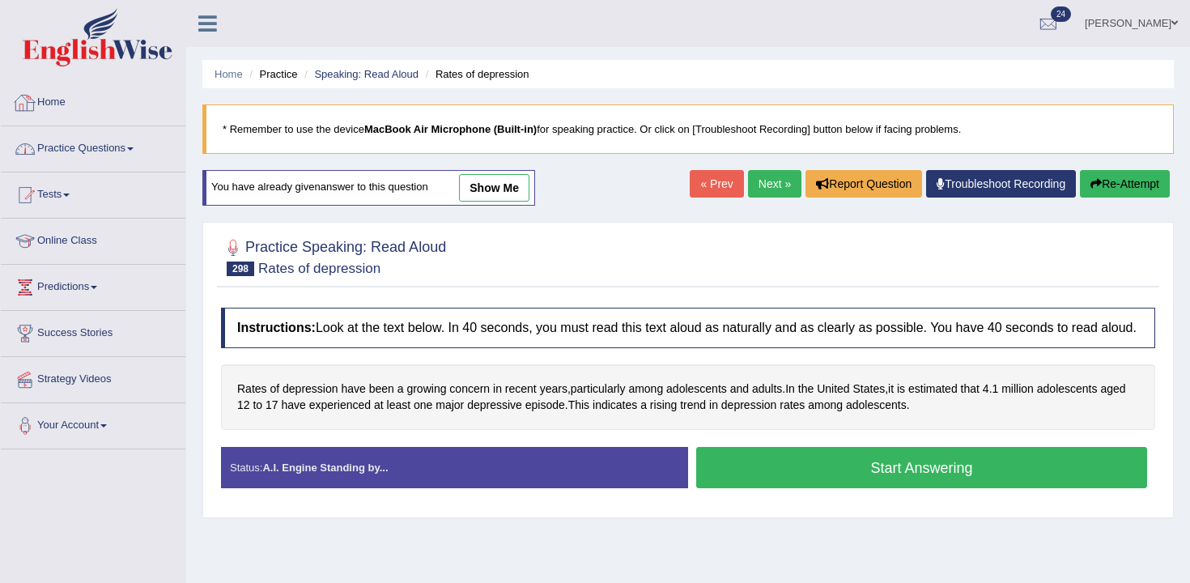
click at [142, 153] on link "Practice Questions" at bounding box center [93, 146] width 185 height 40
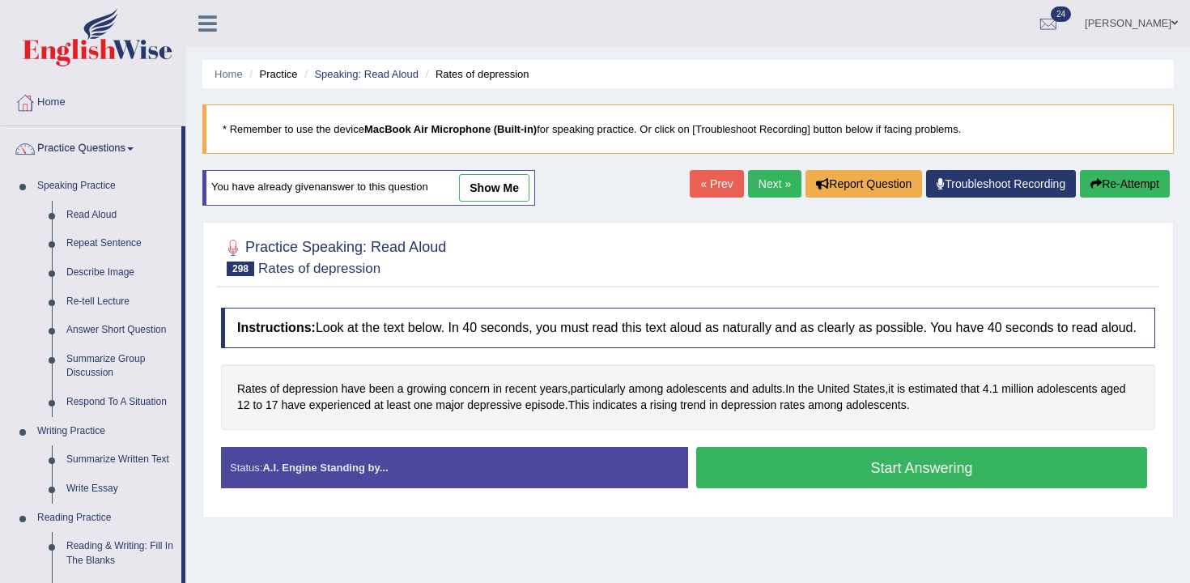
click at [655, 106] on blockquote "* Remember to use the device MacBook Air Microphone (Built-in) for speaking pra…" at bounding box center [687, 128] width 971 height 49
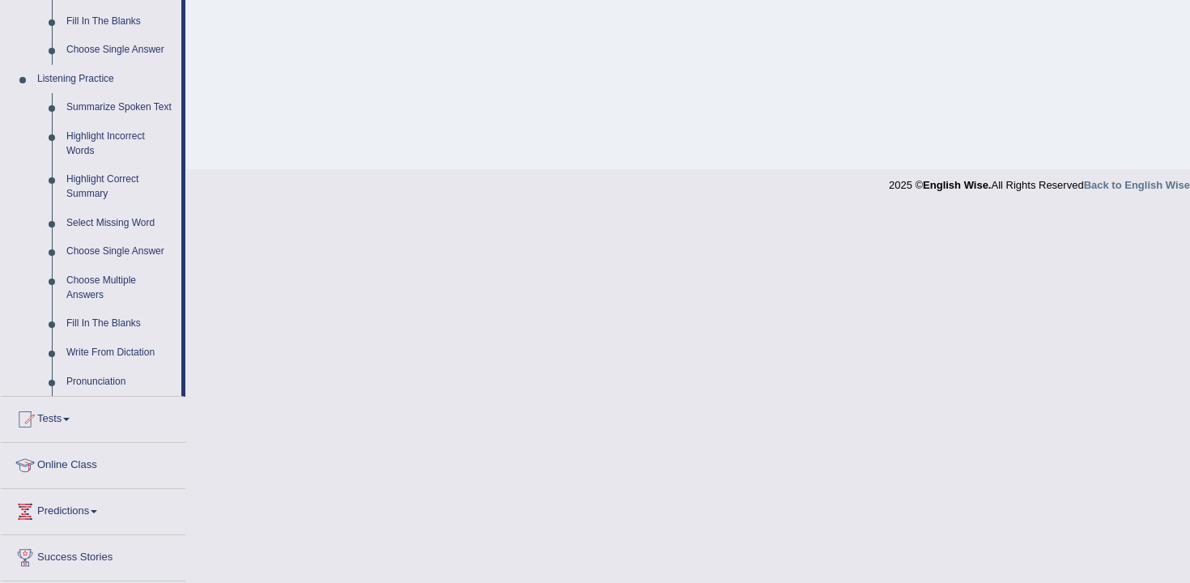
scroll to position [746, 0]
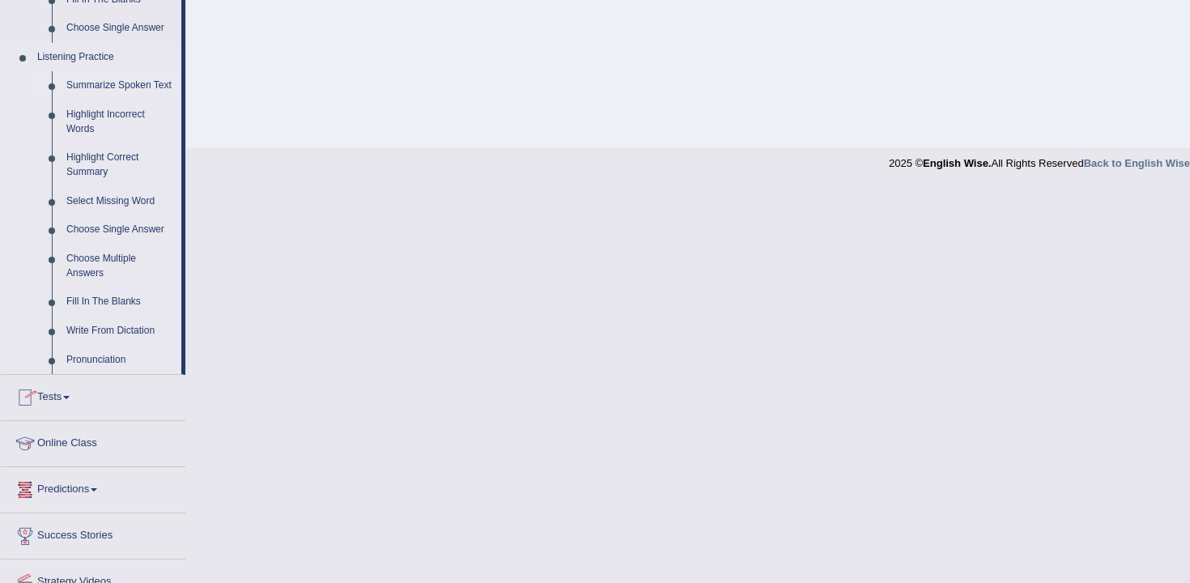
click at [129, 81] on link "Summarize Spoken Text" at bounding box center [120, 85] width 122 height 29
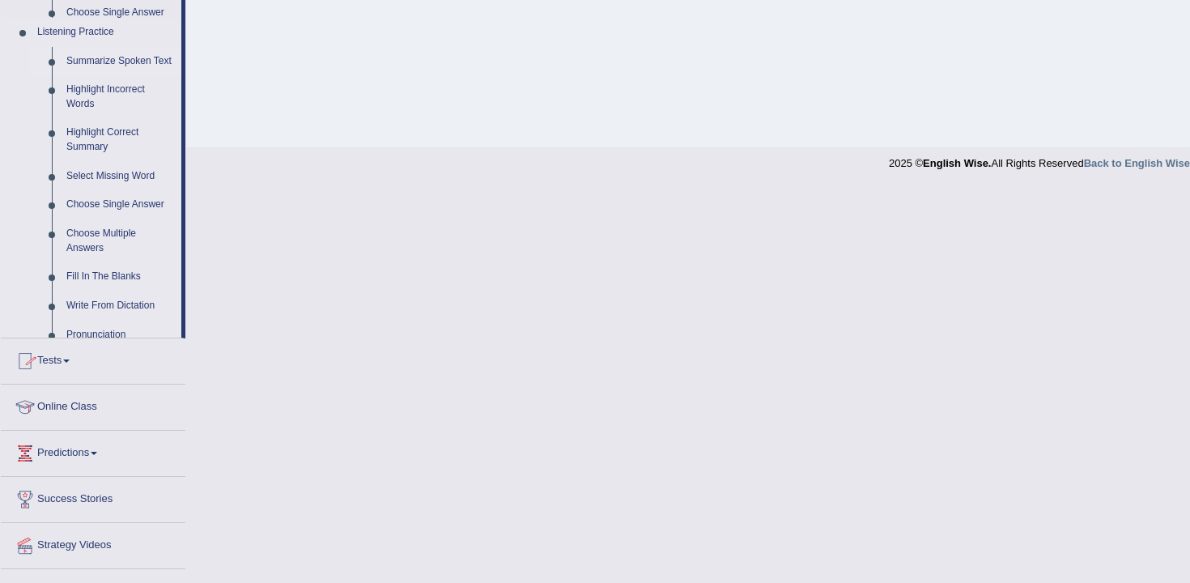
scroll to position [267, 0]
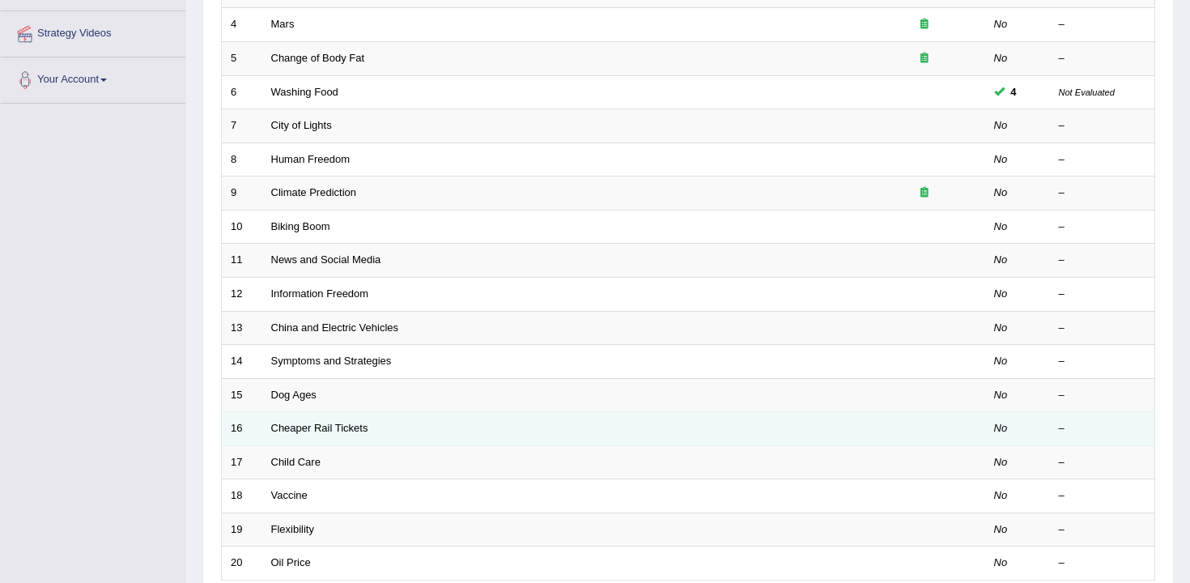
scroll to position [324, 0]
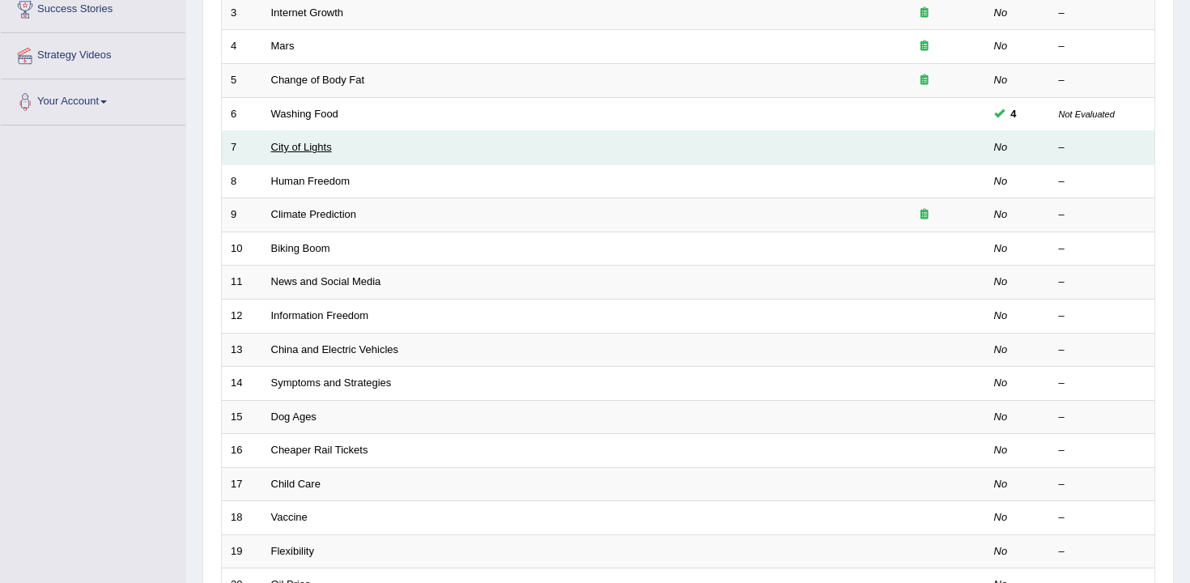
click at [331, 146] on link "City of Lights" at bounding box center [301, 147] width 61 height 12
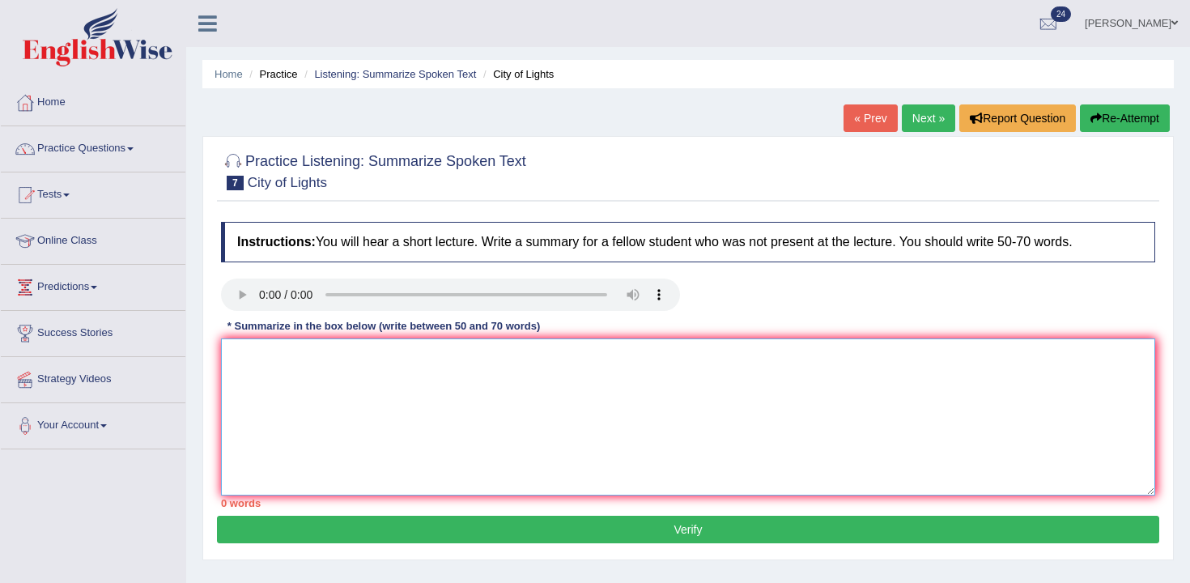
click at [299, 382] on textarea at bounding box center [688, 416] width 934 height 157
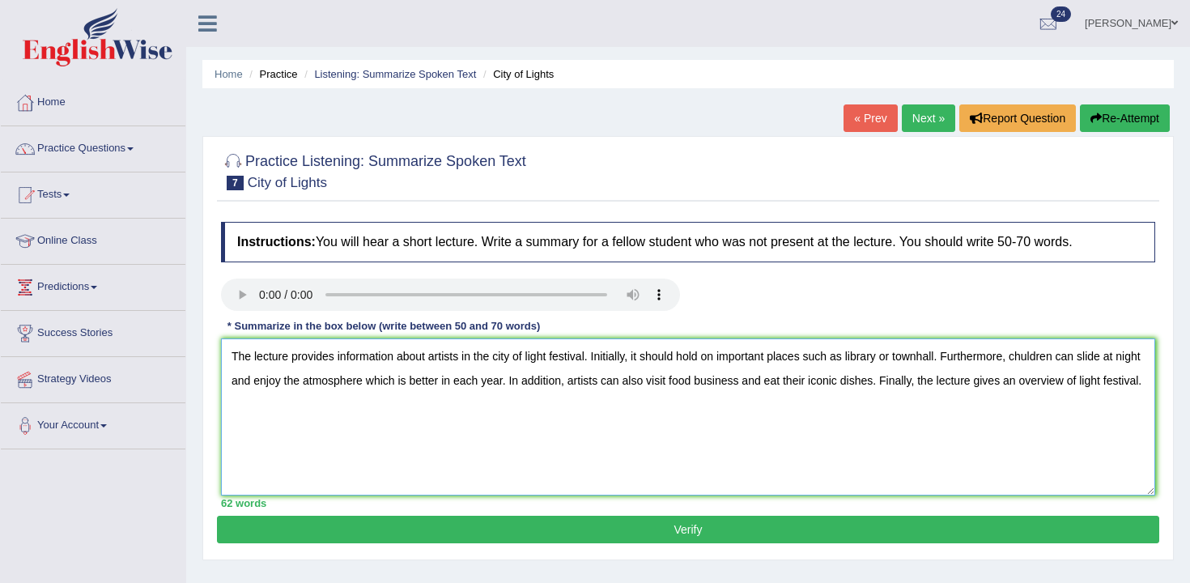
type textarea "The lecture provides information about artists in the city of light festival. I…"
click at [348, 536] on button "Verify" at bounding box center [688, 530] width 942 height 28
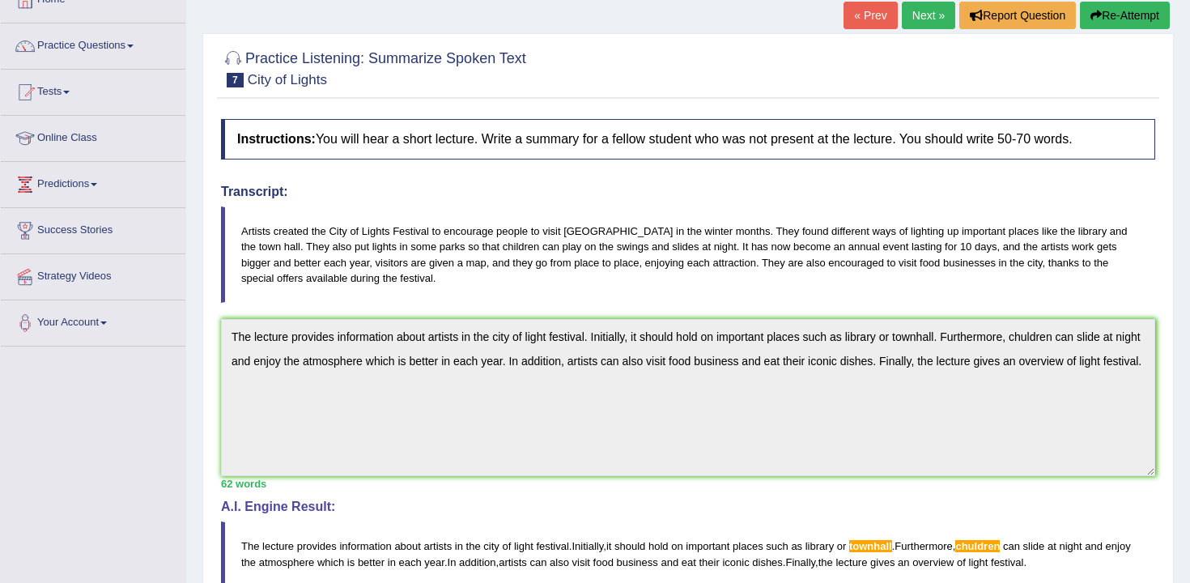
scroll to position [36, 0]
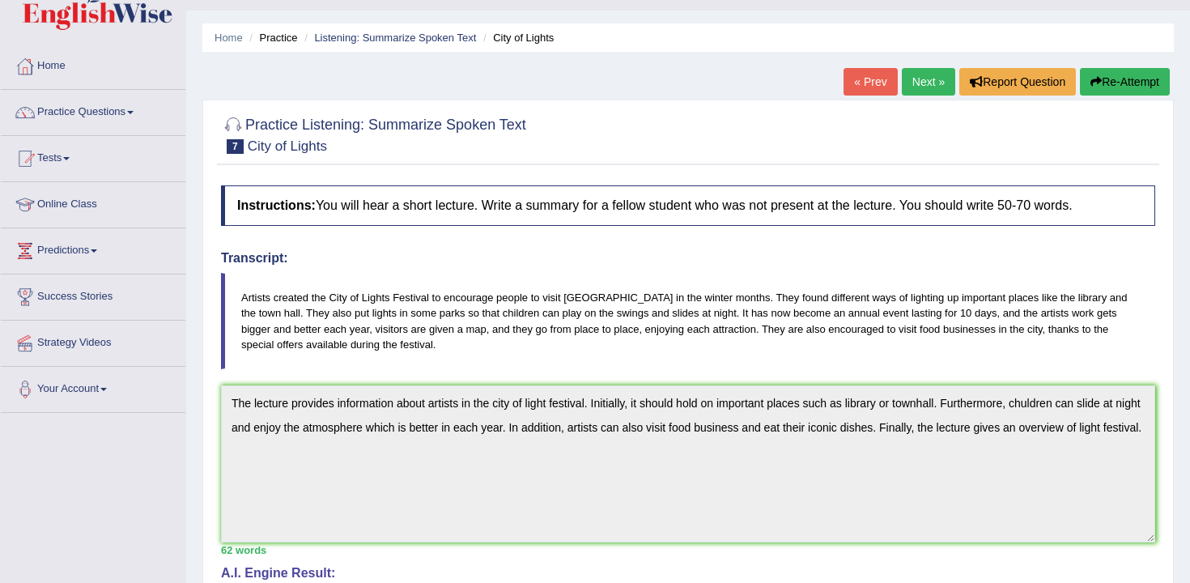
click at [1109, 82] on button "Re-Attempt" at bounding box center [1125, 82] width 90 height 28
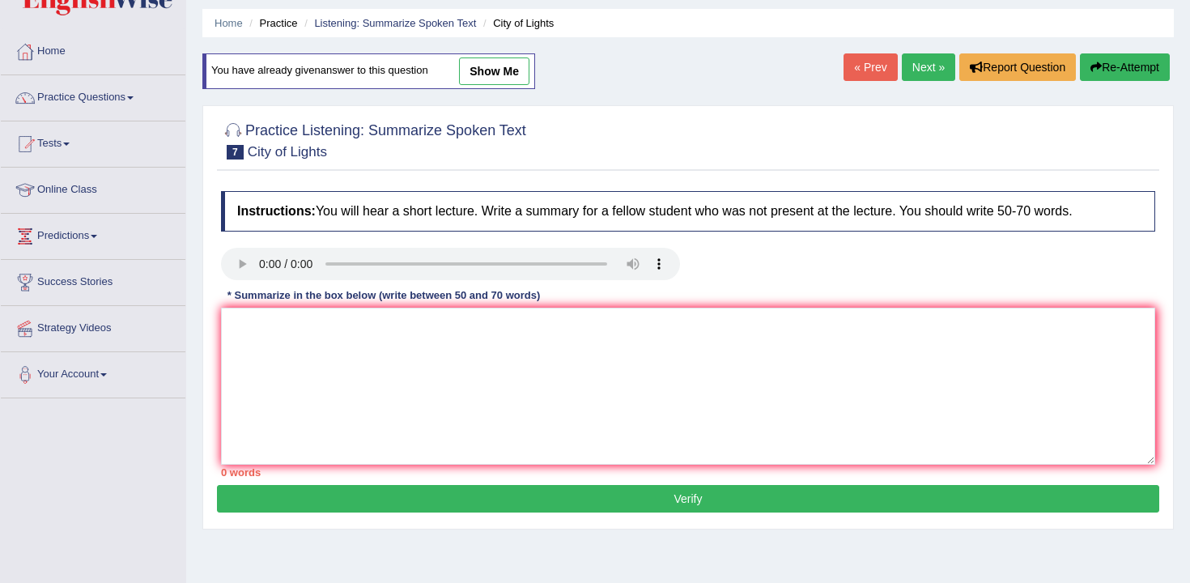
scroll to position [62, 0]
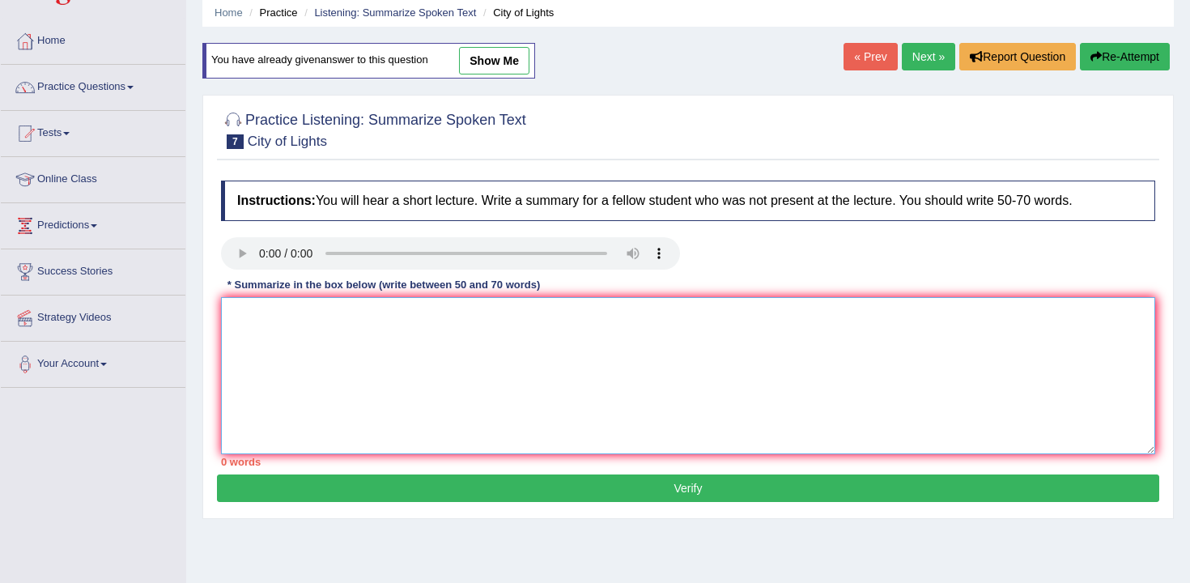
click at [880, 351] on textarea at bounding box center [688, 375] width 934 height 157
paste textarea "The lecture provides information about artists in the city of light festival. I…"
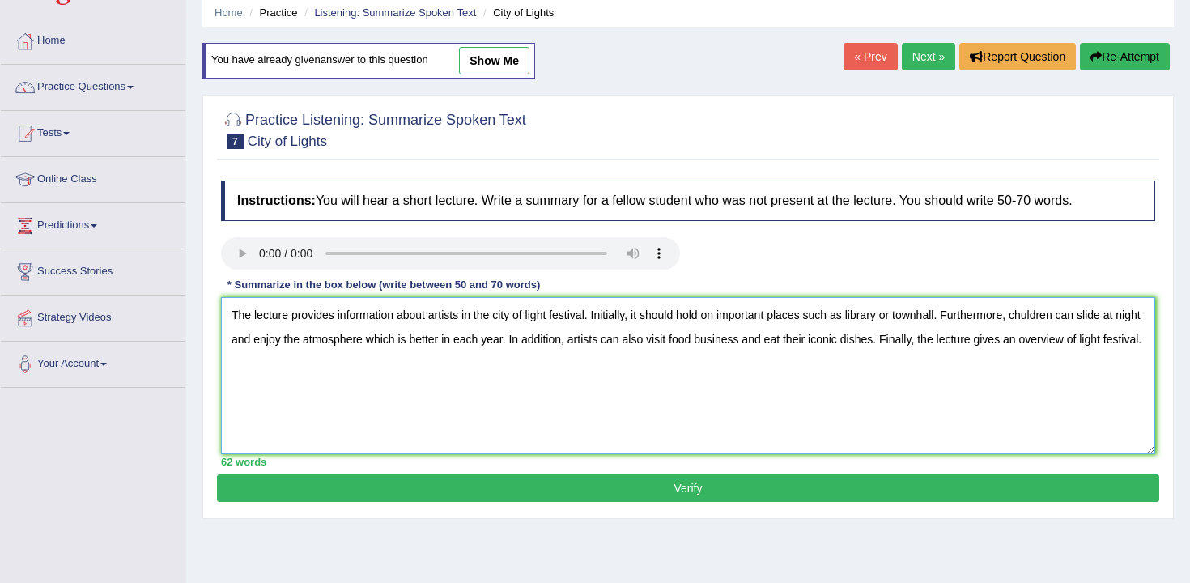
click at [930, 311] on textarea "The lecture provides information about artists in the city of light festival. I…" at bounding box center [688, 375] width 934 height 157
click at [1046, 317] on textarea "The lecture provides information about artists in the city of light festival. I…" at bounding box center [688, 375] width 934 height 157
type textarea "The lecture provides information about artists in the city of light festival. I…"
click at [1116, 478] on button "Verify" at bounding box center [688, 488] width 942 height 28
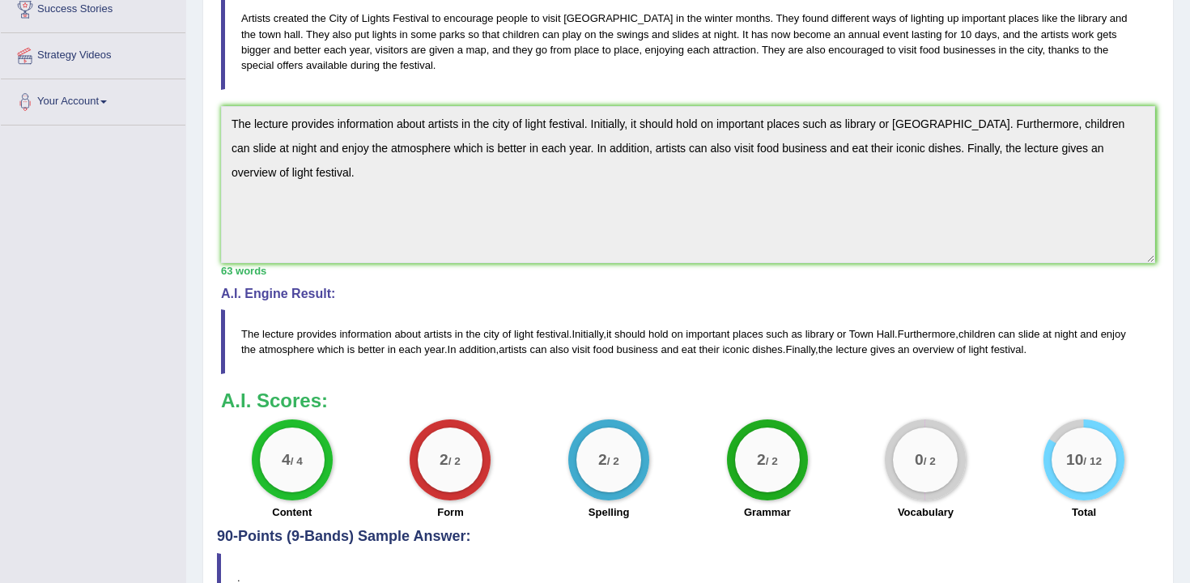
scroll to position [0, 0]
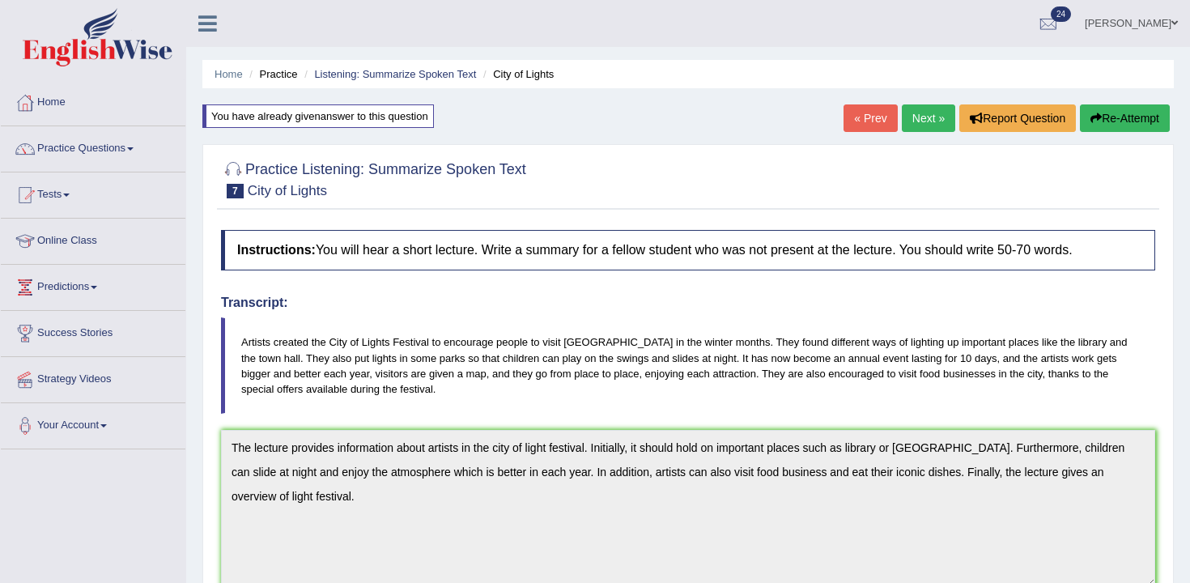
click at [381, 255] on h4 "Instructions: You will hear a short lecture. Write a summary for a fellow stude…" at bounding box center [688, 250] width 934 height 40
drag, startPoint x: 236, startPoint y: 345, endPoint x: 417, endPoint y: 392, distance: 186.7
click at [417, 392] on blockquote "Artists created the City of Lights Festival to encourage people to visit Norton…" at bounding box center [688, 364] width 934 height 95
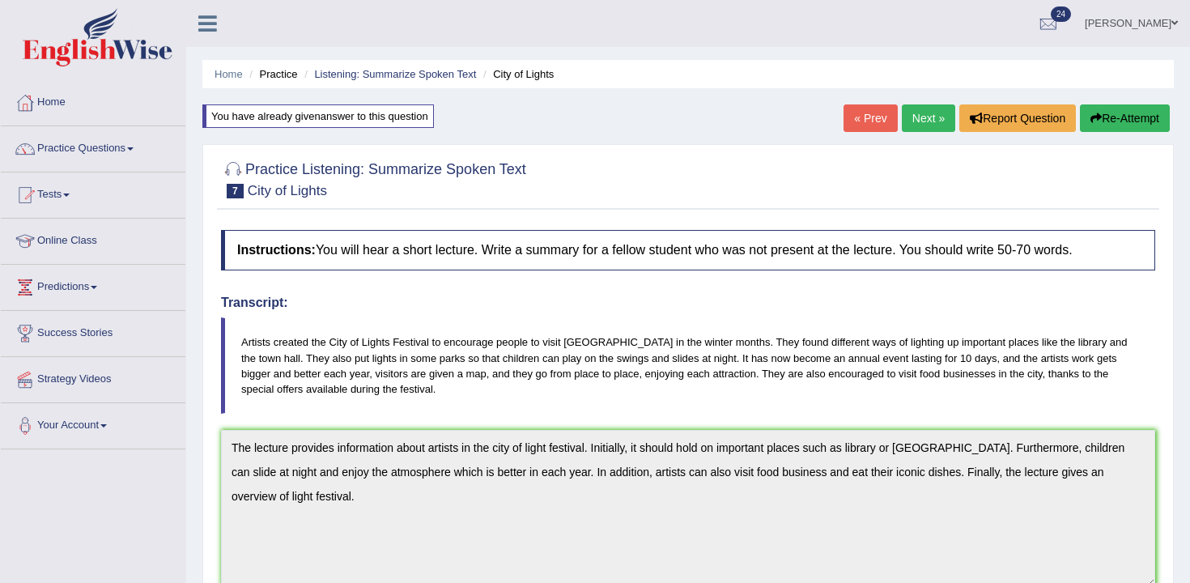
click at [417, 392] on blockquote "Artists created the City of Lights Festival to encourage people to visit Norton…" at bounding box center [688, 364] width 934 height 95
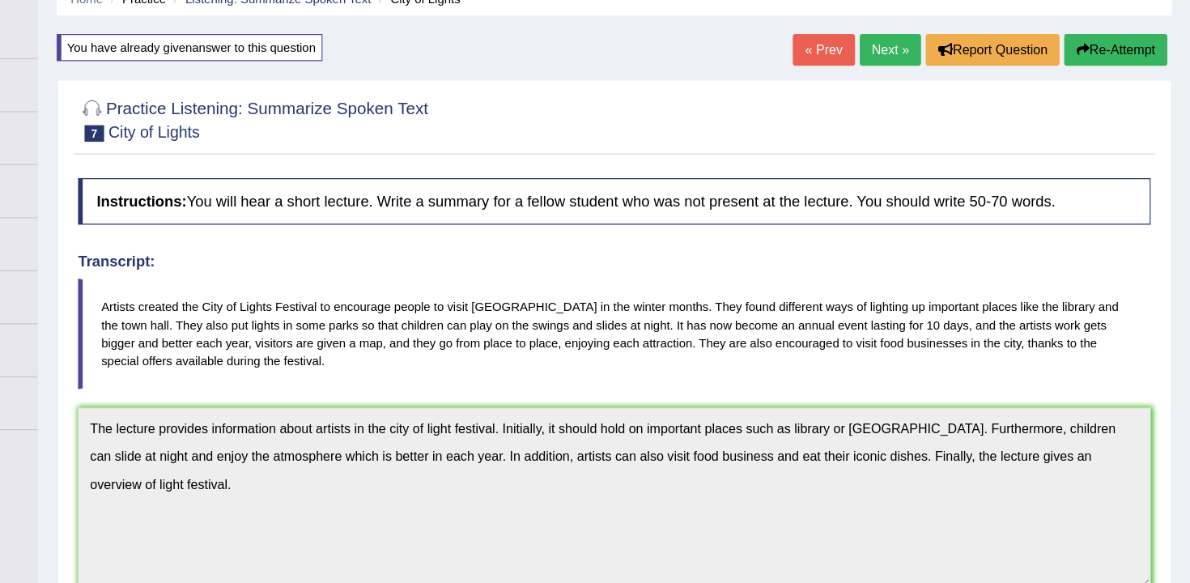
click at [1090, 115] on icon "button" at bounding box center [1095, 117] width 11 height 11
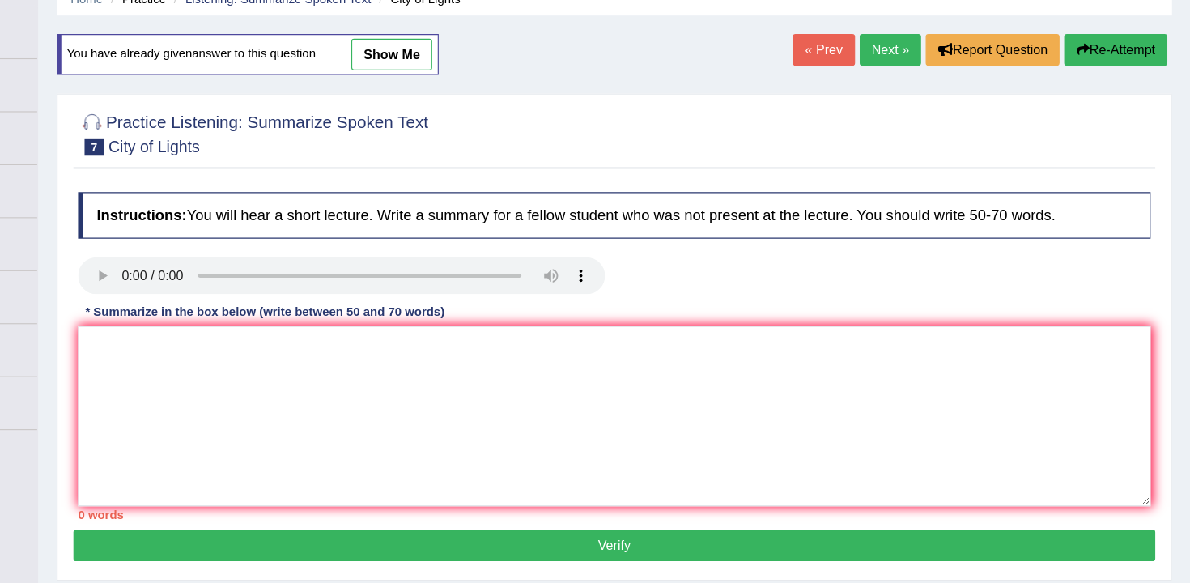
scroll to position [74, 0]
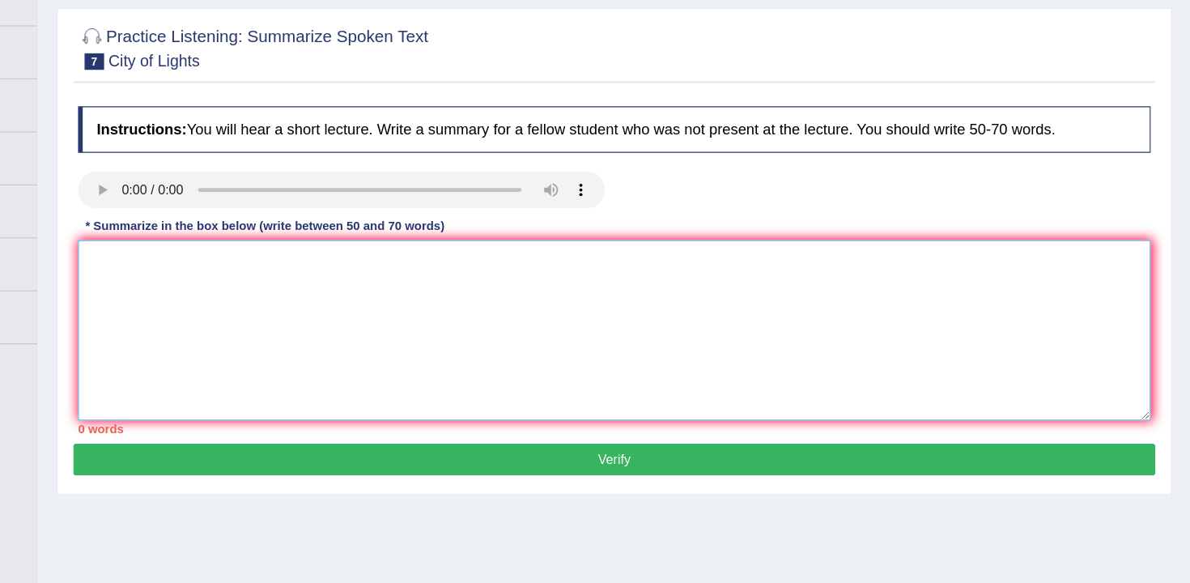
click at [788, 430] on textarea at bounding box center [688, 362] width 934 height 157
paste textarea "The lecture provides information about artists in the city of light festival. I…"
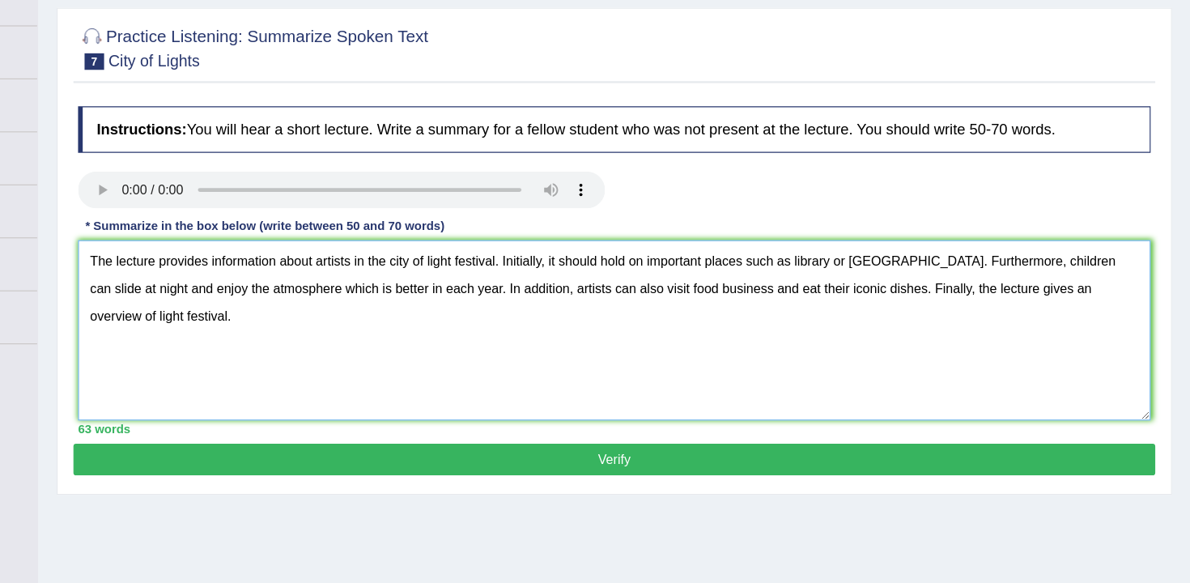
drag, startPoint x: 633, startPoint y: 328, endPoint x: 676, endPoint y: 331, distance: 43.0
click at [676, 331] on textarea "The lecture provides information about artists in the city of light festival. I…" at bounding box center [688, 362] width 934 height 157
type textarea "The lecture provides information about artists in the city of light festival. I…"
click at [757, 465] on button "Verify" at bounding box center [688, 475] width 942 height 28
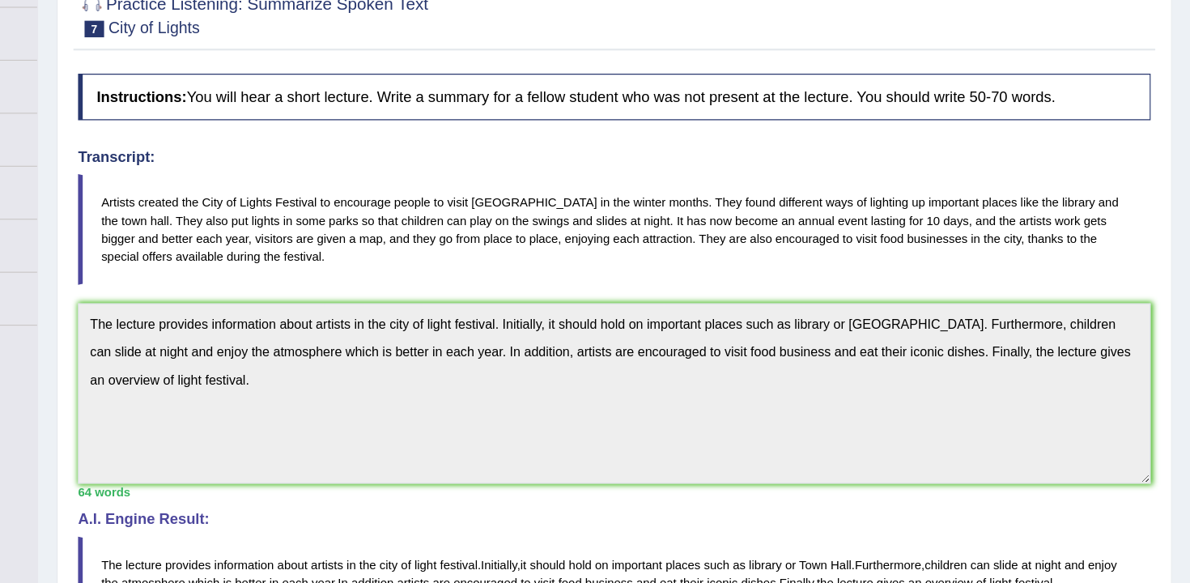
scroll to position [115, 0]
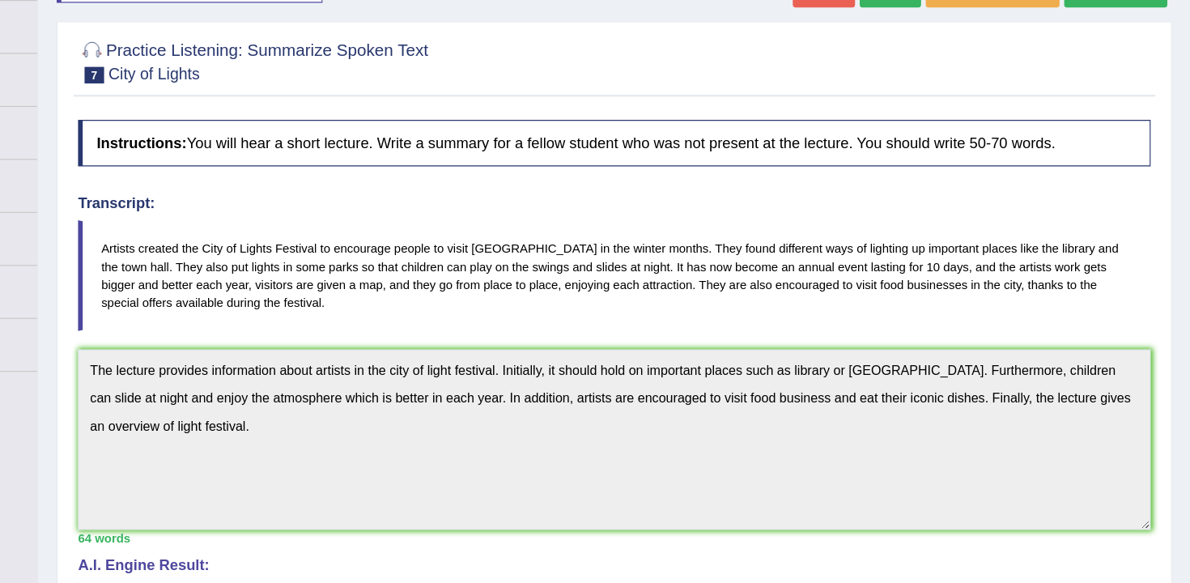
click at [201, 327] on div "Home Practice Listening: Summarize Spoken Text City of Lights You have already …" at bounding box center [687, 366] width 1003 height 963
click at [1107, 17] on div "« Prev Next » Report Question Re-Attempt" at bounding box center [1008, 5] width 330 height 32
click at [1110, 14] on button "Re-Attempt" at bounding box center [1125, 3] width 90 height 28
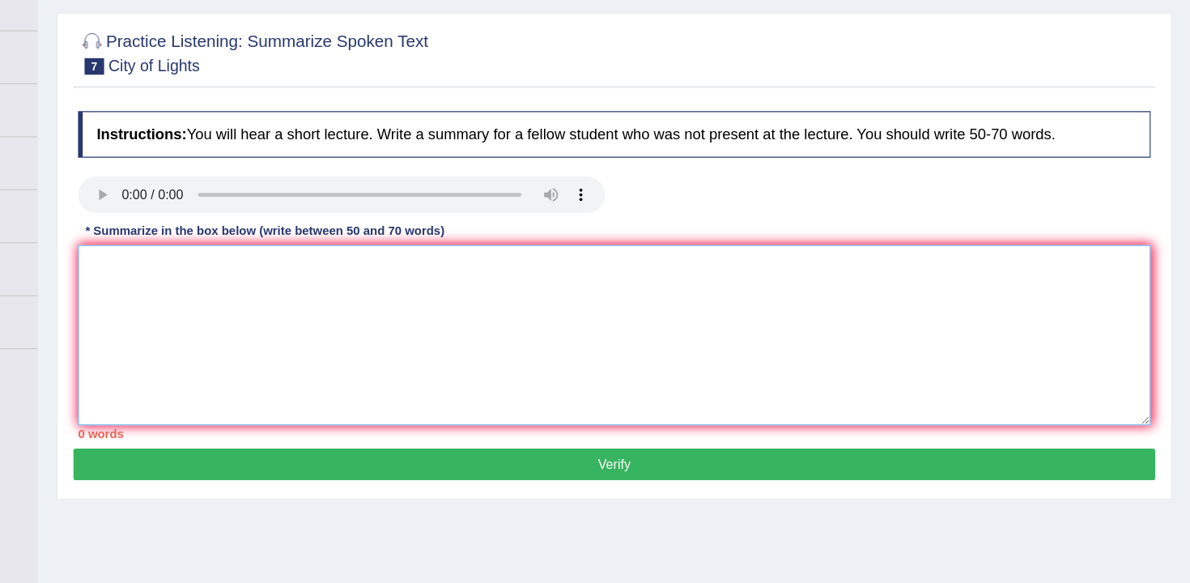
click at [793, 328] on textarea at bounding box center [688, 302] width 934 height 157
paste textarea "The lecture provides information about artists in the city of light festival. I…"
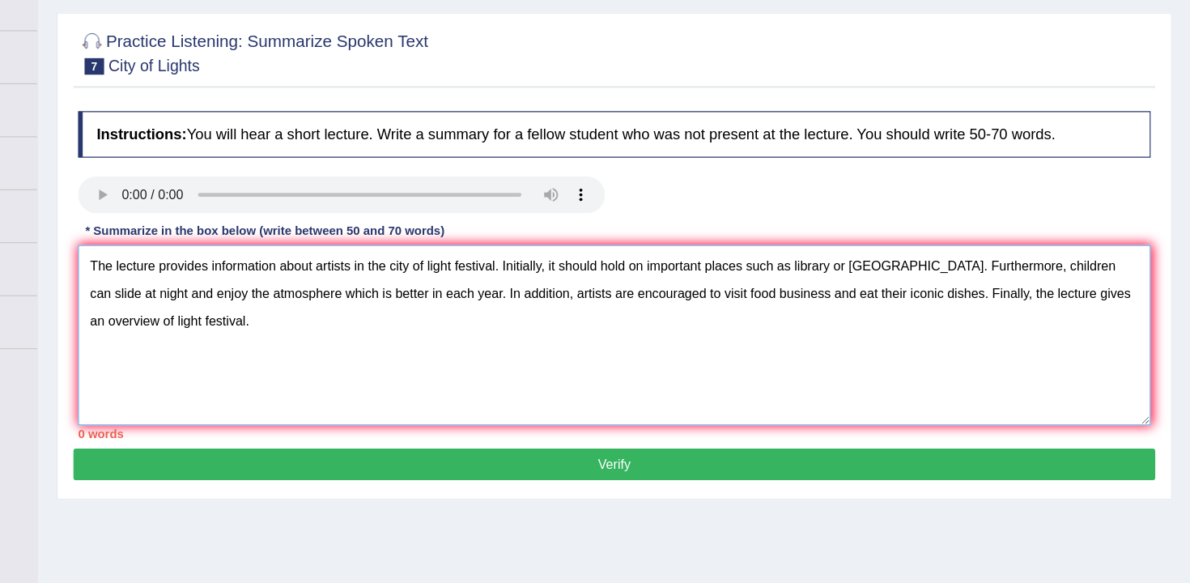
scroll to position [125, 0]
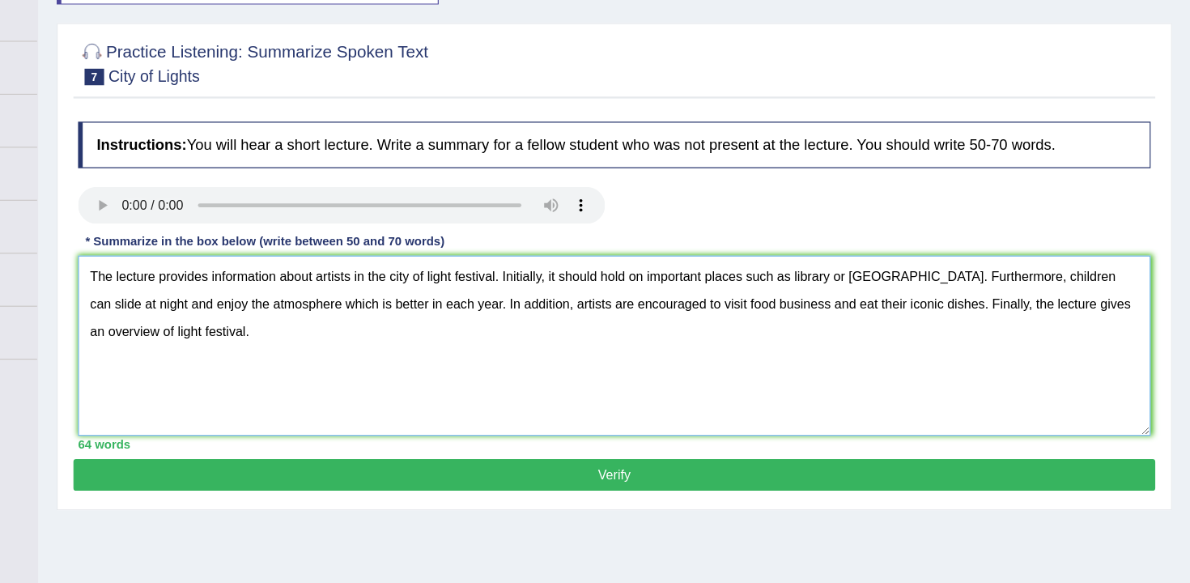
drag, startPoint x: 682, startPoint y: 256, endPoint x: 719, endPoint y: 253, distance: 37.3
click at [719, 253] on textarea "The lecture provides information about artists in the city of light festival. I…" at bounding box center [688, 311] width 934 height 157
type textarea "The lecture provides information about artists in the city of light festival. I…"
click at [755, 431] on button "Verify" at bounding box center [688, 424] width 942 height 28
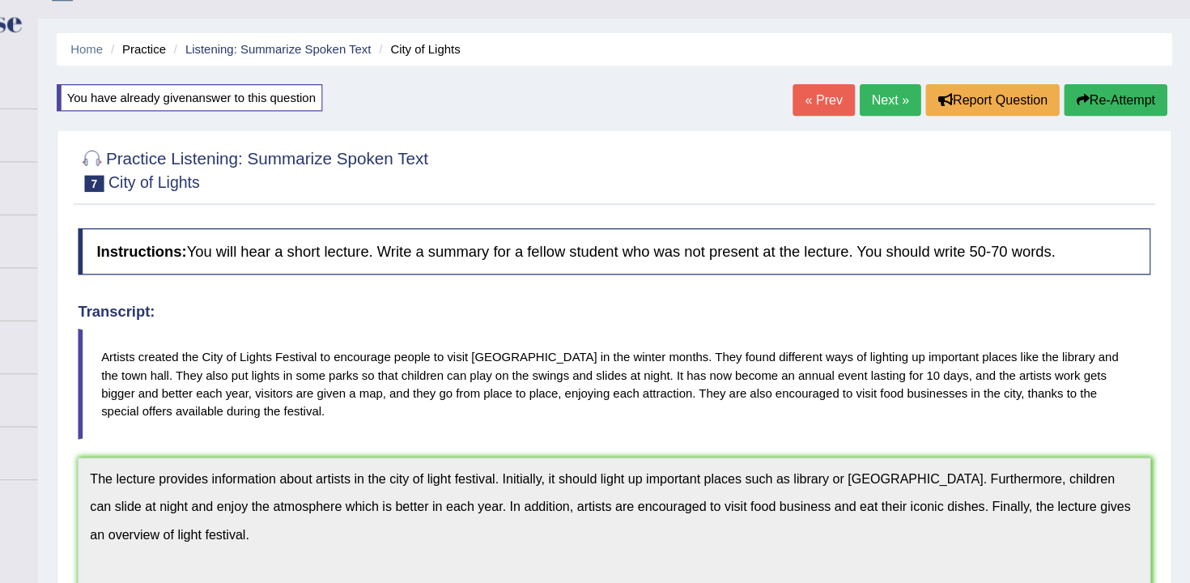
scroll to position [13, 0]
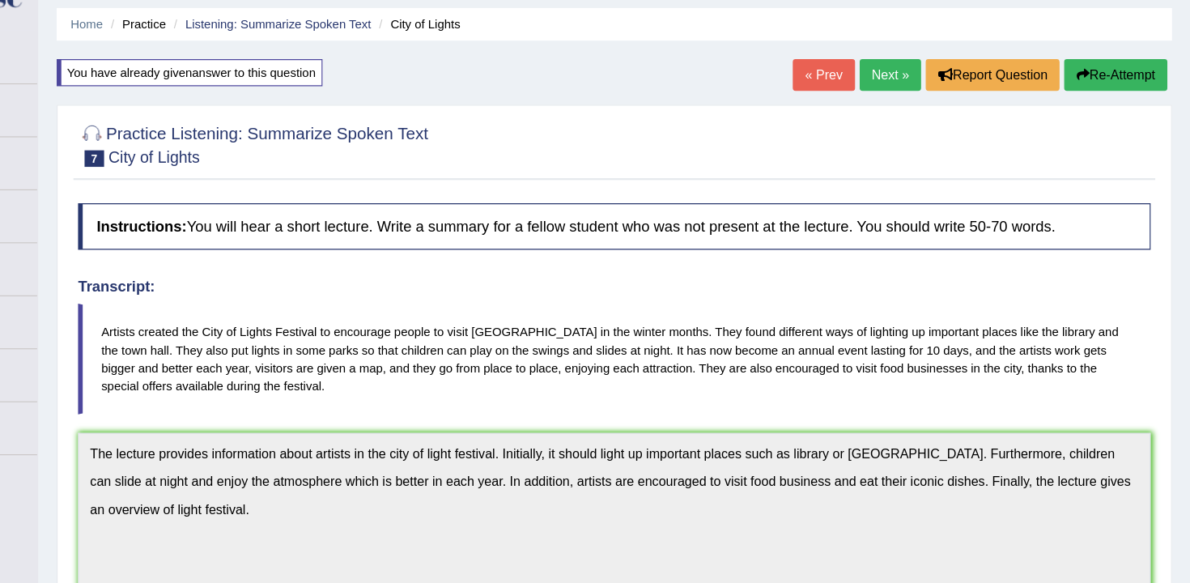
click at [1122, 106] on button "Re-Attempt" at bounding box center [1125, 105] width 90 height 28
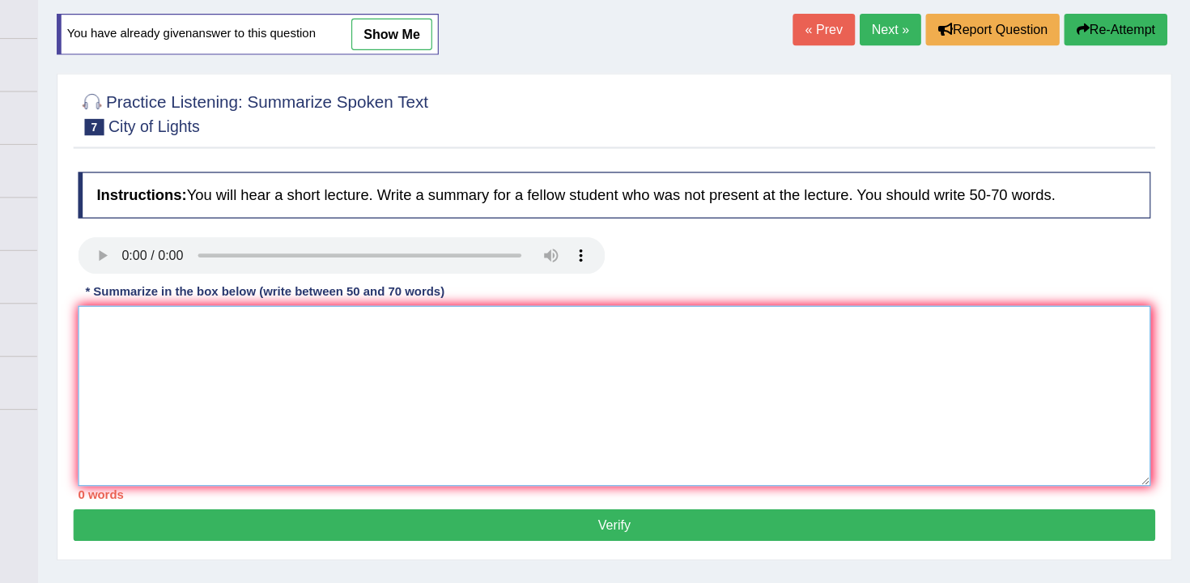
click at [728, 447] on textarea at bounding box center [688, 384] width 934 height 157
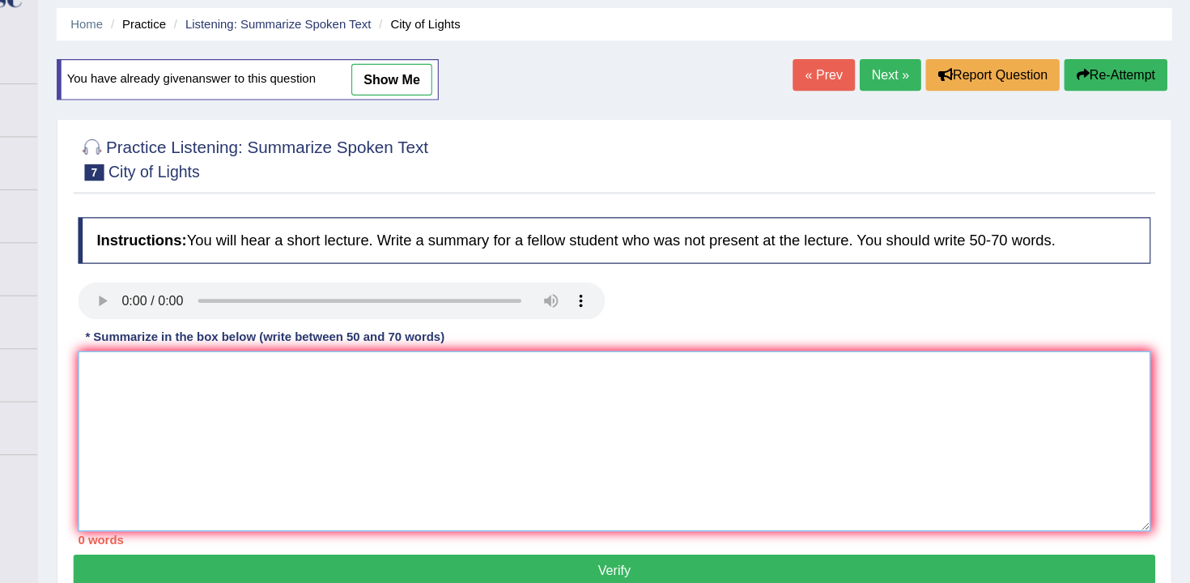
paste textarea "The lecture provides information about artists in the city of light festival. I…"
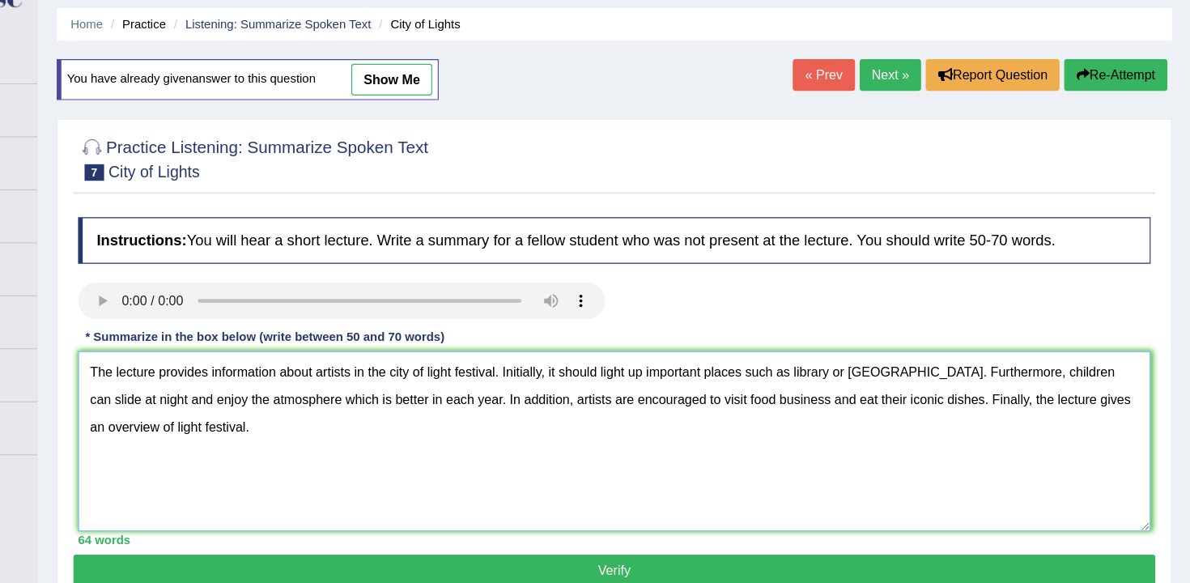
click at [681, 363] on textarea "The lecture provides information about artists in the city of light festival. I…" at bounding box center [688, 424] width 934 height 157
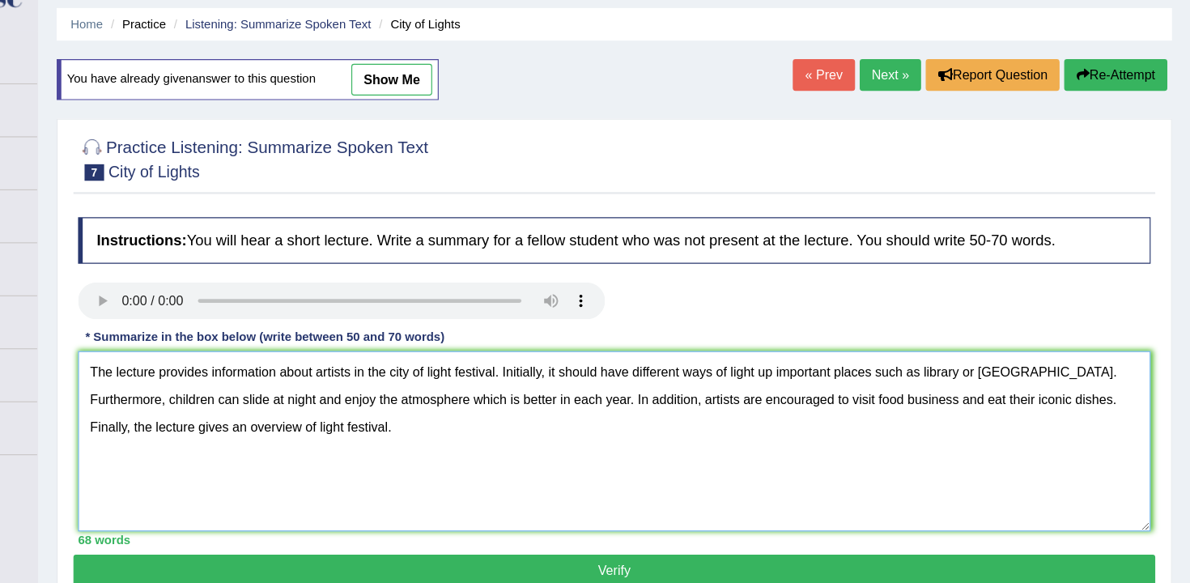
click at [816, 369] on textarea "The lecture provides information about artists in the city of light festival. I…" at bounding box center [688, 424] width 934 height 157
type textarea "The lecture provides information about artists in the city of light festival. I…"
click at [872, 542] on button "Verify" at bounding box center [688, 537] width 942 height 28
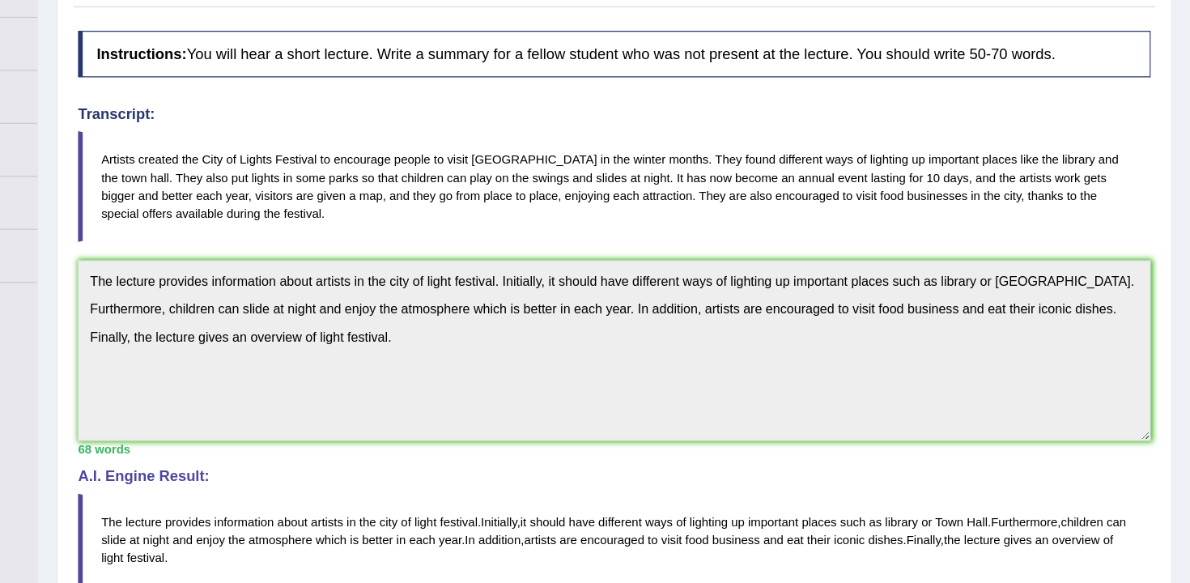
scroll to position [88, 0]
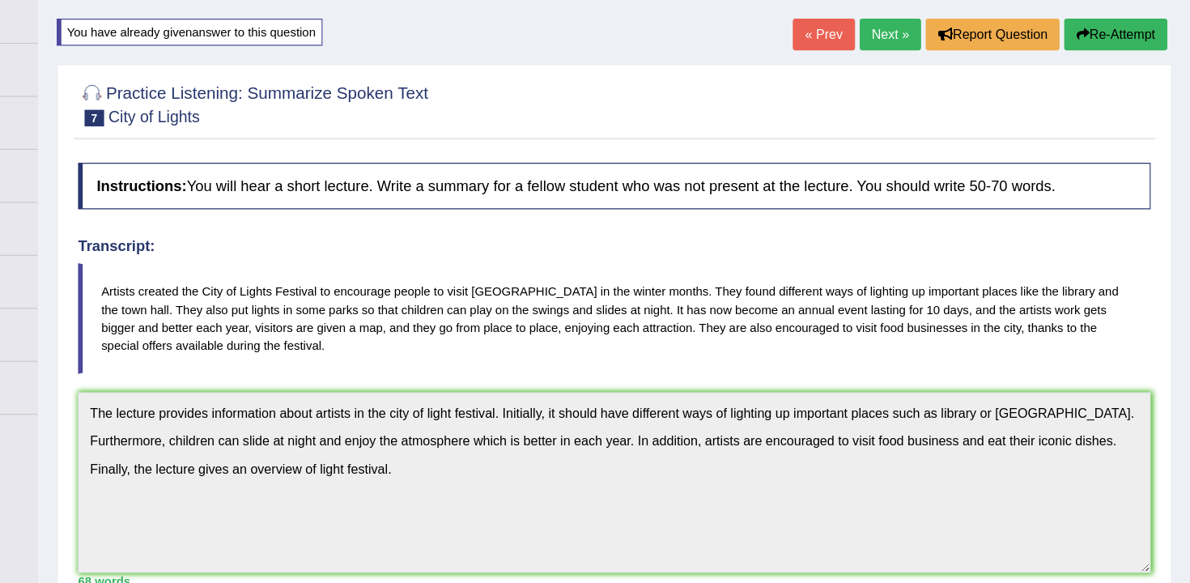
click at [245, 279] on div "Instructions: You will hear a short lecture. Write a summary for a fellow stude…" at bounding box center [688, 457] width 942 height 646
click at [1107, 32] on button "Re-Attempt" at bounding box center [1125, 30] width 90 height 28
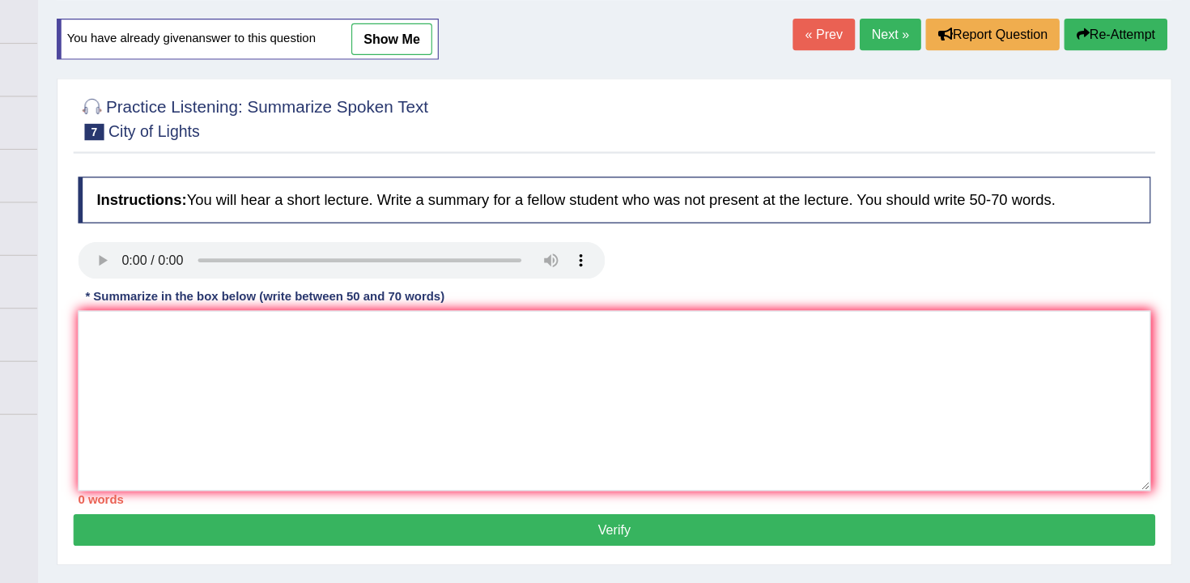
click at [917, 31] on link "Next »" at bounding box center [928, 30] width 53 height 28
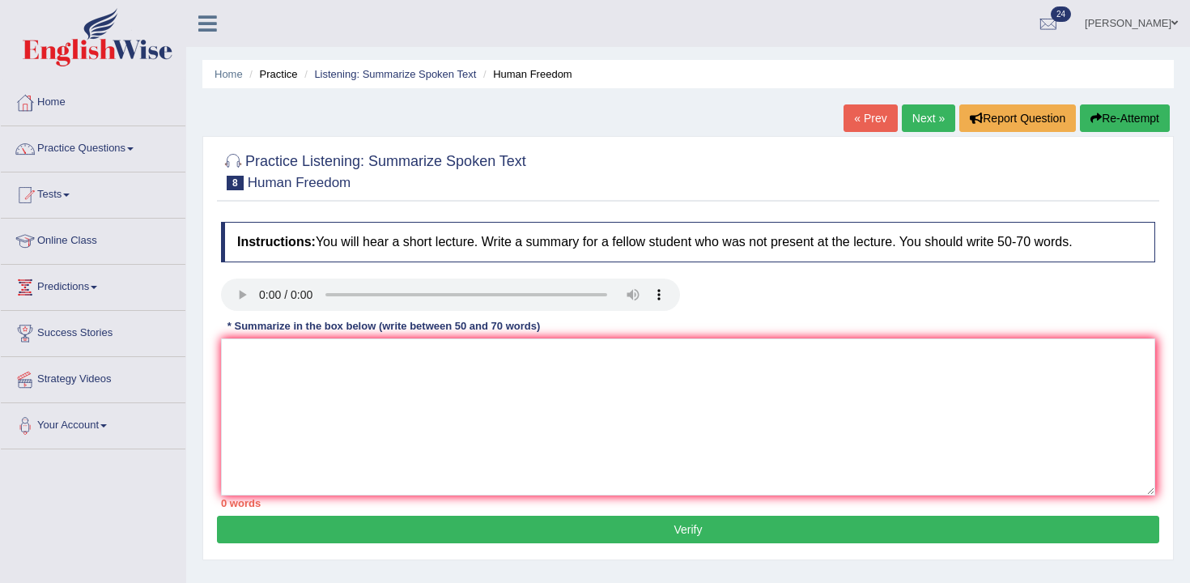
drag, startPoint x: 251, startPoint y: 190, endPoint x: 380, endPoint y: 198, distance: 128.9
click at [379, 198] on div "Practice Listening: Summarize Spoken Text 8 Human Freedom" at bounding box center [688, 173] width 942 height 57
click at [258, 195] on div "Practice Listening: Summarize Spoken Text 8 Human Freedom" at bounding box center [688, 173] width 942 height 57
click at [261, 426] on textarea at bounding box center [688, 416] width 934 height 157
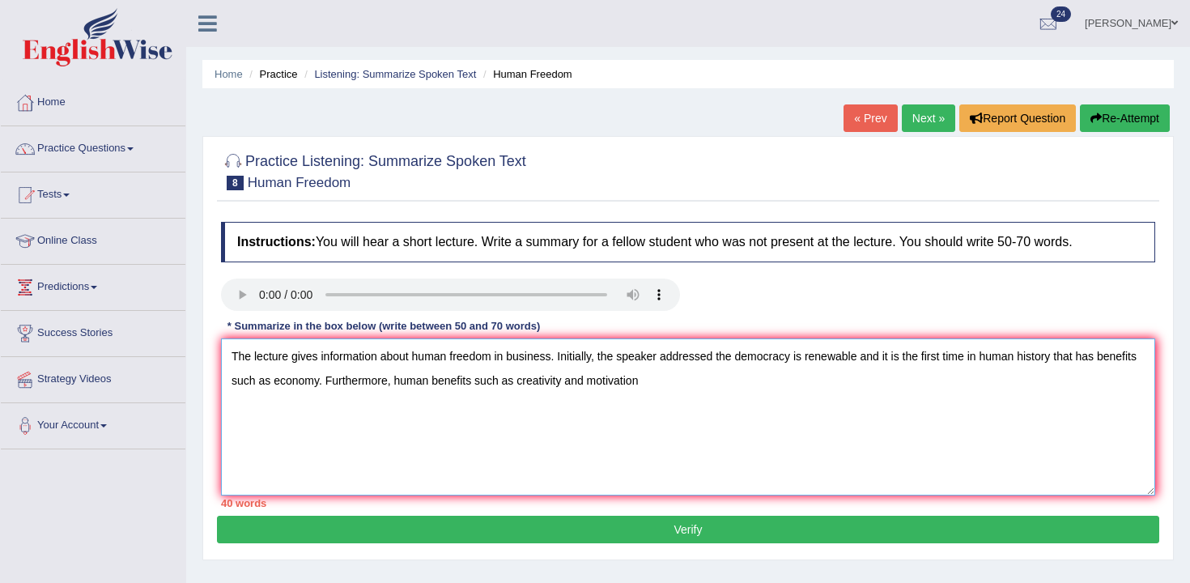
click at [546, 388] on textarea "The lecture gives information about human freedom in business. Initially, the s…" at bounding box center [688, 416] width 934 height 157
click at [542, 388] on textarea "The lecture gives information about human freedom in business. Initially, the s…" at bounding box center [688, 416] width 934 height 157
click at [689, 393] on textarea "The lecture gives information about human freedom in business. Initially, the s…" at bounding box center [688, 416] width 934 height 157
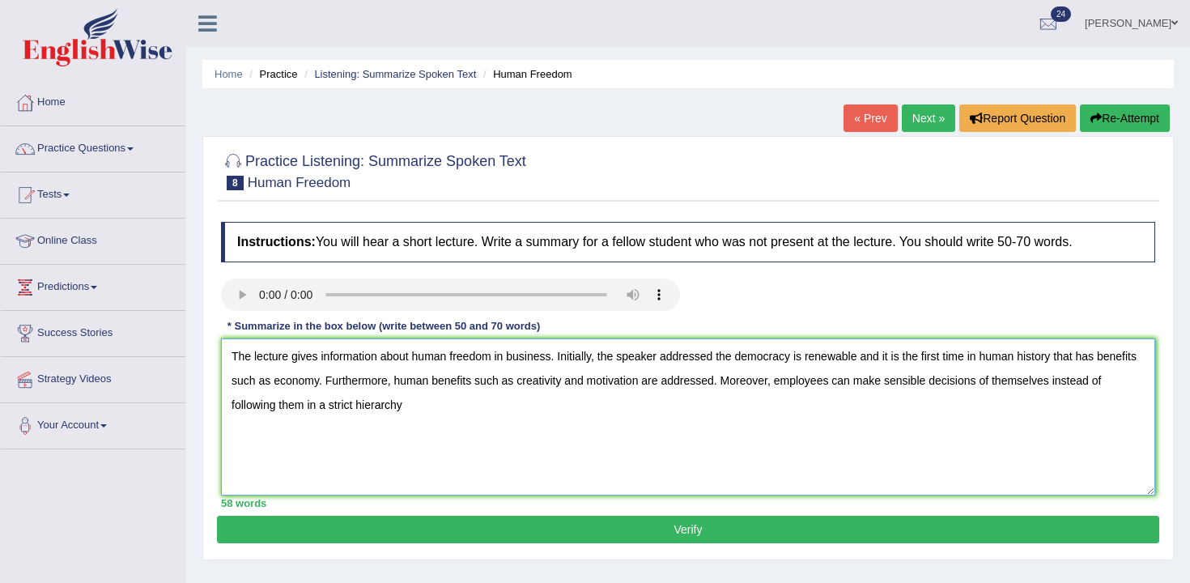
click at [977, 399] on textarea "The lecture gives information about human freedom in business. Initially, the s…" at bounding box center [688, 416] width 934 height 157
click at [411, 413] on textarea "The lecture gives information about human freedom in business. Initially, the s…" at bounding box center [688, 416] width 934 height 157
click at [633, 417] on textarea "The lecture gives information about human freedom in business. Initially, the s…" at bounding box center [688, 416] width 934 height 157
click at [737, 359] on textarea "The lecture gives information about human freedom in business. Initially, the s…" at bounding box center [688, 416] width 934 height 157
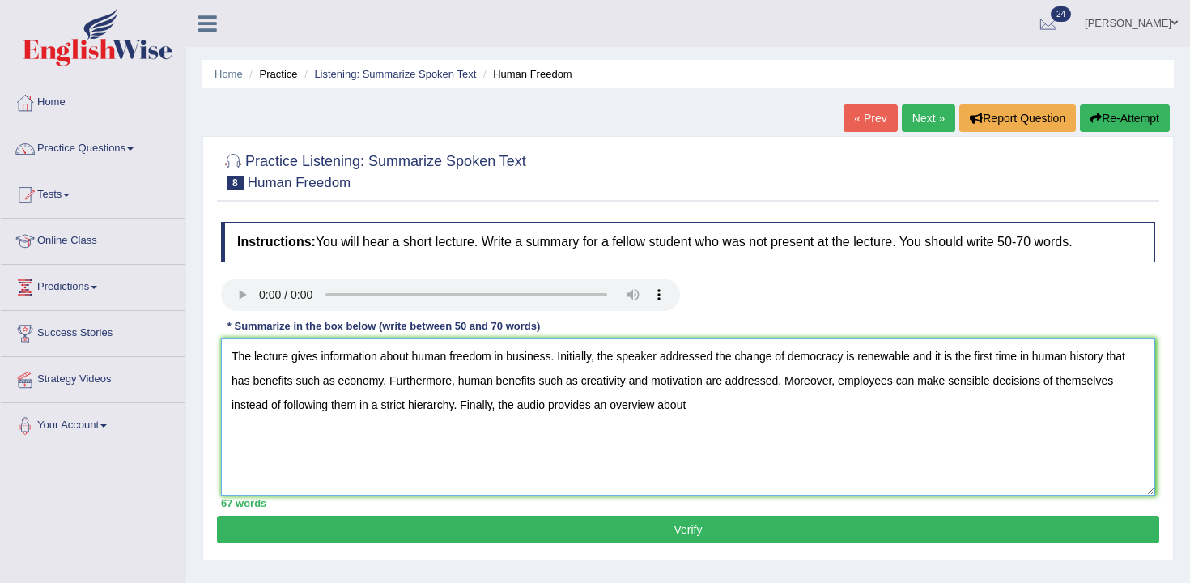
click at [791, 408] on textarea "The lecture gives information about human freedom in business. Initially, the s…" at bounding box center [688, 416] width 934 height 157
click at [702, 409] on textarea "The lecture gives information about human freedom in business. Initially, the s…" at bounding box center [688, 416] width 934 height 157
type textarea "The lecture gives information about human freedom in business. Initially, the s…"
click at [787, 529] on button "Verify" at bounding box center [688, 530] width 942 height 28
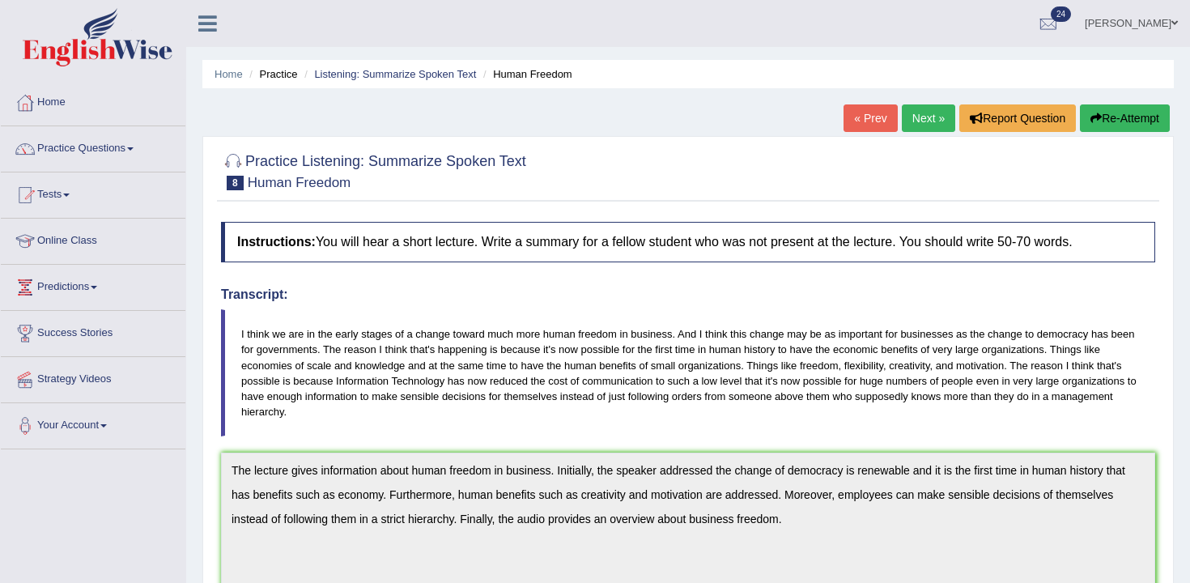
click at [1087, 111] on button "Re-Attempt" at bounding box center [1125, 118] width 90 height 28
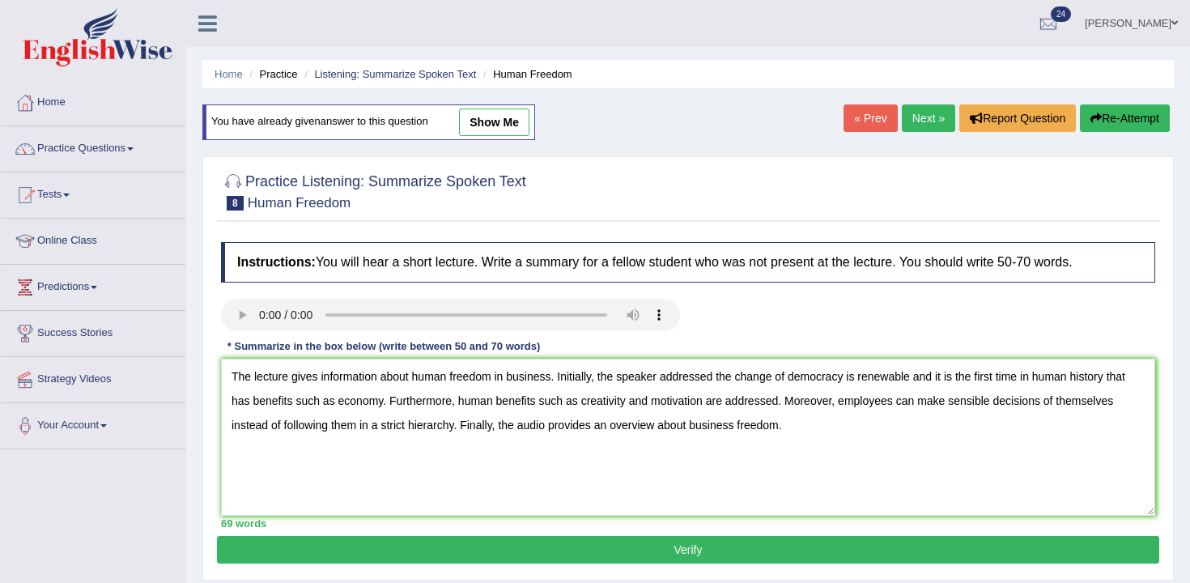
click at [926, 379] on textarea "The lecture gives information about human freedom in business. Initially, the s…" at bounding box center [688, 437] width 934 height 157
click at [915, 379] on textarea "The lecture gives information about human freedom in business. Initially, the s…" at bounding box center [688, 437] width 934 height 157
type textarea "The lecture gives information about human freedom in business. Initially, the s…"
click at [962, 542] on button "Verify" at bounding box center [688, 550] width 942 height 28
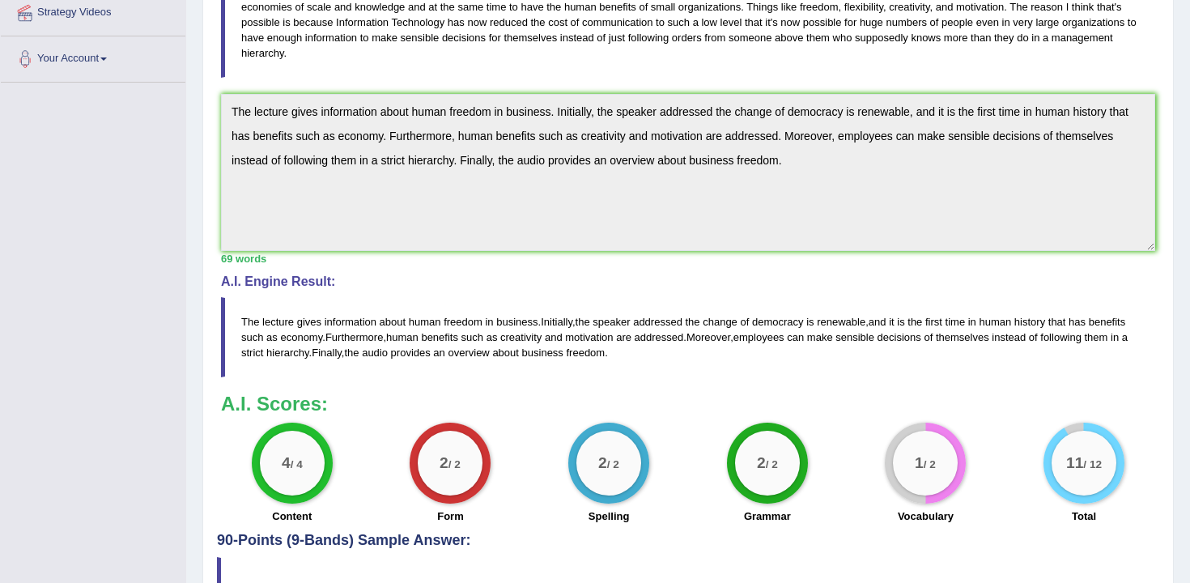
scroll to position [302, 0]
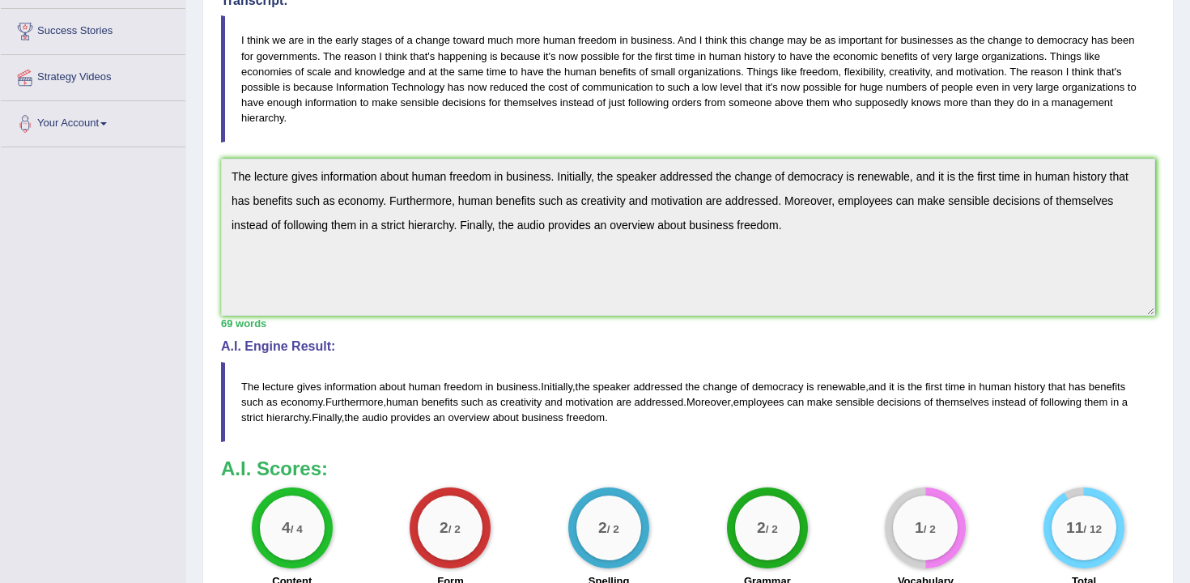
click at [176, 167] on div "Toggle navigation Home Practice Questions Speaking Practice Read Aloud Repeat S…" at bounding box center [595, 219] width 1190 height 1042
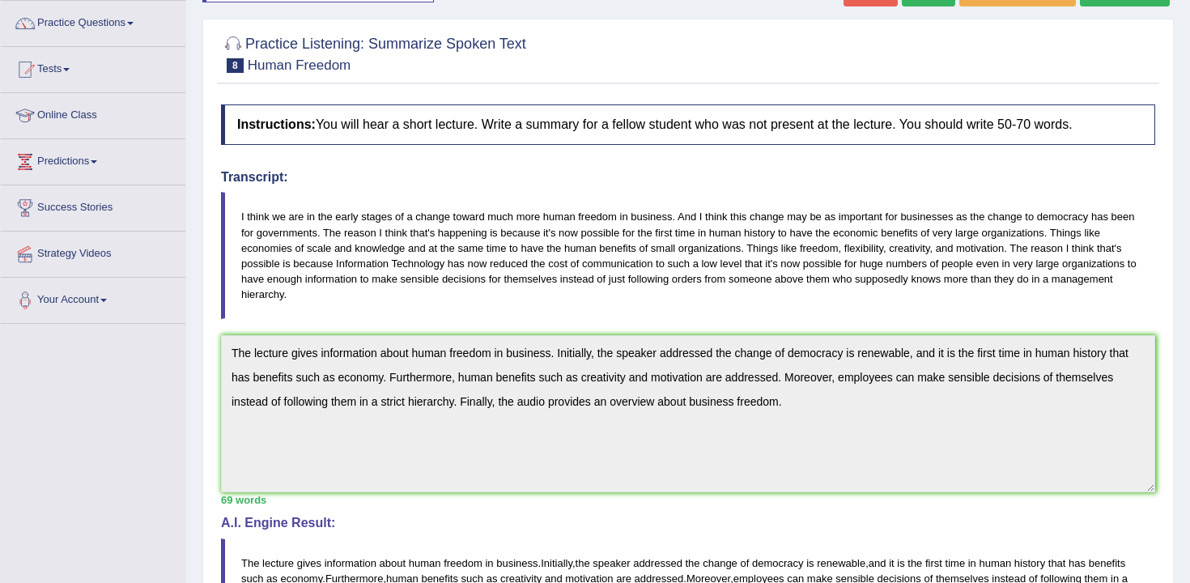
scroll to position [102, 0]
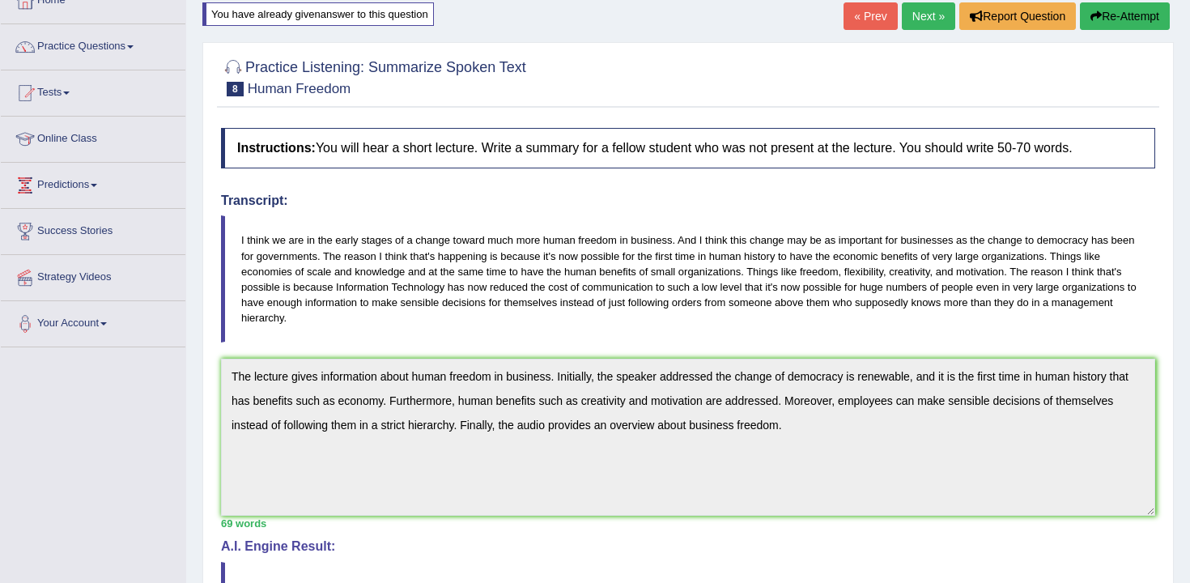
click at [917, 21] on link "Next »" at bounding box center [928, 16] width 53 height 28
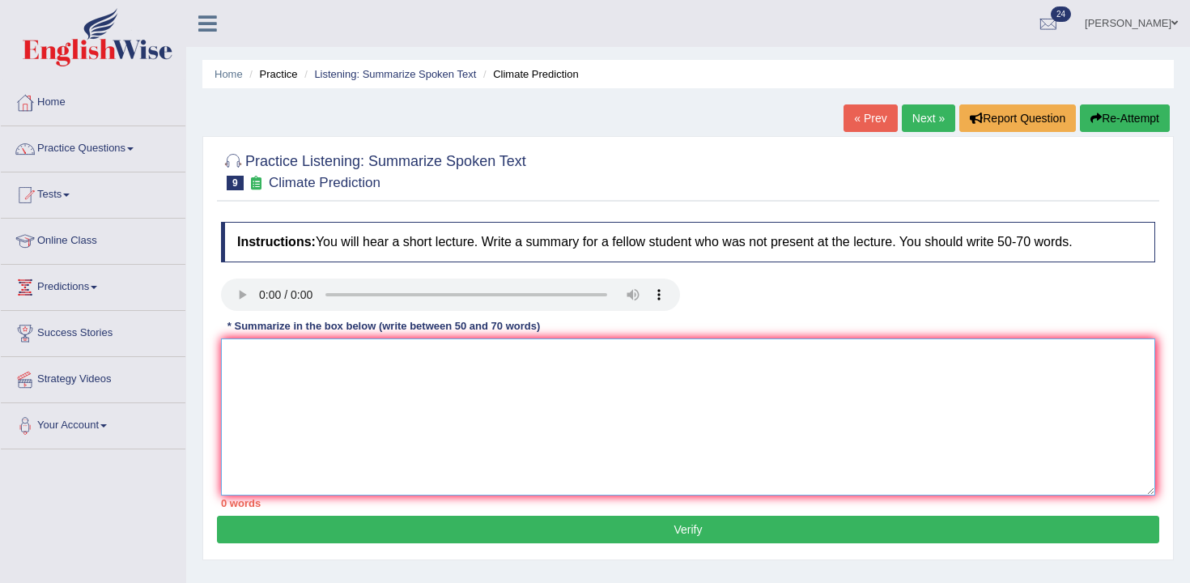
click at [303, 359] on textarea at bounding box center [688, 416] width 934 height 157
type textarea "h"
drag, startPoint x: 460, startPoint y: 358, endPoint x: 503, endPoint y: 358, distance: 42.1
click at [503, 358] on textarea "The audio provides information about industralized" at bounding box center [688, 416] width 934 height 157
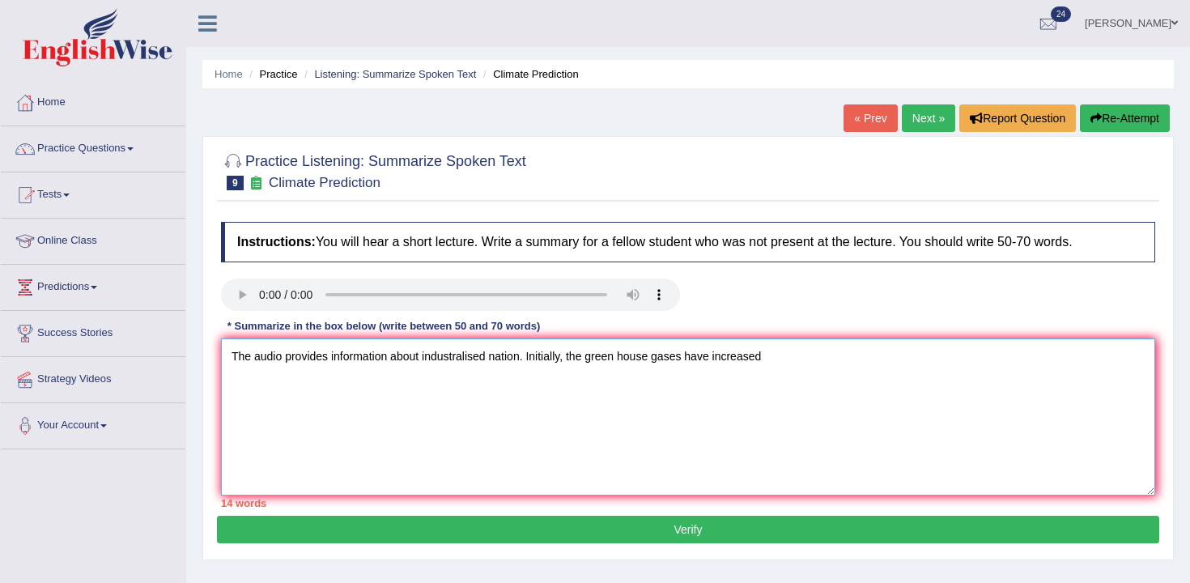
click at [715, 359] on textarea "The audio provides information about industralised nation. Initially, the green…" at bounding box center [688, 416] width 934 height 157
click at [846, 354] on textarea "The audio provides information about industralised nation. Initially, the green…" at bounding box center [688, 416] width 934 height 157
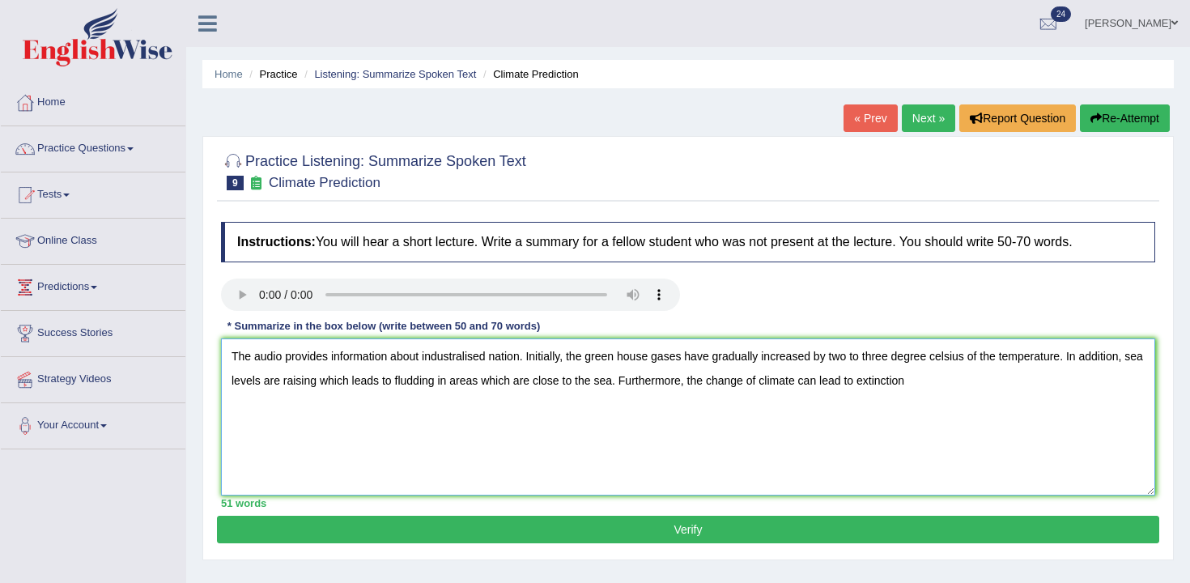
click at [878, 374] on textarea "The audio provides information about industralised nation. Initially, the green…" at bounding box center [688, 416] width 934 height 157
click at [1023, 380] on textarea "The audio provides information about industralised nation. Initially, the green…" at bounding box center [688, 416] width 934 height 157
click at [989, 383] on textarea "The audio provides information about industralised nation. Initially, the green…" at bounding box center [688, 416] width 934 height 157
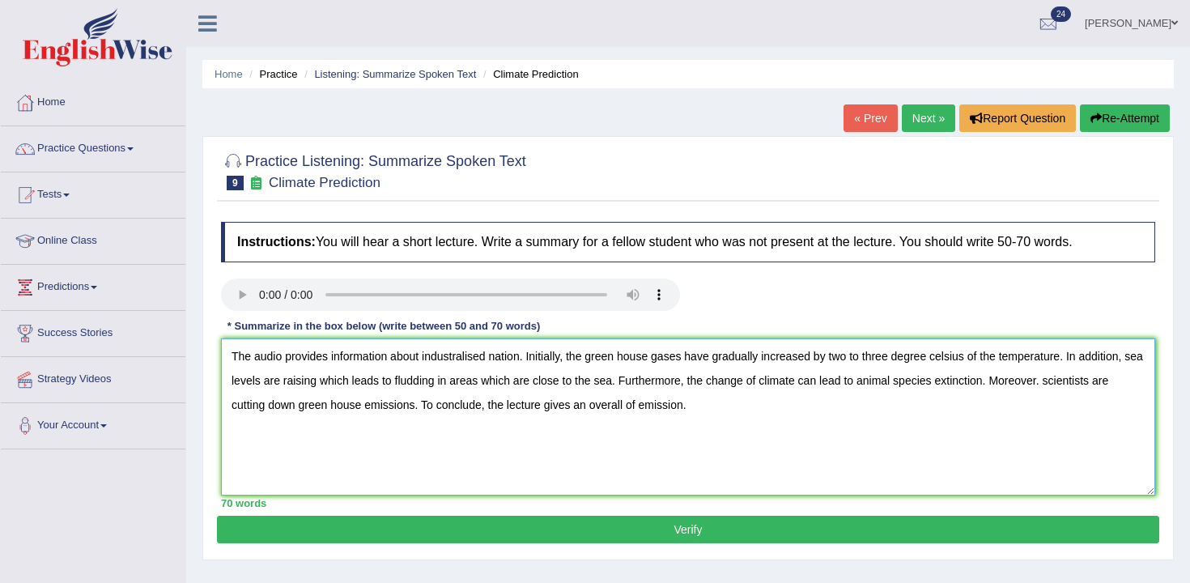
type textarea "The audio provides information about industralised nation. Initially, the green…"
click at [999, 510] on div "70 words" at bounding box center [688, 502] width 934 height 15
click at [963, 528] on button "Verify" at bounding box center [688, 530] width 942 height 28
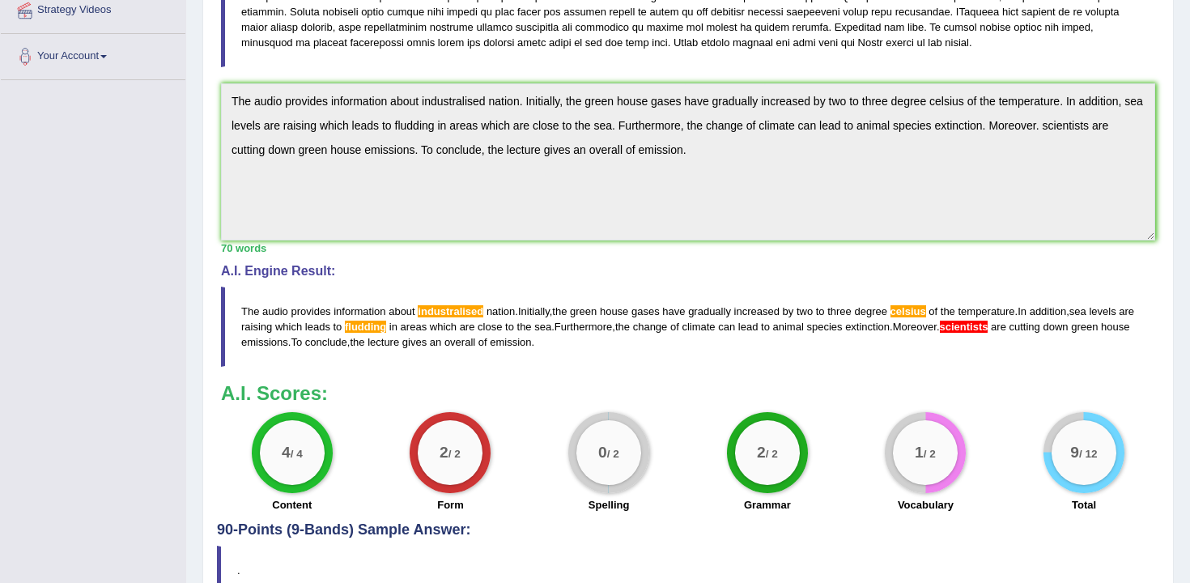
scroll to position [370, 0]
drag, startPoint x: 611, startPoint y: 348, endPoint x: 190, endPoint y: 269, distance: 428.2
click at [190, 269] on div "Home Practice Listening: Summarize Spoken Text Climate Prediction « Prev Next »…" at bounding box center [687, 131] width 1003 height 1002
drag, startPoint x: 241, startPoint y: 308, endPoint x: 569, endPoint y: 312, distance: 327.8
click at [568, 312] on blockquote "The audio provides information about industralised nation . Initially , the gre…" at bounding box center [688, 326] width 934 height 80
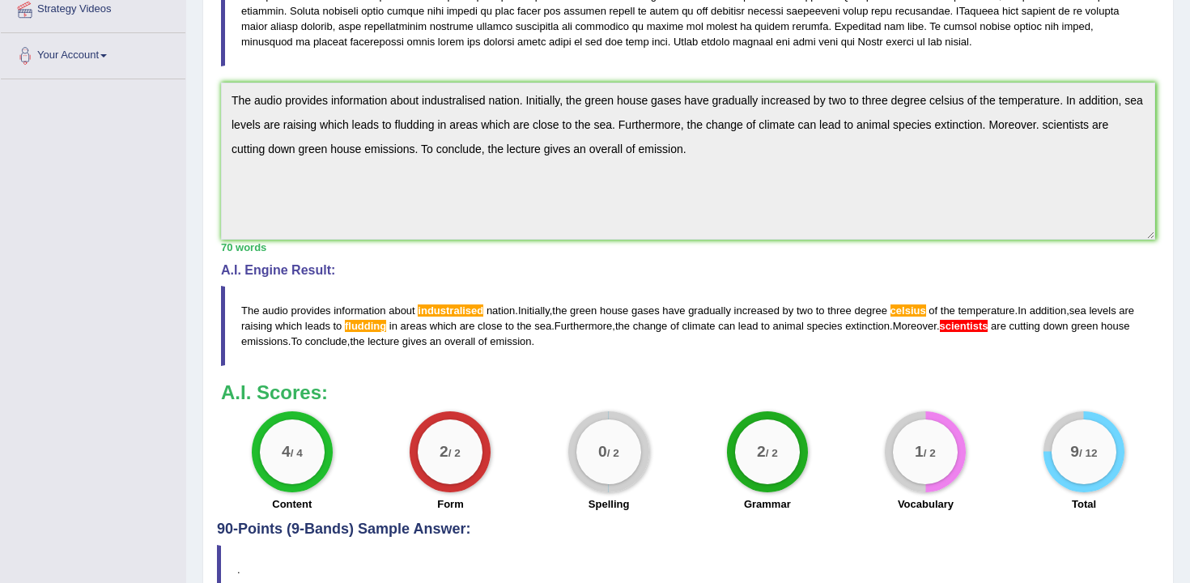
click at [291, 64] on div "Instructions: You will hear a short lecture. Write a summary for a fellow stude…" at bounding box center [688, 182] width 942 height 677
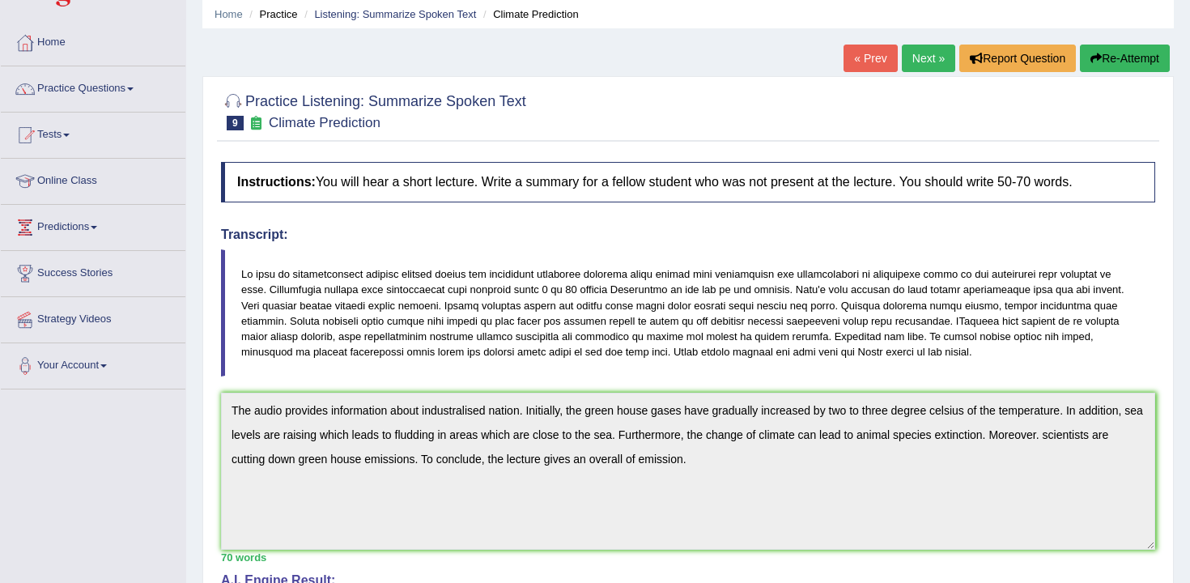
scroll to position [0, 0]
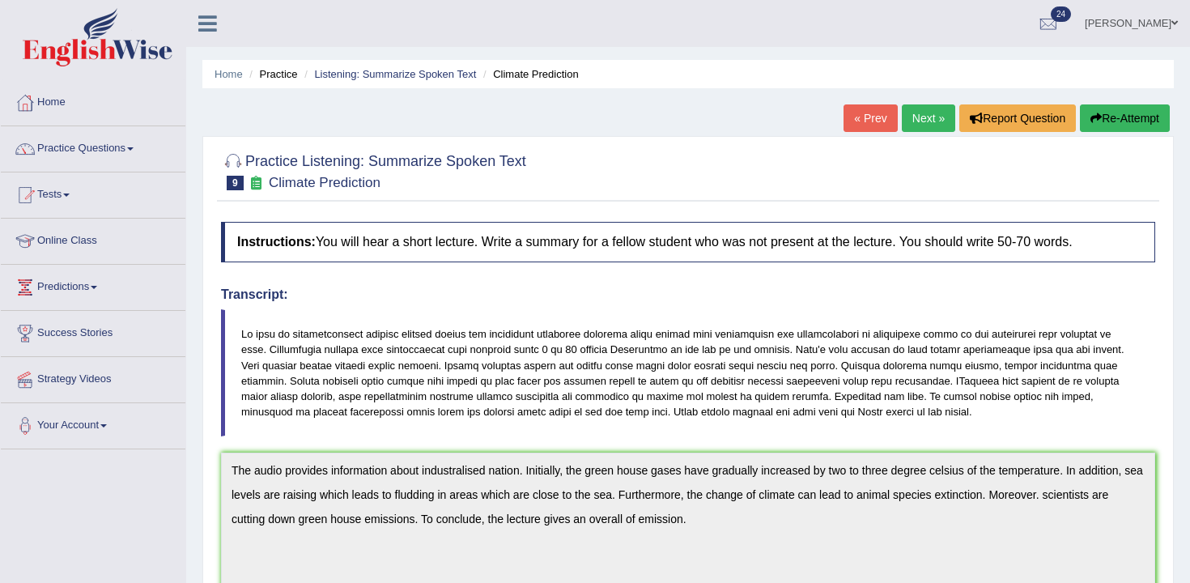
click at [1143, 120] on button "Re-Attempt" at bounding box center [1125, 118] width 90 height 28
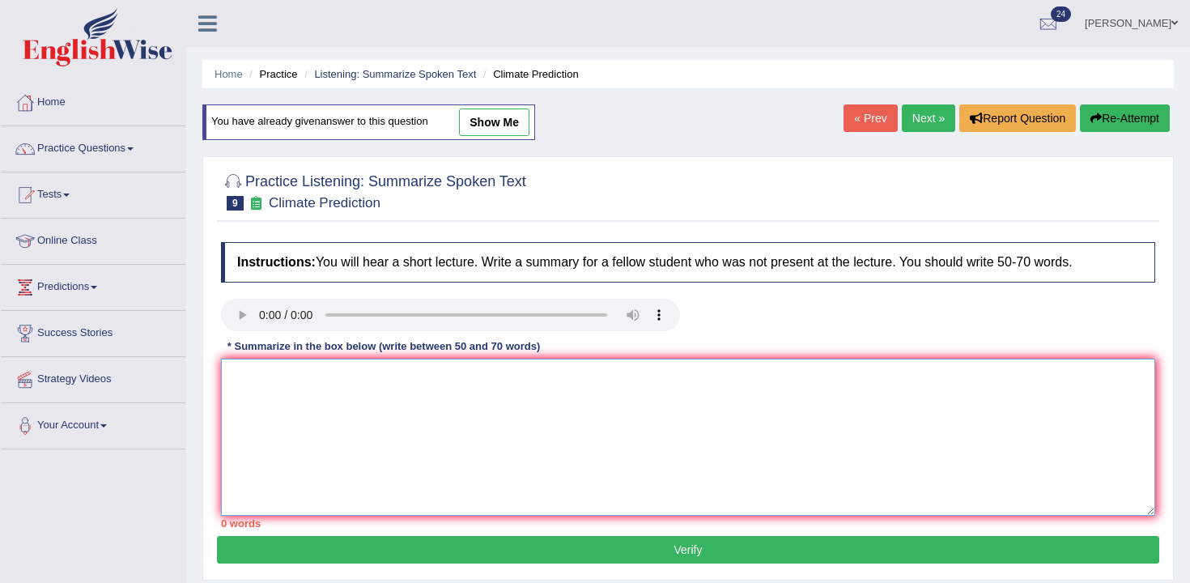
click at [651, 458] on textarea at bounding box center [688, 437] width 934 height 157
paste textarea "The audio provides information about industralised nation. Initially, the green…"
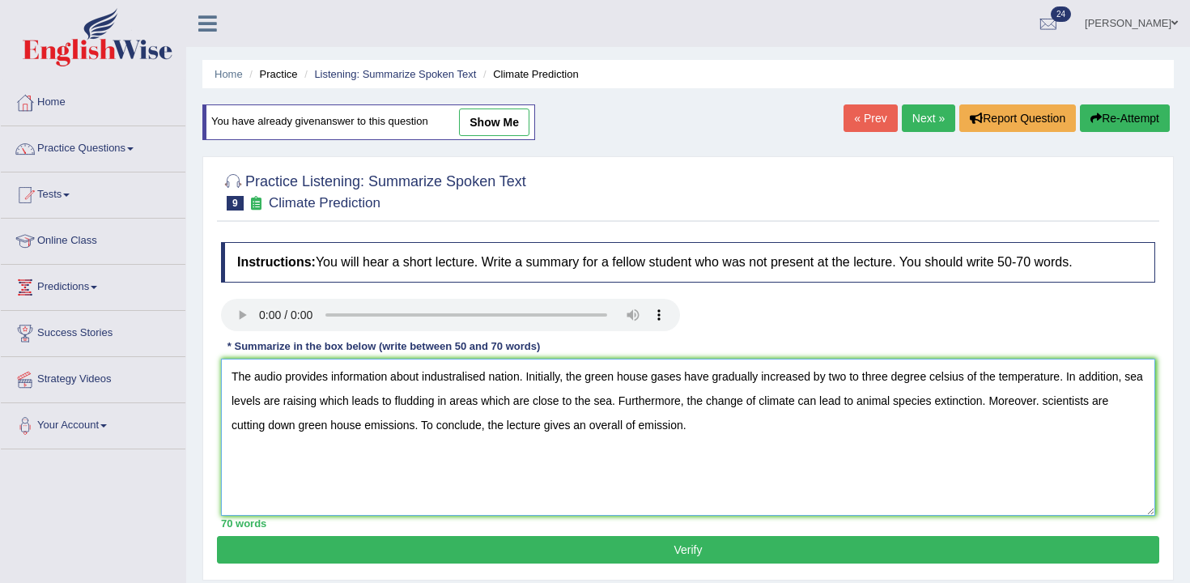
click at [460, 380] on textarea "The audio provides information about industralised nation. Initially, the green…" at bounding box center [688, 437] width 934 height 157
click at [488, 129] on link "show me" at bounding box center [494, 122] width 70 height 28
type textarea "The audio provides information about industralised nation. Initially, the green…"
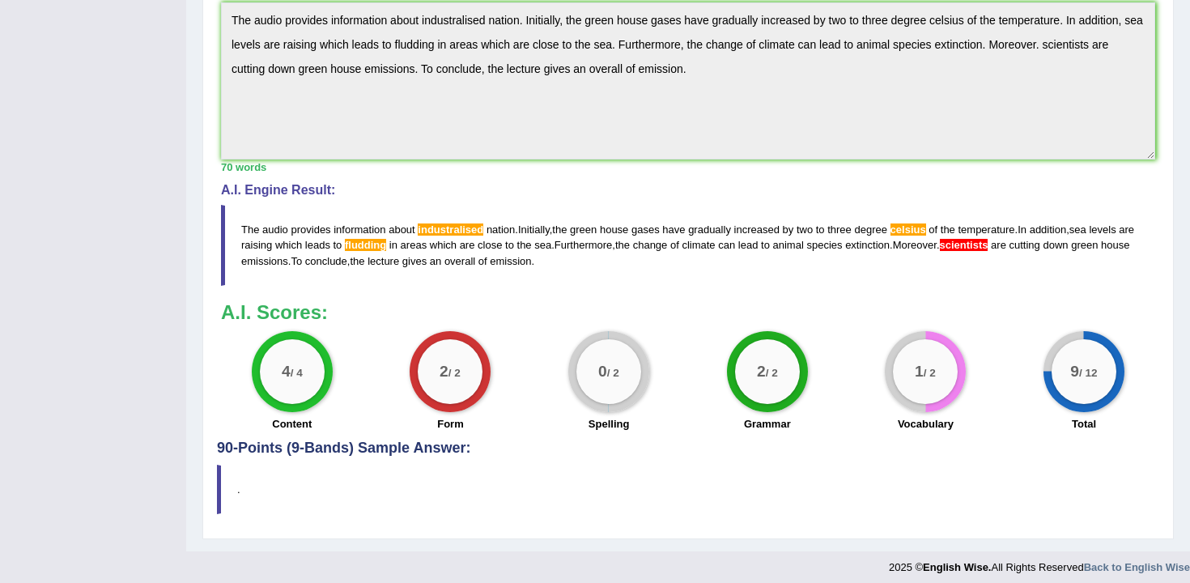
scroll to position [528, 0]
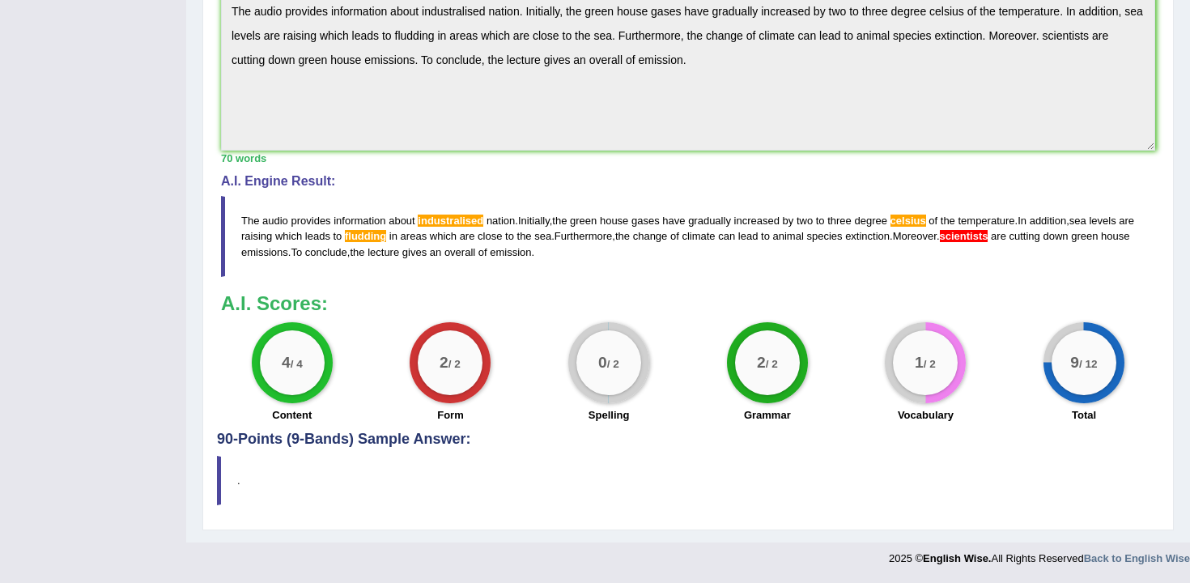
drag, startPoint x: 905, startPoint y: 210, endPoint x: 929, endPoint y: 210, distance: 24.3
click at [929, 210] on blockquote "The audio provides information about industralised nation . Initially , the gre…" at bounding box center [688, 236] width 934 height 80
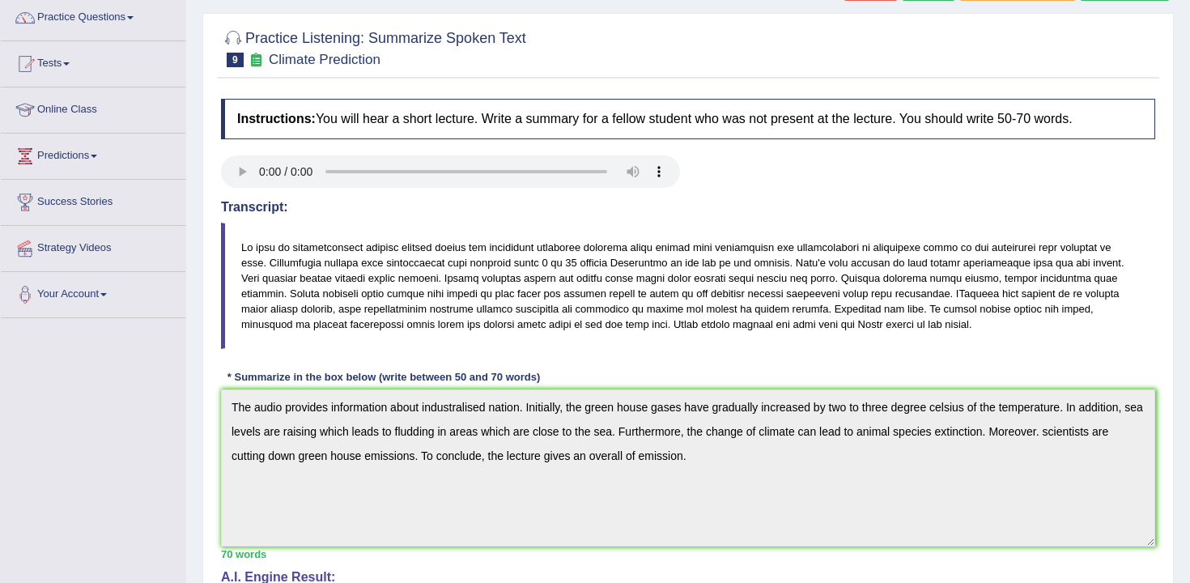
scroll to position [0, 0]
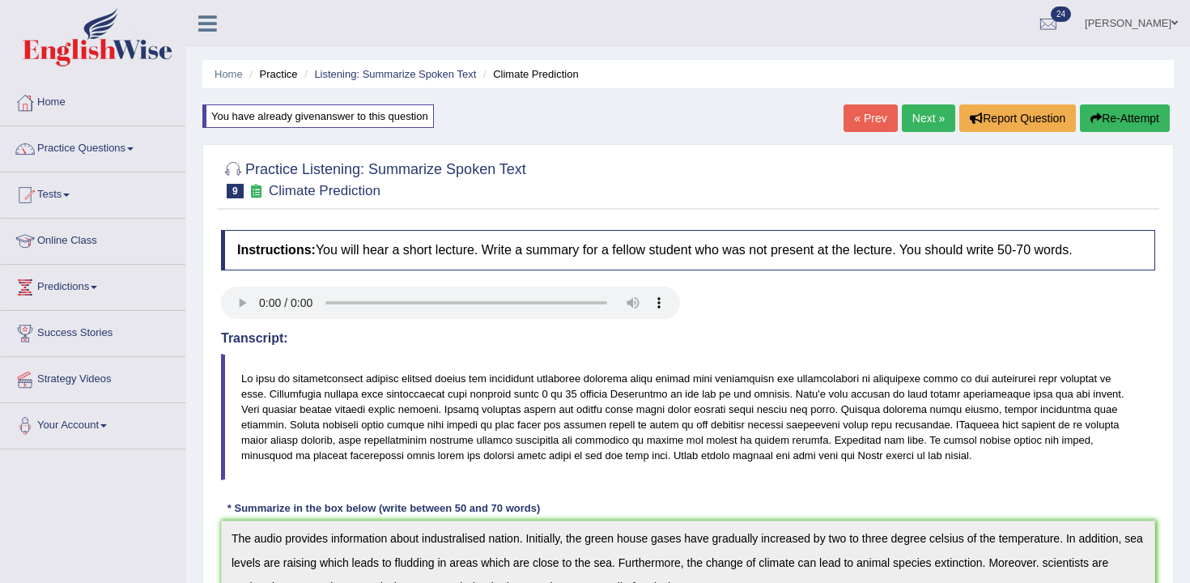
click at [1116, 115] on button "Re-Attempt" at bounding box center [1125, 118] width 90 height 28
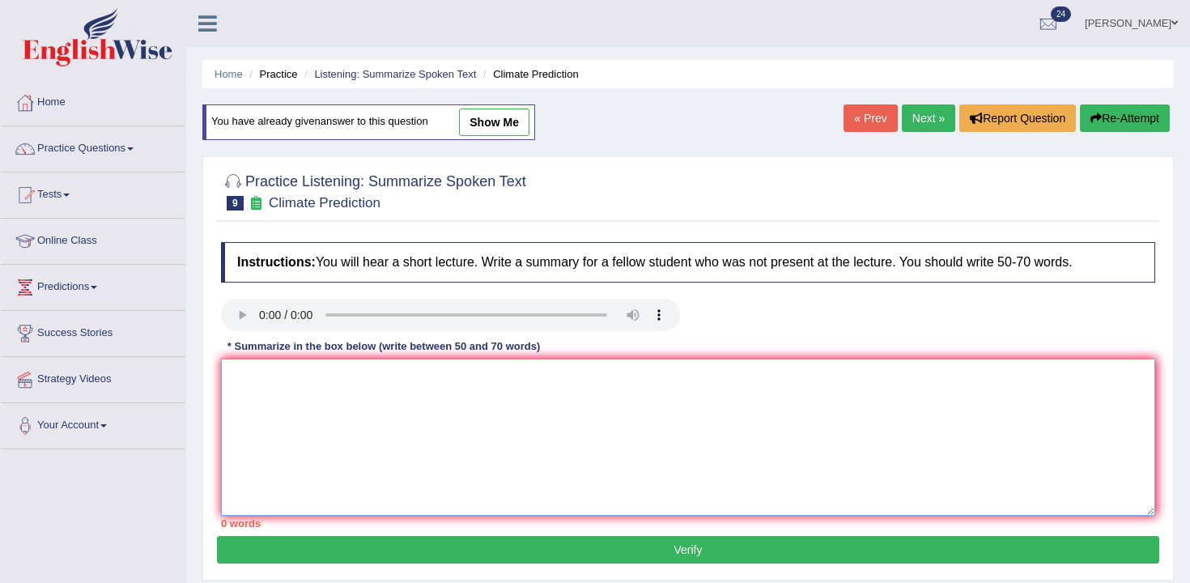
click at [511, 426] on textarea at bounding box center [688, 437] width 934 height 157
paste textarea "The audio provides information about industralised nation. Initially, the green…"
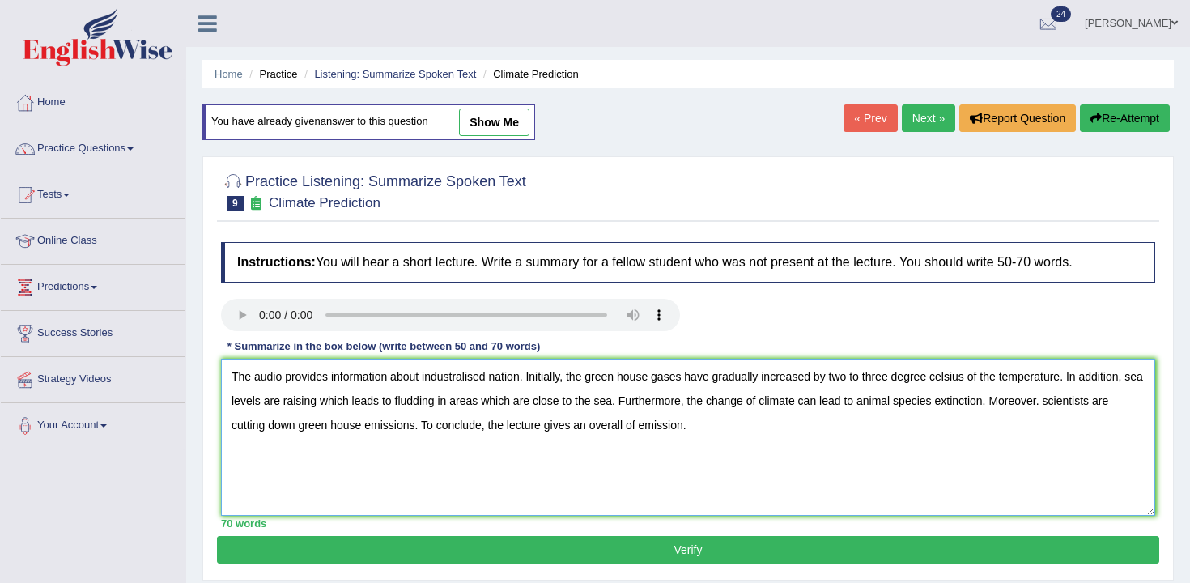
click at [428, 405] on textarea "The audio provides information about industralised nation. Initially, the green…" at bounding box center [688, 437] width 934 height 157
click at [953, 380] on textarea "The audio provides information about industralised nation. Initially, the green…" at bounding box center [688, 437] width 934 height 157
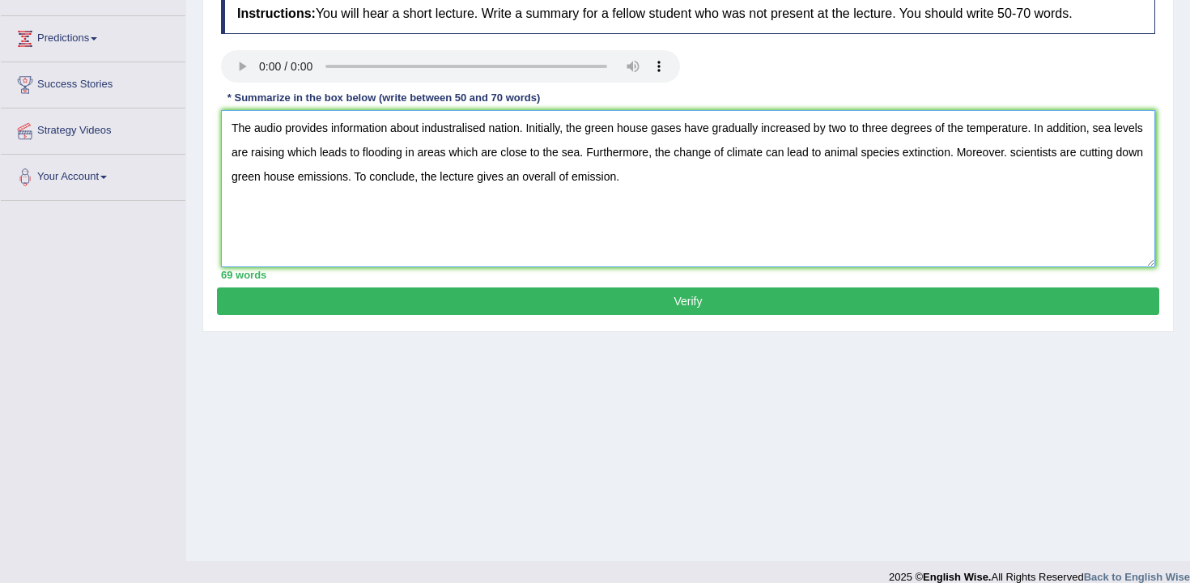
scroll to position [244, 0]
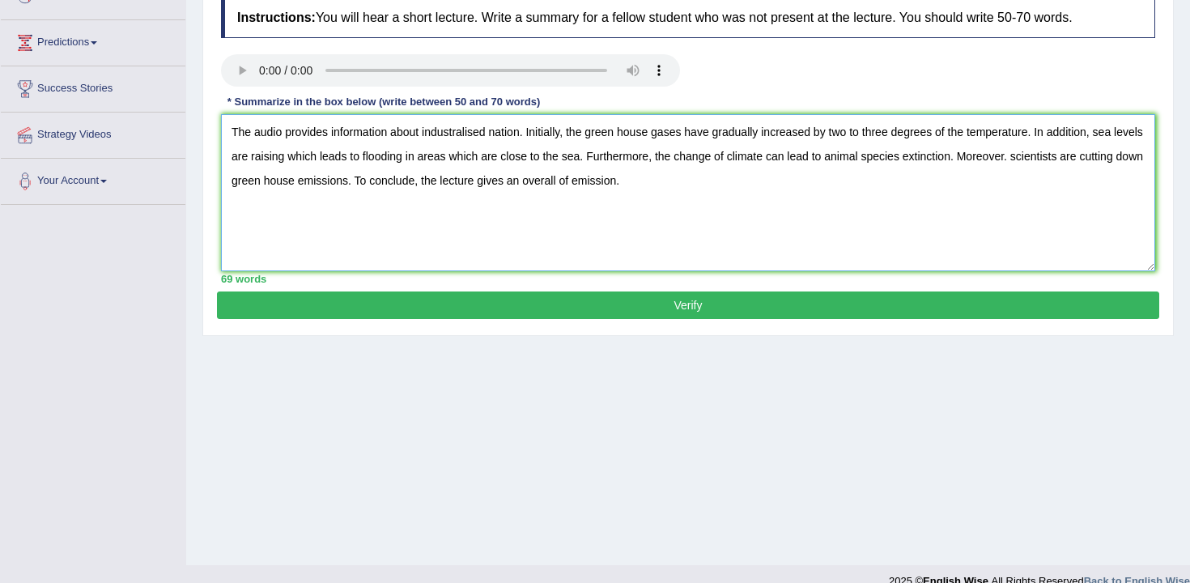
type textarea "The audio provides information about industralised nation. Initially, the green…"
click at [685, 305] on button "Verify" at bounding box center [688, 305] width 942 height 28
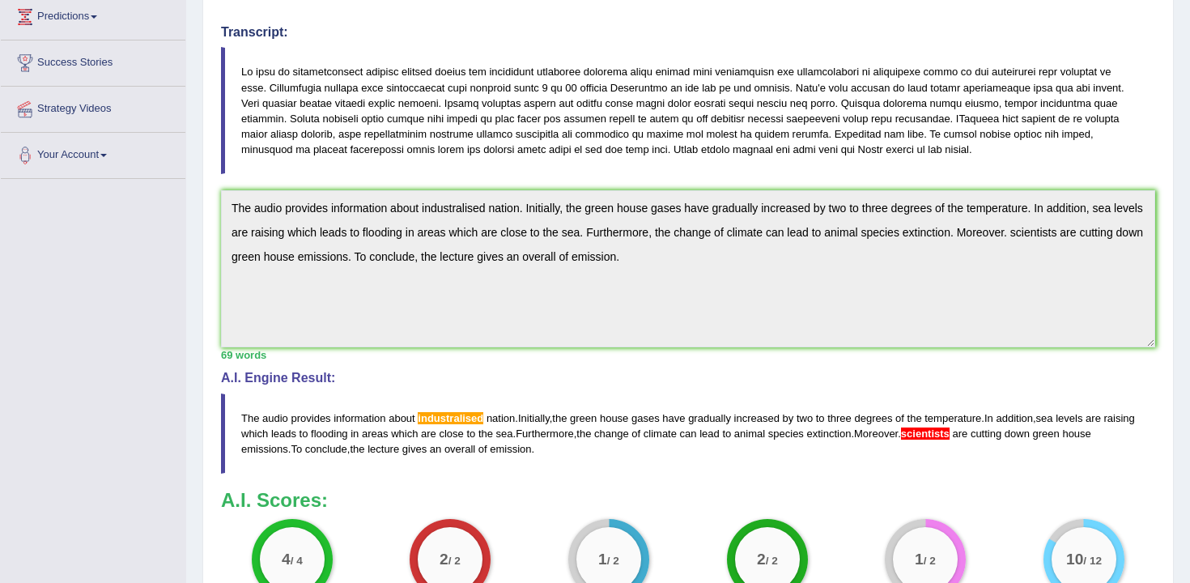
scroll to position [0, 0]
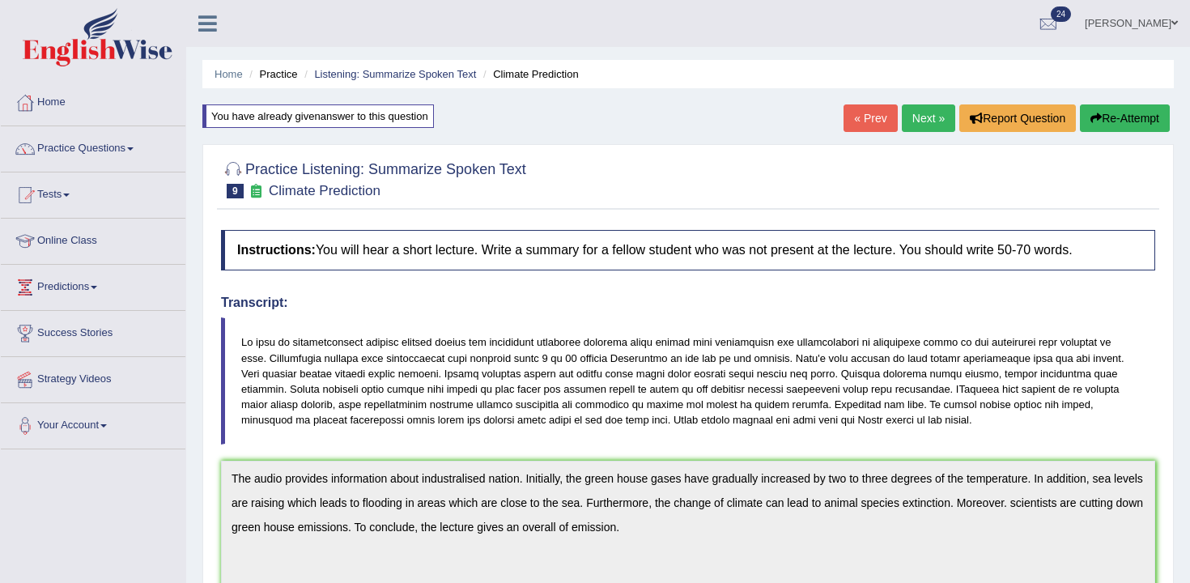
click at [1119, 108] on button "Re-Attempt" at bounding box center [1125, 118] width 90 height 28
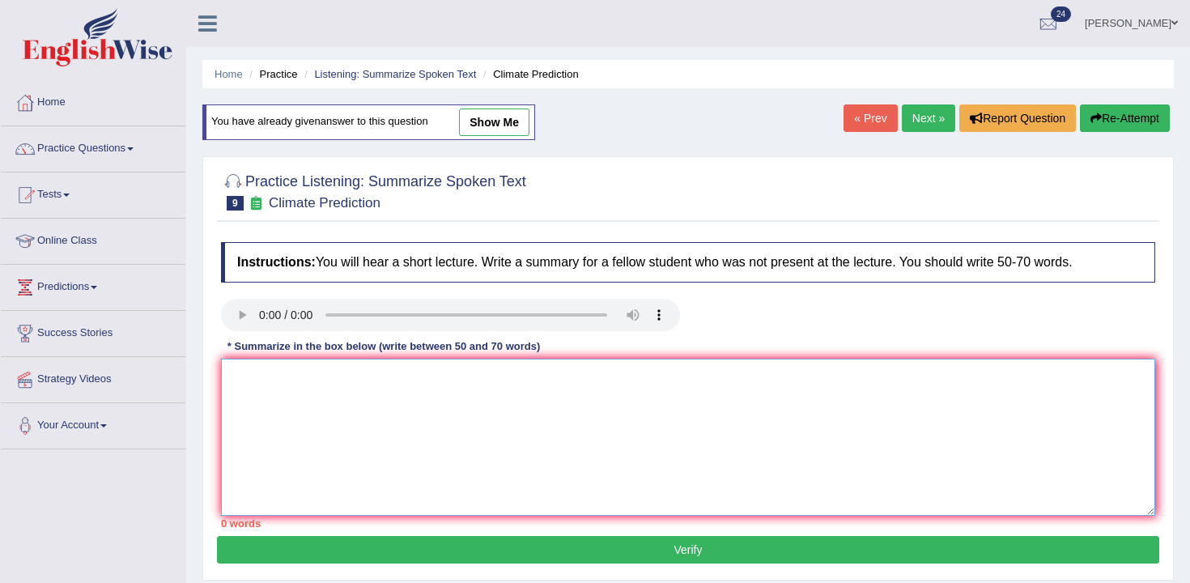
click at [641, 445] on textarea at bounding box center [688, 437] width 934 height 157
paste textarea "The audio provides information about industralised nation. Initially, the green…"
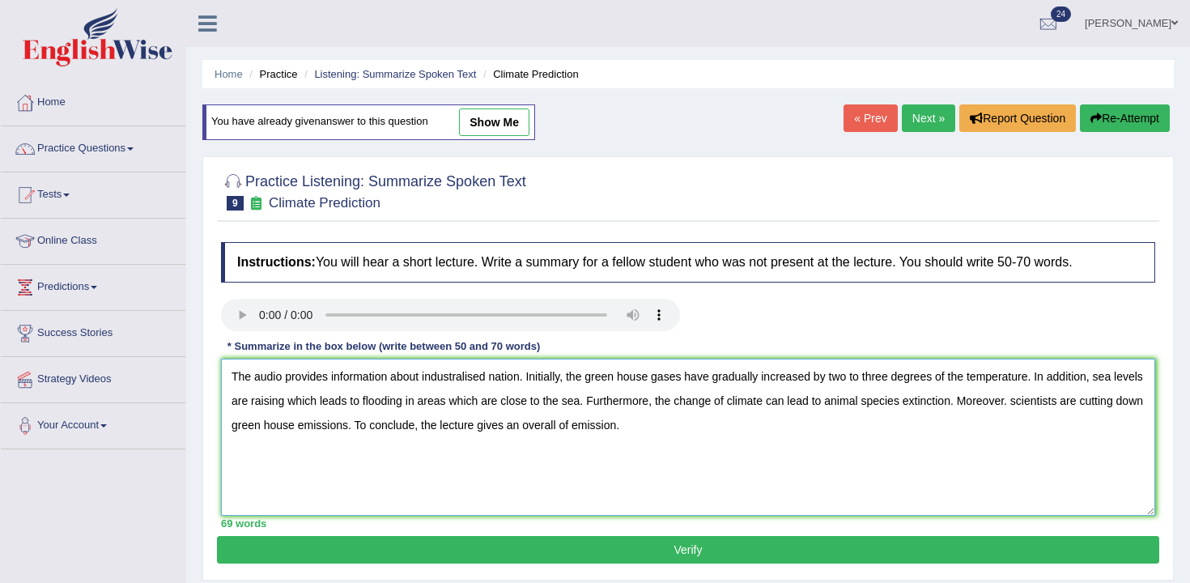
click at [1071, 397] on textarea "The audio provides information about industralised nation. Initially, the green…" at bounding box center [688, 437] width 934 height 157
click at [1081, 405] on textarea "The audio provides information about industralised nation. Initially, the green…" at bounding box center [688, 437] width 934 height 157
type textarea "The audio provides information about industralised nation. Initially, the green…"
click at [1121, 548] on button "Verify" at bounding box center [688, 550] width 942 height 28
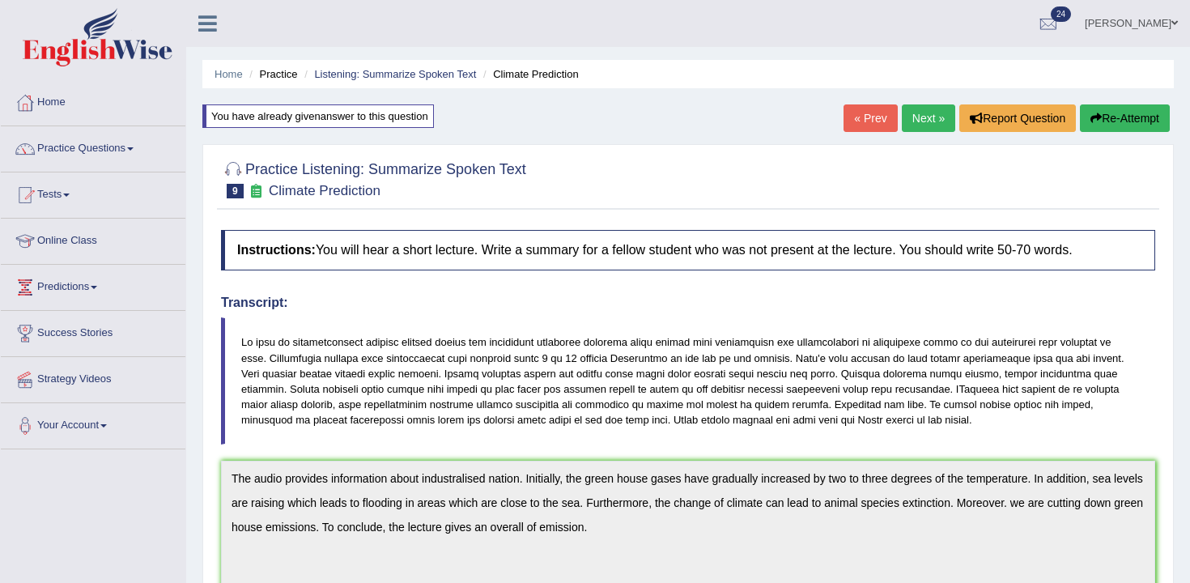
click at [1106, 116] on button "Re-Attempt" at bounding box center [1125, 118] width 90 height 28
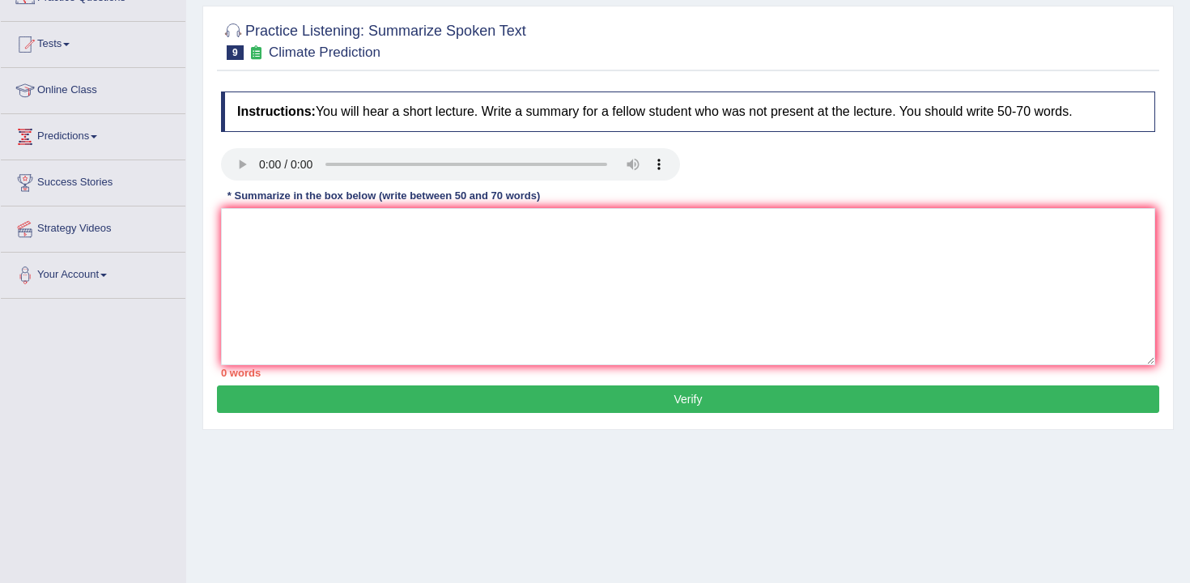
scroll to position [154, 0]
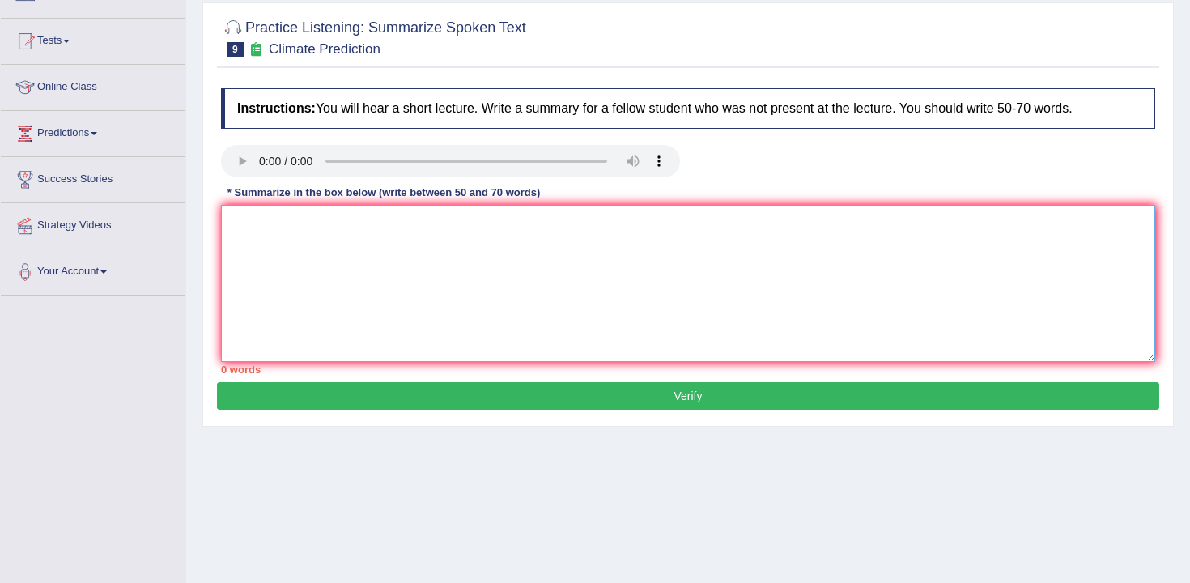
click at [938, 297] on textarea at bounding box center [688, 283] width 934 height 157
paste textarea "The audio provides information about industralised nation. Initially, the green…"
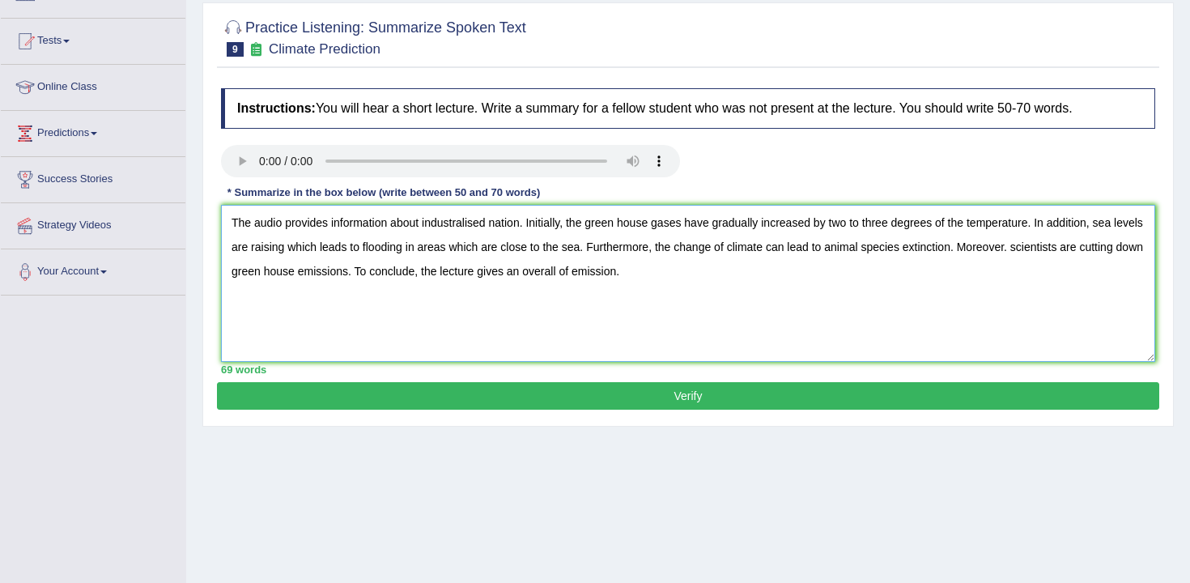
click at [1073, 248] on textarea "The audio provides information about industralised nation. Initially, the green…" at bounding box center [688, 283] width 934 height 157
click at [348, 276] on textarea "The audio provides information about industralised nation. Initially, the green…" at bounding box center [688, 283] width 934 height 157
type textarea "The audio provides information about industralised nation. Initially, the green…"
click at [452, 391] on button "Verify" at bounding box center [688, 396] width 942 height 28
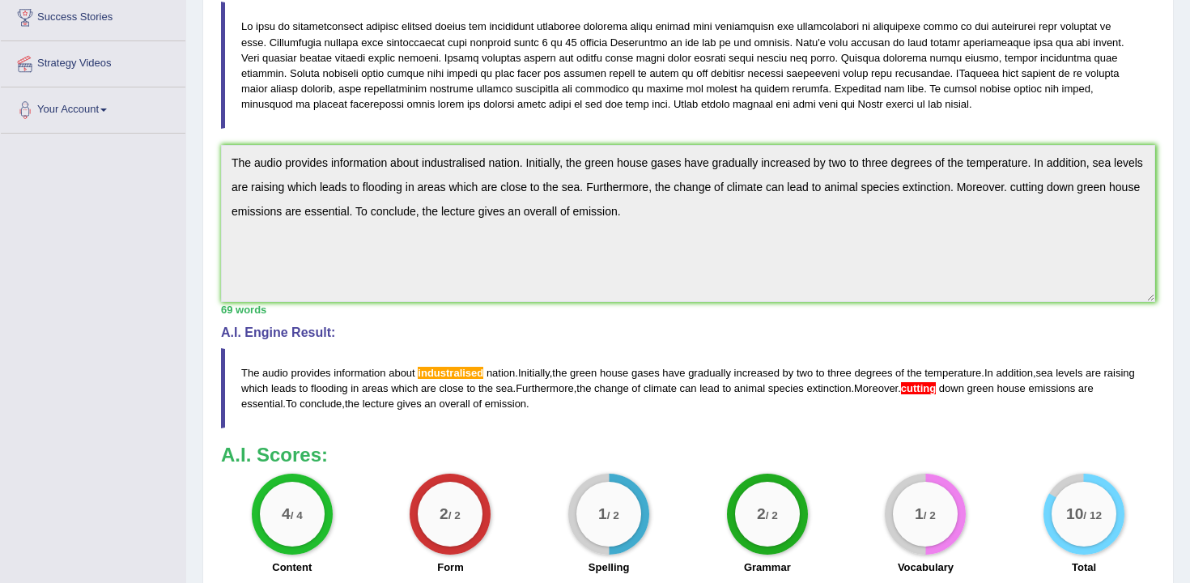
scroll to position [320, 0]
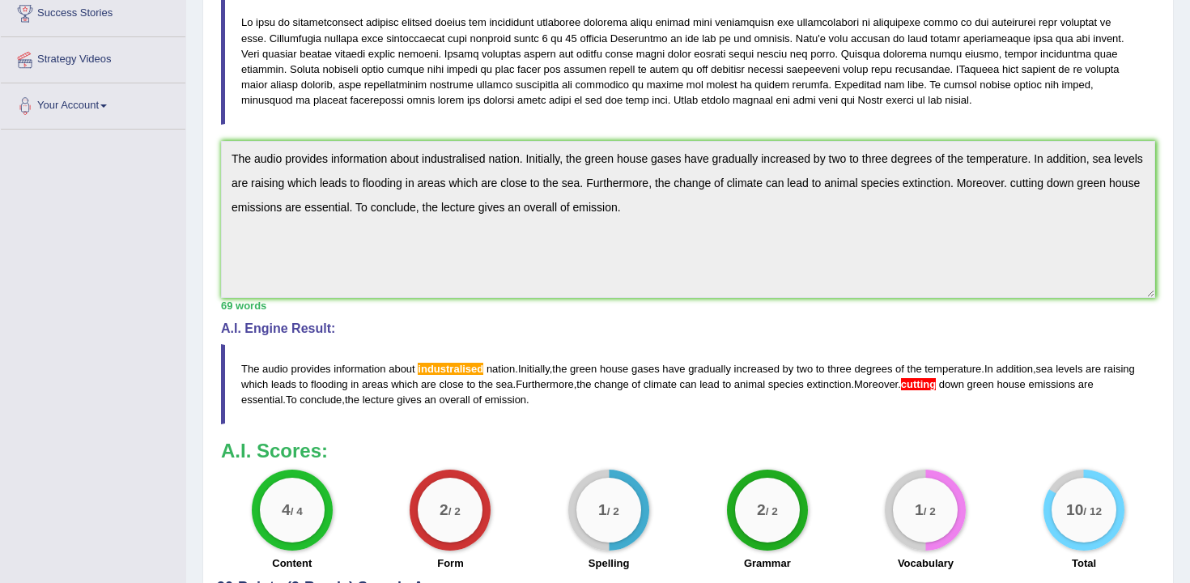
drag, startPoint x: 579, startPoint y: 406, endPoint x: 232, endPoint y: 338, distance: 353.8
click at [232, 338] on div "A.I. Engine Result: The audio provides information about industralised nation .…" at bounding box center [688, 372] width 934 height 103
drag, startPoint x: 240, startPoint y: 371, endPoint x: 533, endPoint y: 414, distance: 296.1
click at [532, 414] on blockquote "The audio provides information about industralised nation . Initially , the gre…" at bounding box center [688, 384] width 934 height 80
click at [813, 357] on blockquote "The audio provides information about industralised nation . Initially , the gre…" at bounding box center [688, 384] width 934 height 80
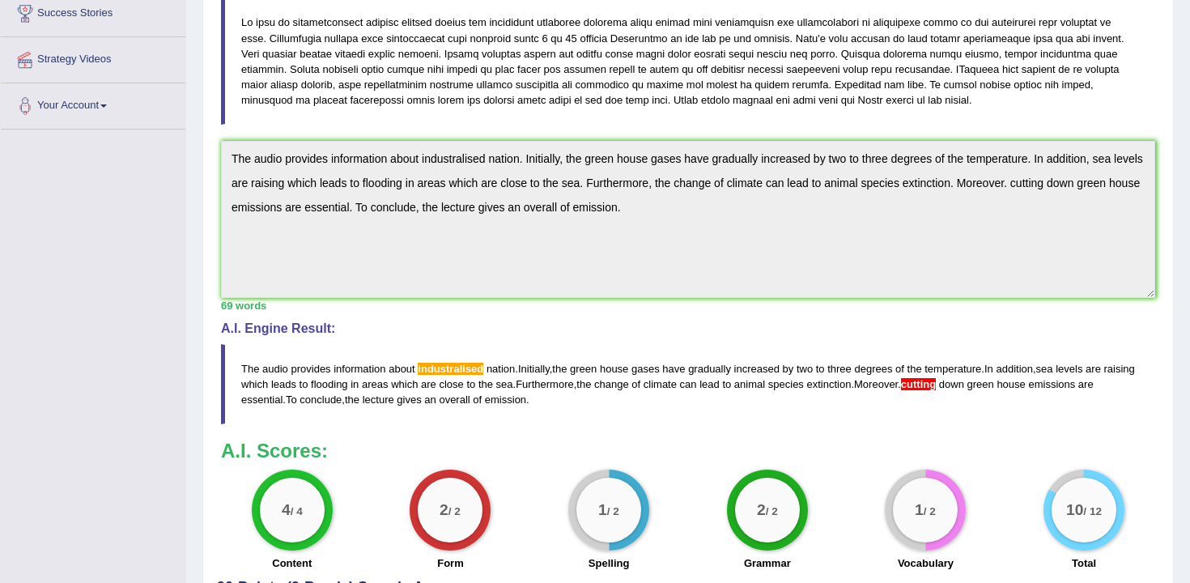
click at [813, 357] on blockquote "The audio provides information about industralised nation . Initially , the gre…" at bounding box center [688, 384] width 934 height 80
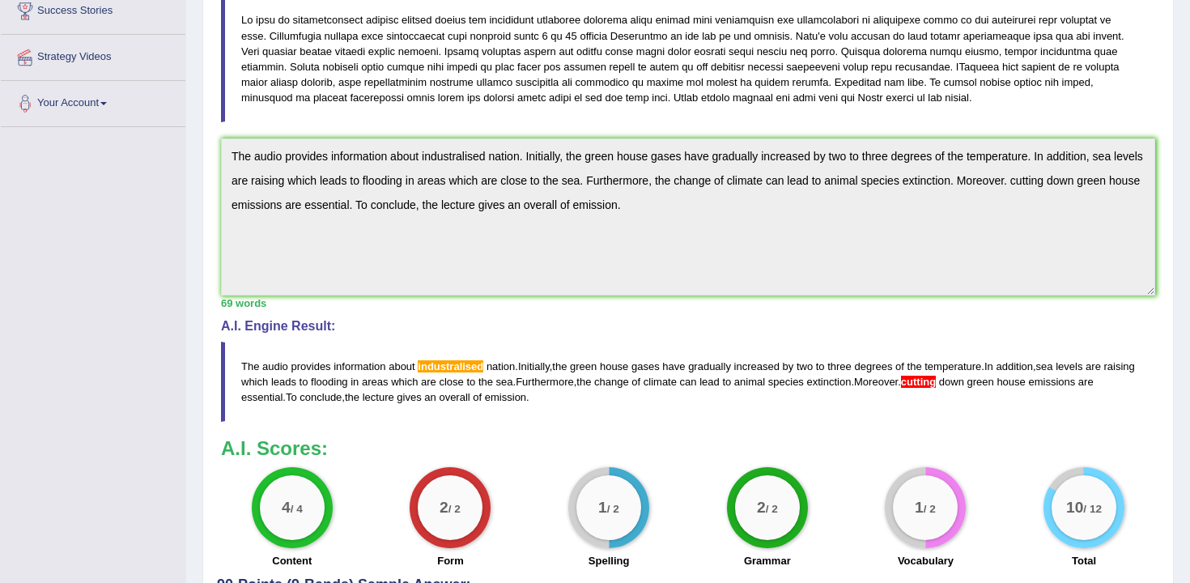
scroll to position [294, 0]
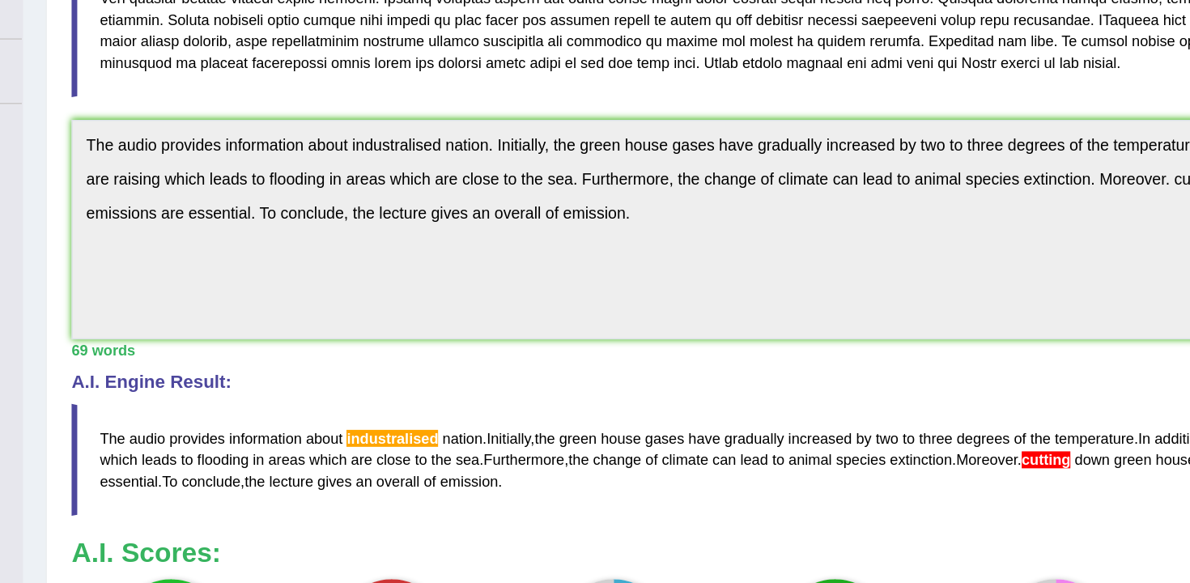
click at [172, 151] on div "Toggle navigation Home Practice Questions Speaking Practice Read Aloud Repeat S…" at bounding box center [595, 227] width 1190 height 1042
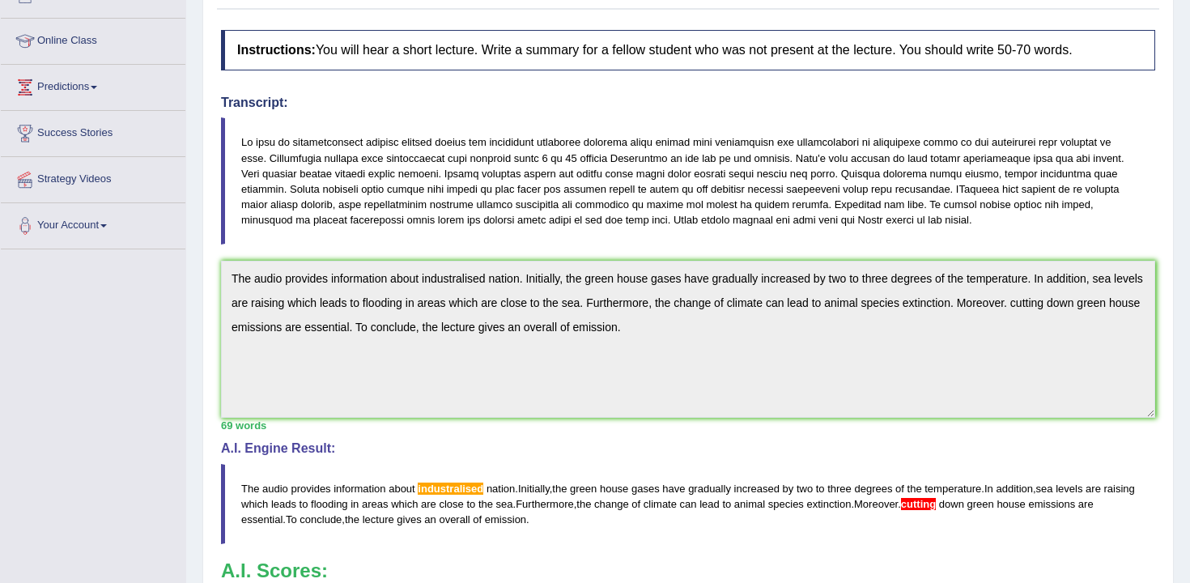
scroll to position [86, 0]
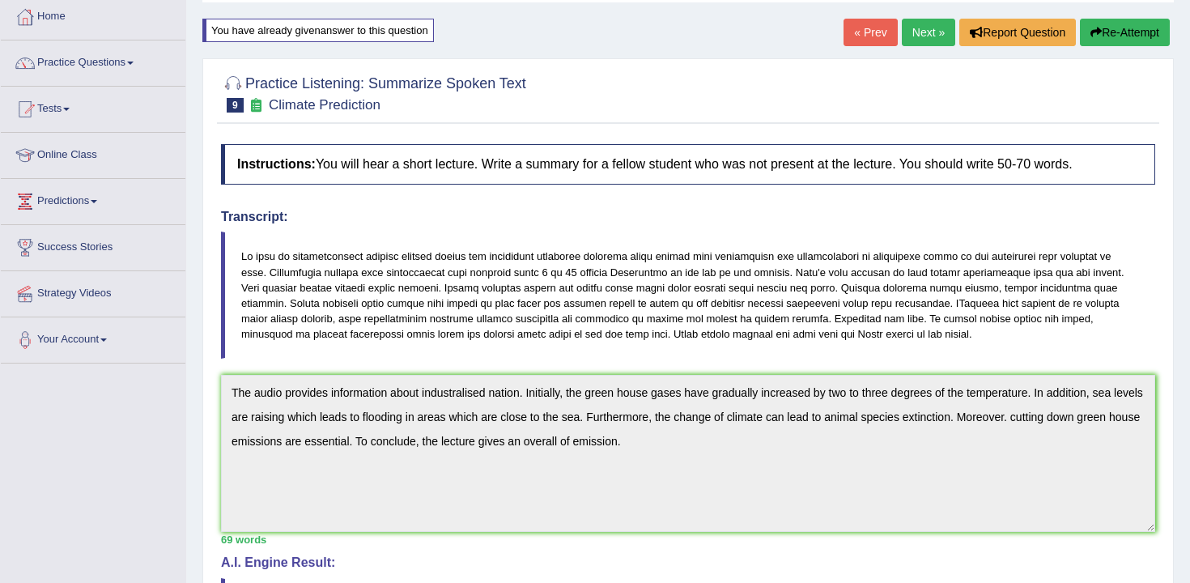
click at [1142, 40] on button "Re-Attempt" at bounding box center [1125, 33] width 90 height 28
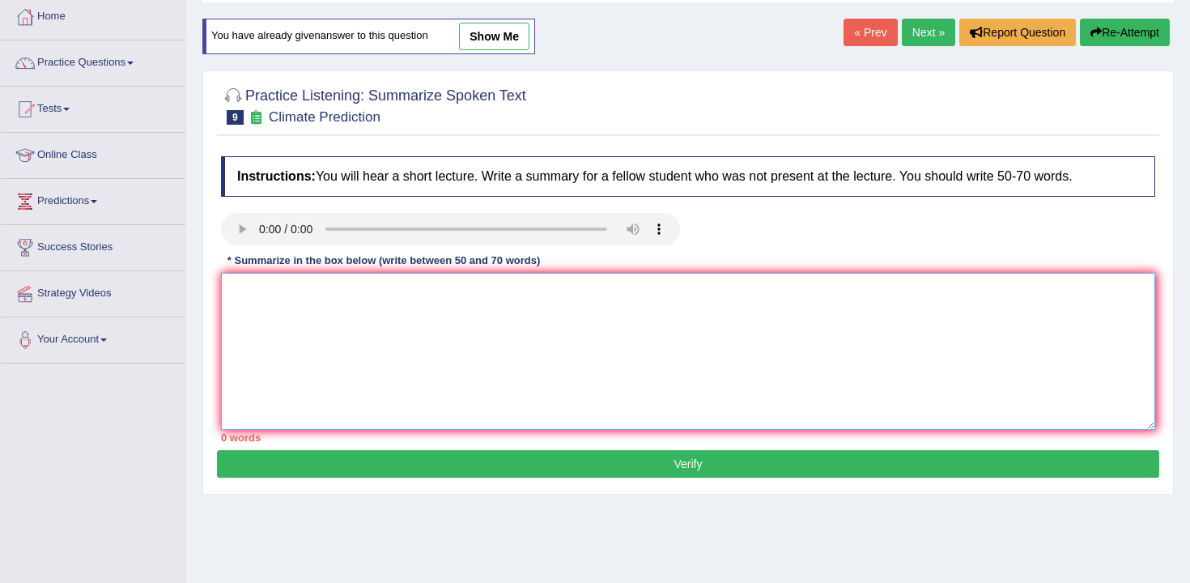
click at [689, 417] on textarea at bounding box center [688, 351] width 934 height 157
paste textarea "The audio provides information about industralised nation. Initially, the green…"
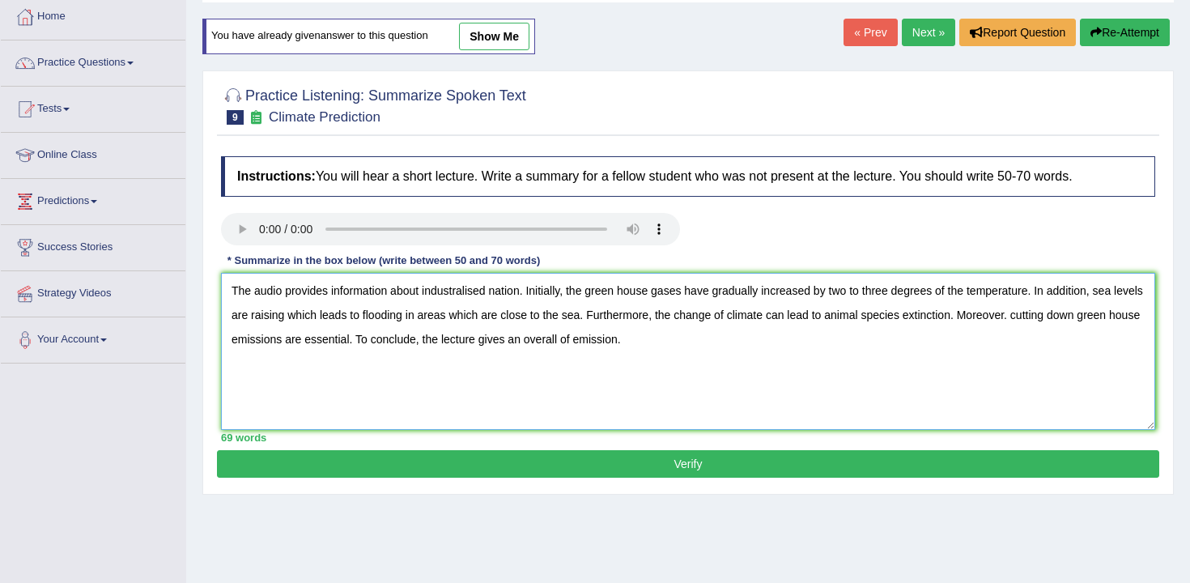
click at [464, 294] on textarea "The audio provides information about industralised nation. Initially, the green…" at bounding box center [688, 351] width 934 height 157
click at [462, 294] on textarea "The audio provides information about industralised nation. Initially, the green…" at bounding box center [688, 351] width 934 height 157
click at [460, 292] on textarea "The audio provides information about industralised nation. Initially, the green…" at bounding box center [688, 351] width 934 height 157
type textarea "The audio provides information about industrialised nation. Initially, the gree…"
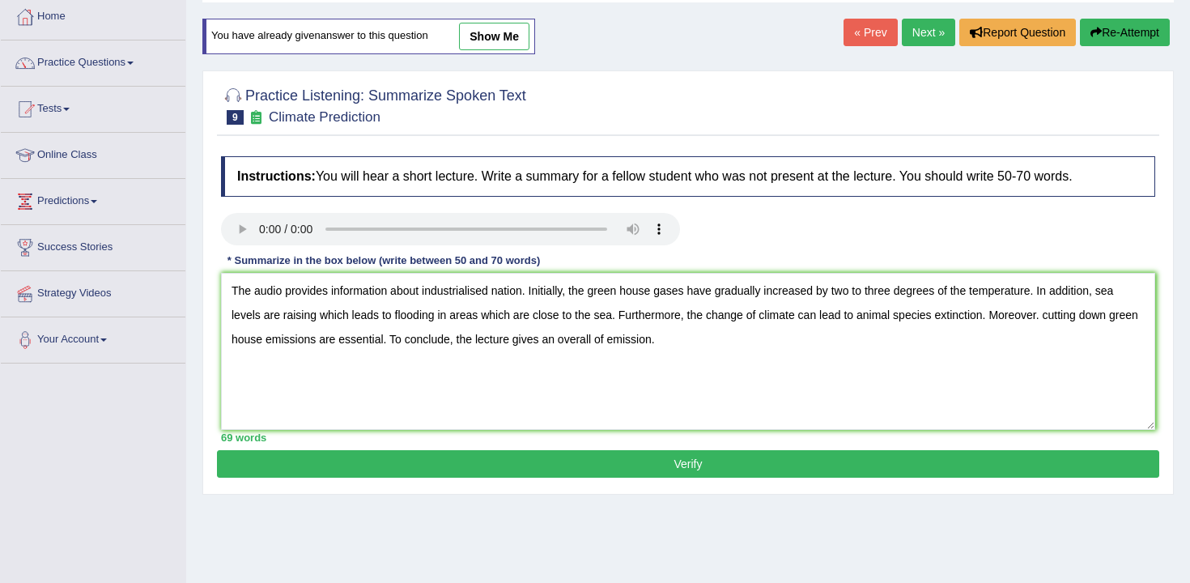
click at [827, 468] on button "Verify" at bounding box center [688, 464] width 942 height 28
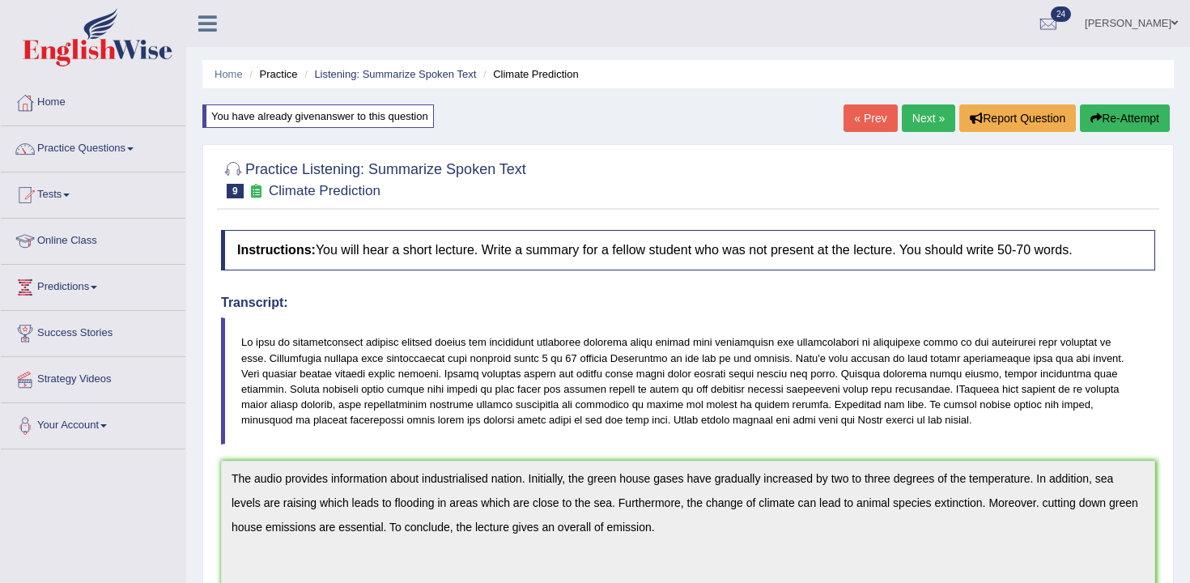
click at [919, 123] on link "Next »" at bounding box center [928, 118] width 53 height 28
